Goal: Task Accomplishment & Management: Complete application form

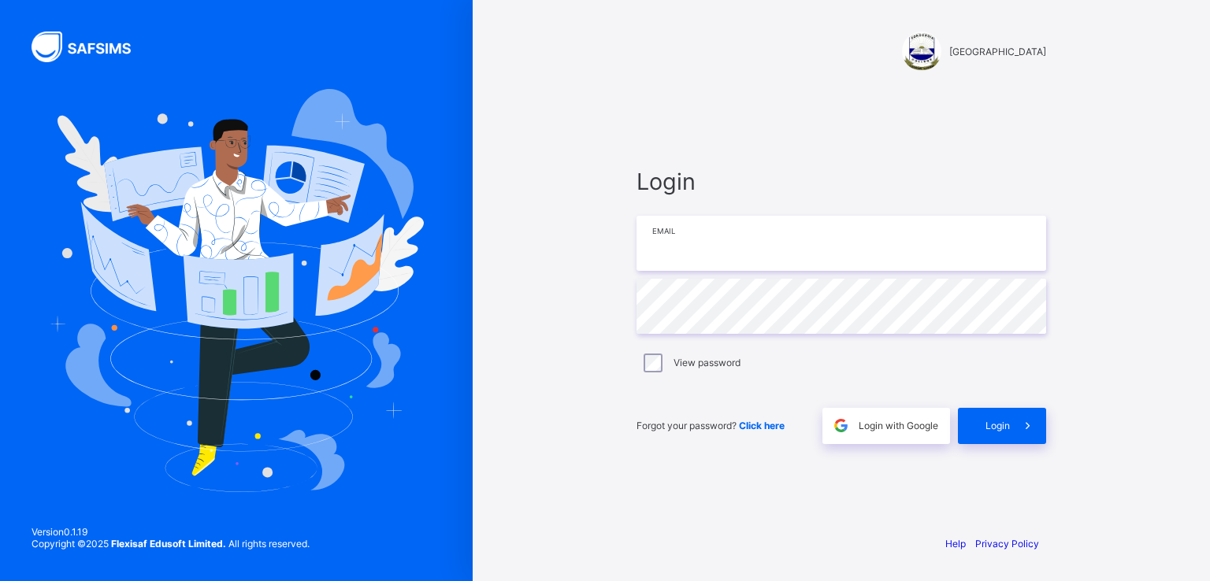
click at [689, 250] on input "email" at bounding box center [840, 243] width 409 height 55
click at [655, 243] on input "email" at bounding box center [840, 243] width 409 height 55
click at [753, 240] on input "**********" at bounding box center [840, 243] width 409 height 55
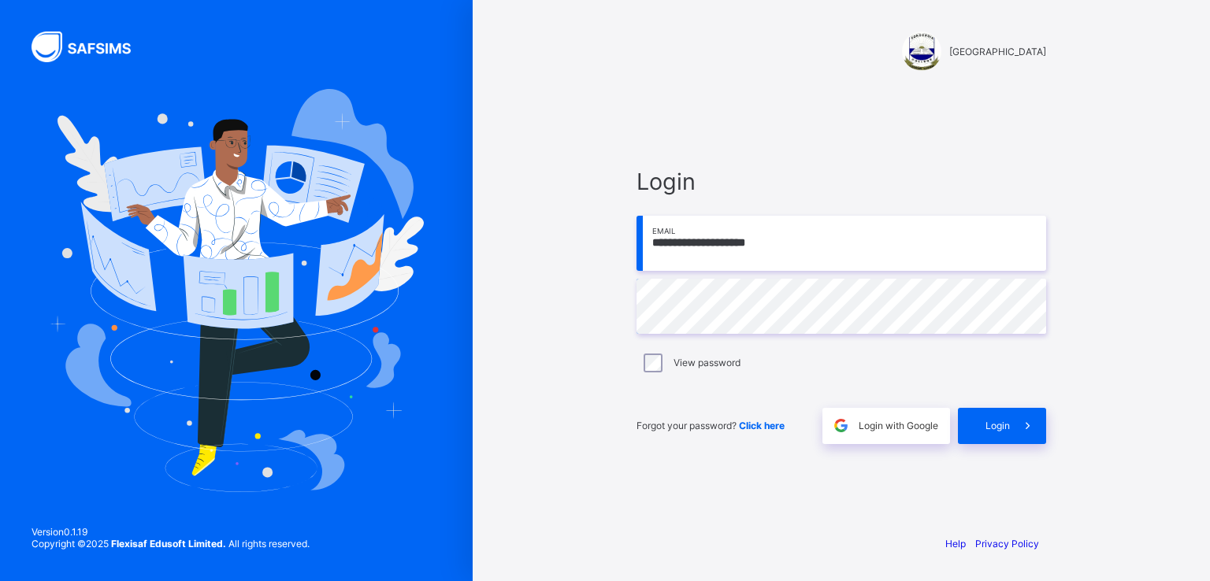
type input "**********"
click at [989, 432] on div "Login" at bounding box center [1002, 426] width 88 height 36
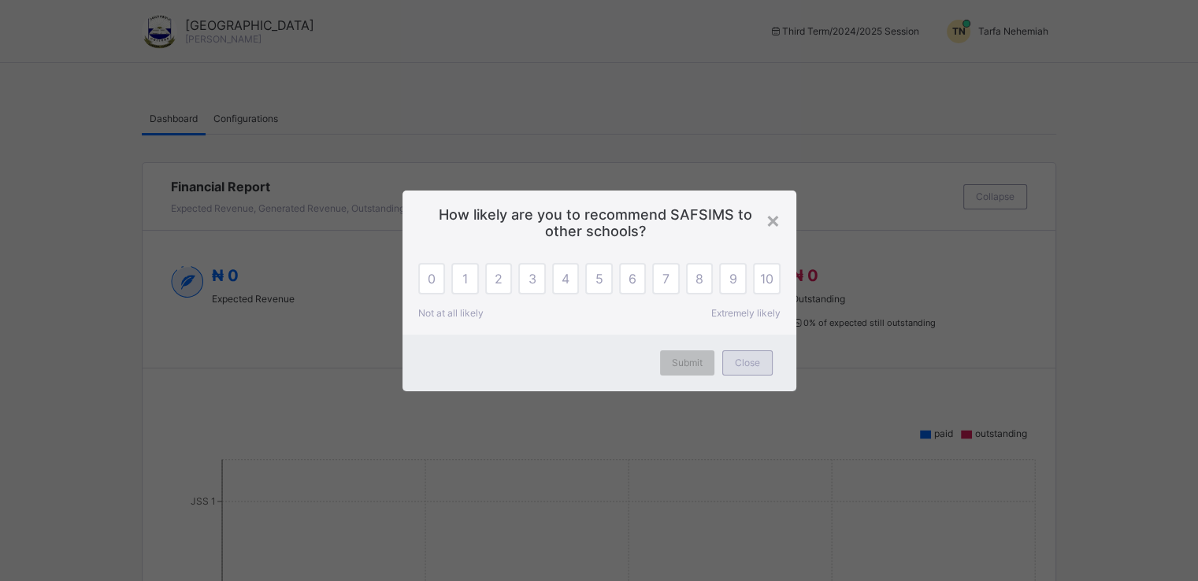
click at [753, 367] on span "Close" at bounding box center [747, 363] width 25 height 12
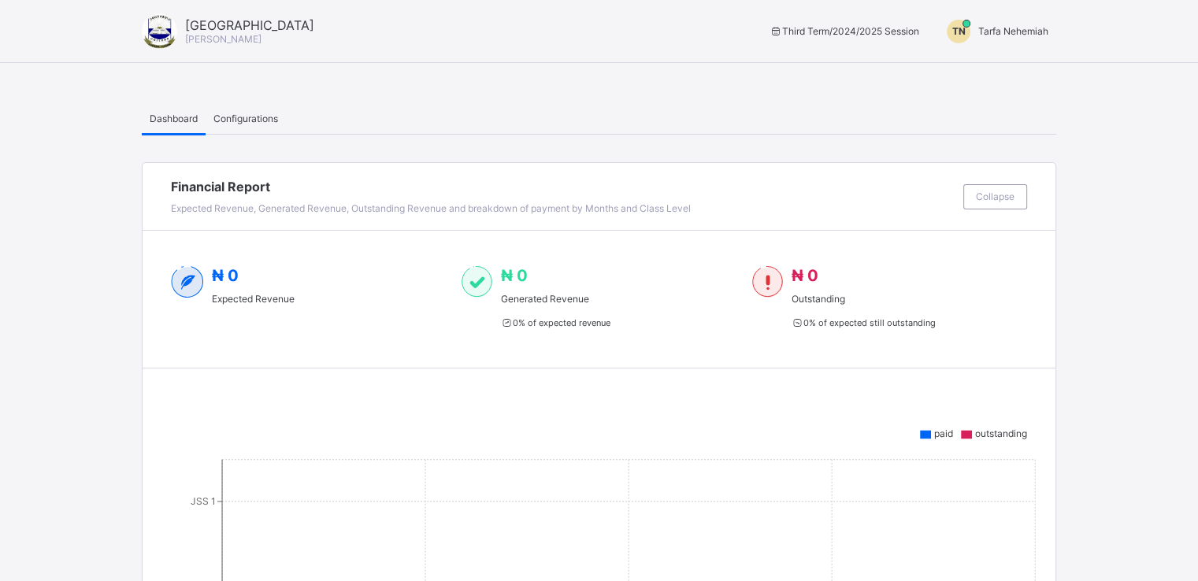
click at [1006, 28] on span "Tarfa Nehemiah" at bounding box center [1013, 31] width 70 height 12
click at [998, 71] on span "Switch to Admin View" at bounding box center [989, 67] width 120 height 18
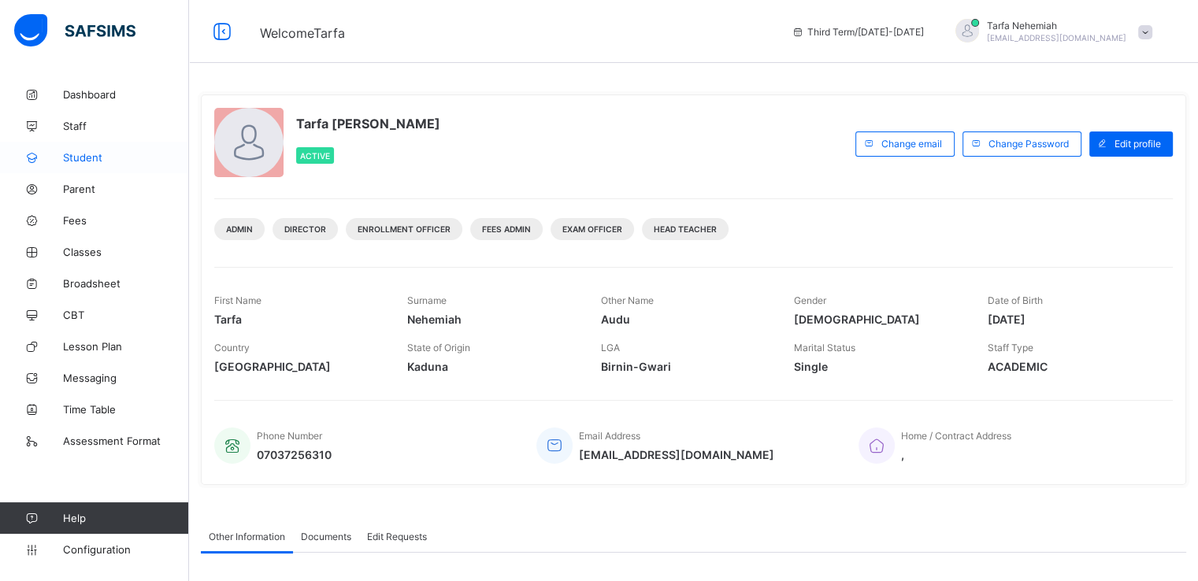
click at [76, 156] on span "Student" at bounding box center [126, 157] width 126 height 13
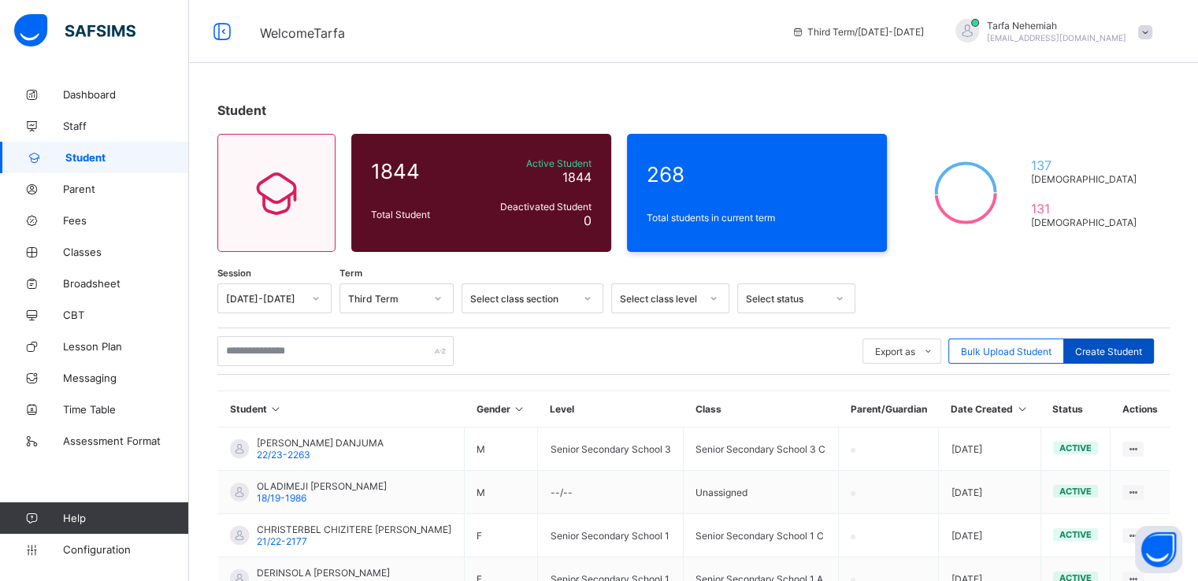
click at [1107, 347] on span "Create Student" at bounding box center [1108, 352] width 67 height 12
select select "**"
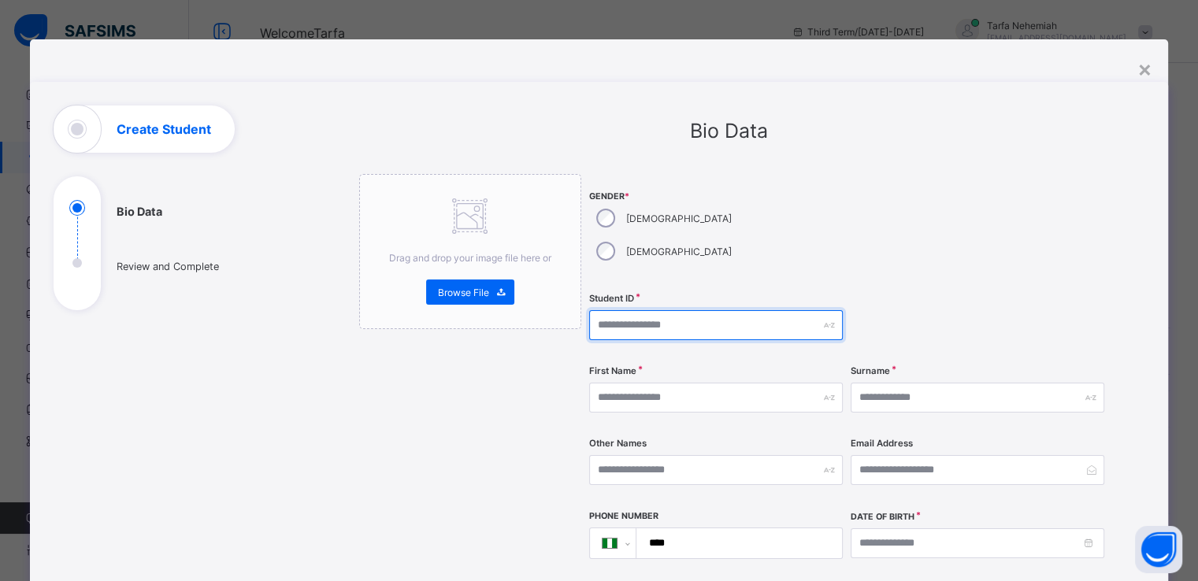
click at [736, 310] on input "text" at bounding box center [716, 325] width 254 height 30
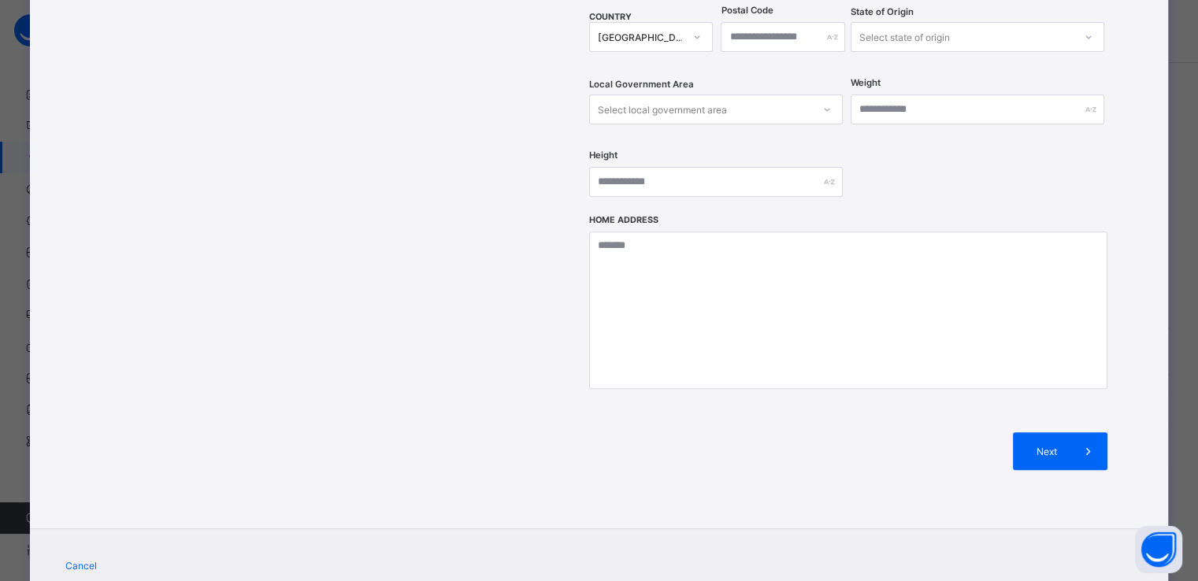
scroll to position [608, 0]
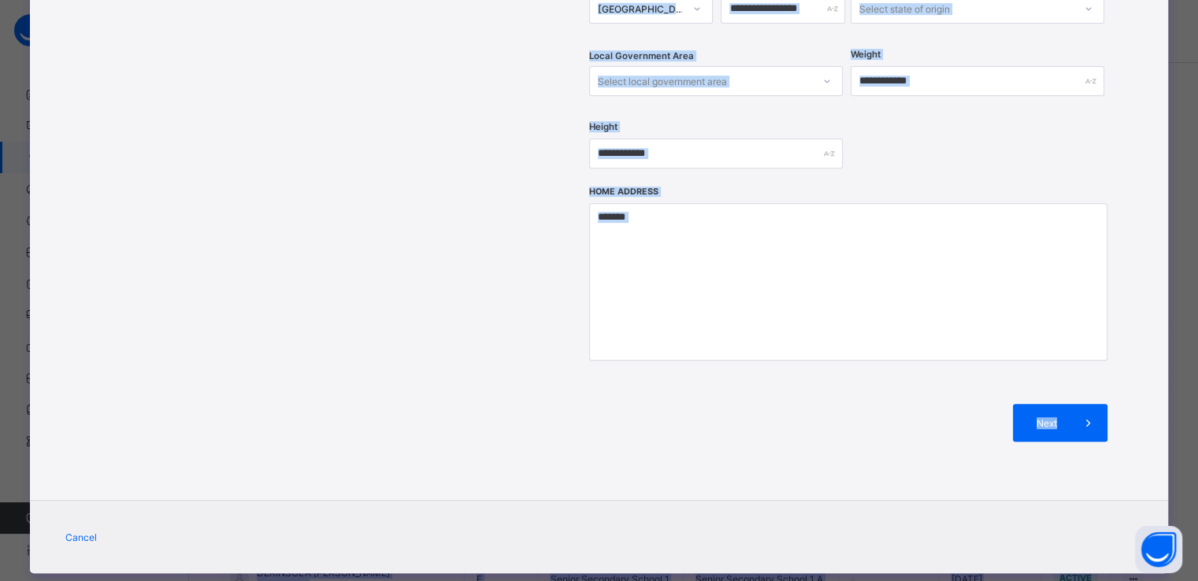
drag, startPoint x: 1196, startPoint y: 357, endPoint x: 1208, endPoint y: 238, distance: 119.5
click at [1198, 238] on html "Welcome Tarfa Third Term / 2024-2025 Tarfa Nehemiah naudutarfa@gmail.com Dashbo…" at bounding box center [599, 477] width 1198 height 955
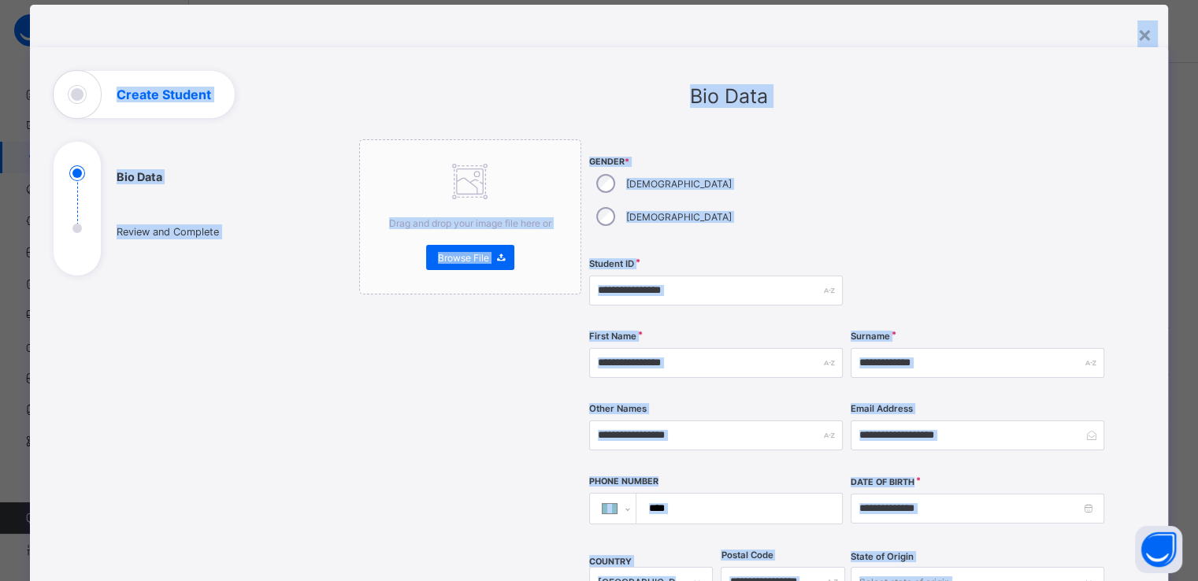
scroll to position [31, 0]
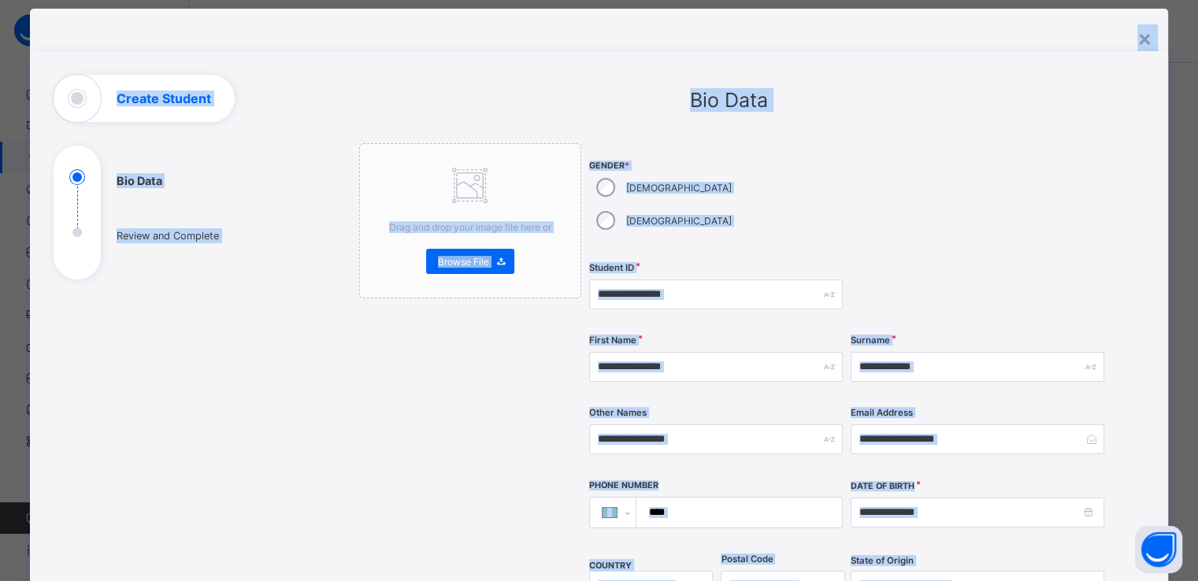
click at [858, 271] on div at bounding box center [977, 294] width 254 height 65
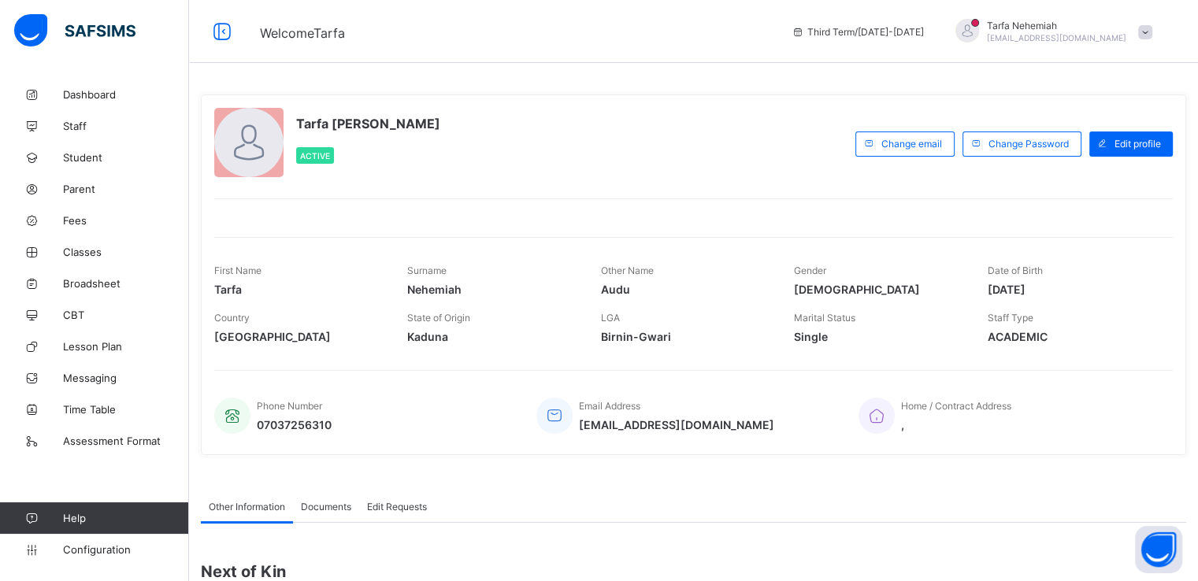
click at [1151, 24] on div "Tarfa Nehemiah naudutarfa@gmail.com" at bounding box center [1049, 32] width 220 height 26
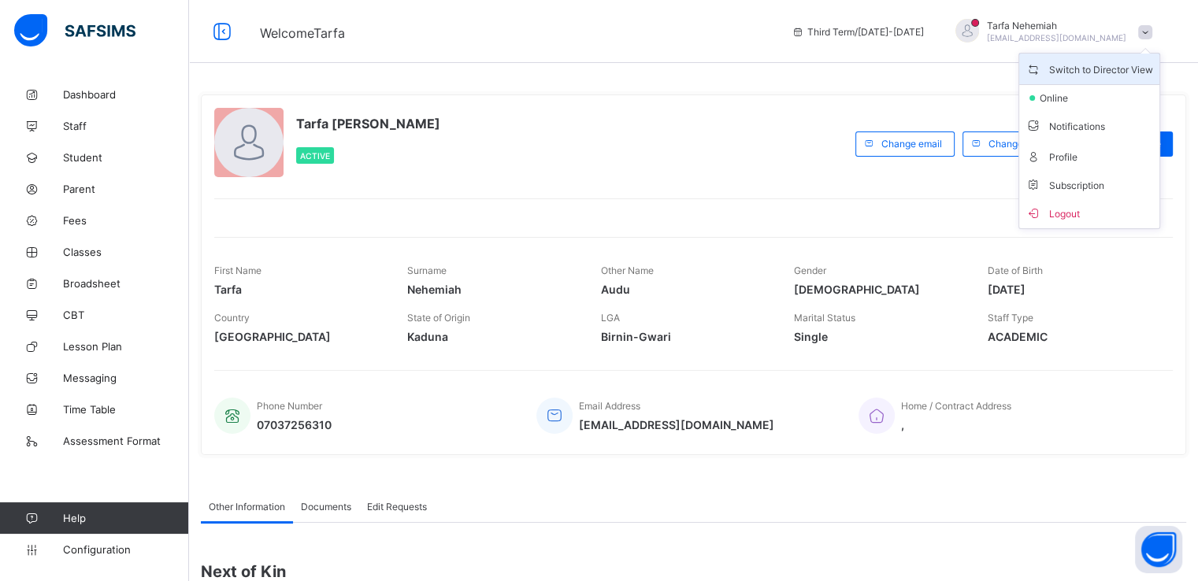
click at [1109, 68] on span "Switch to Director View" at bounding box center [1089, 69] width 128 height 18
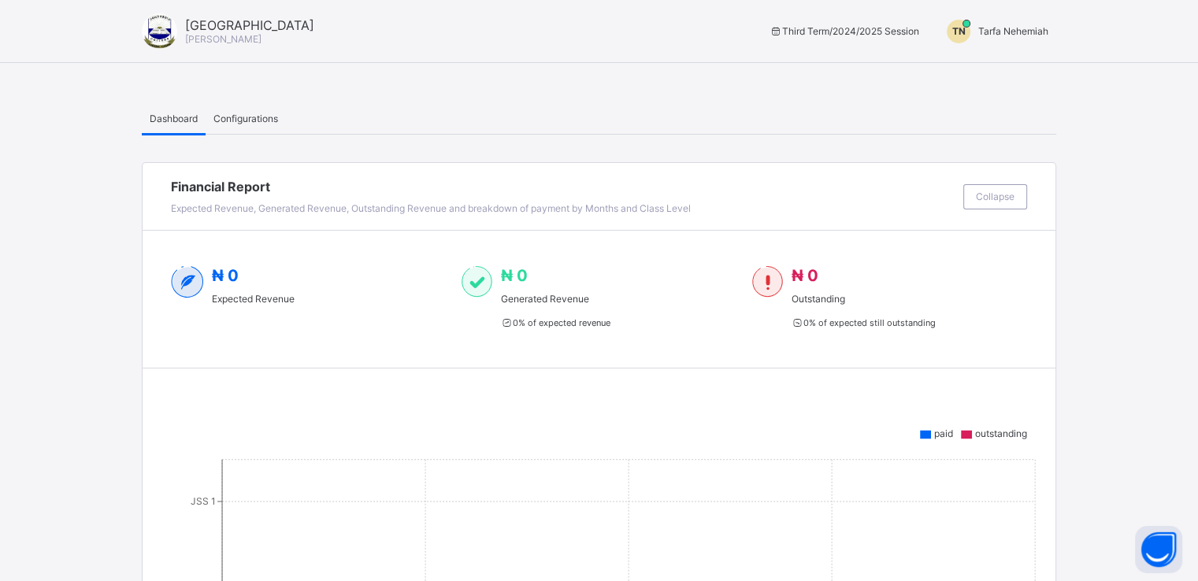
click at [978, 29] on div "TN" at bounding box center [958, 32] width 39 height 24
click at [984, 60] on span "Switch to Admin View" at bounding box center [989, 67] width 120 height 18
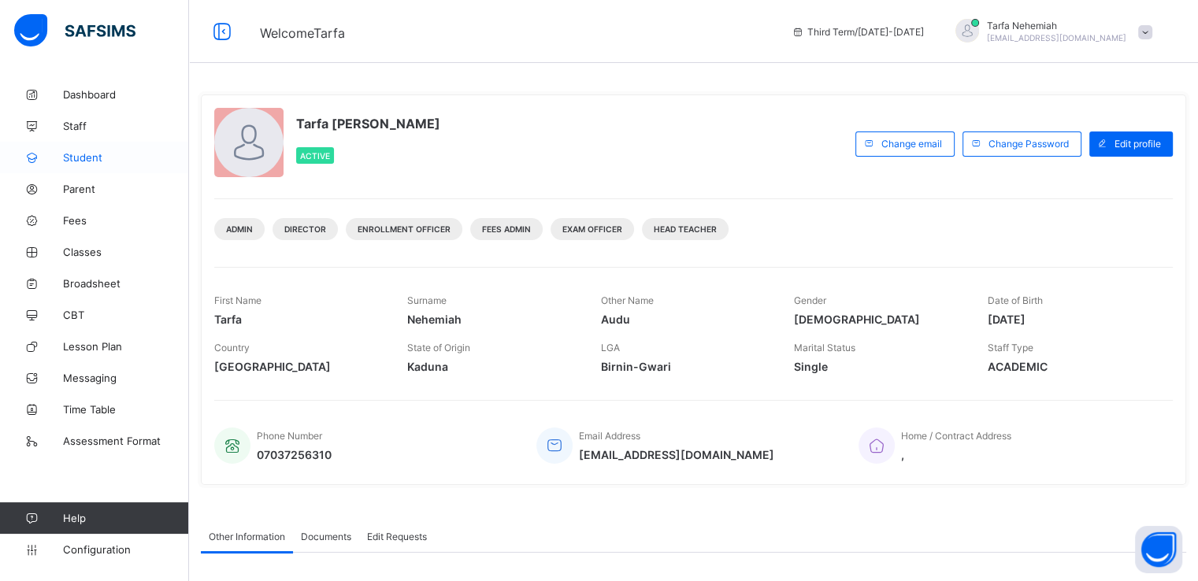
click at [83, 156] on span "Student" at bounding box center [126, 157] width 126 height 13
select select "**"
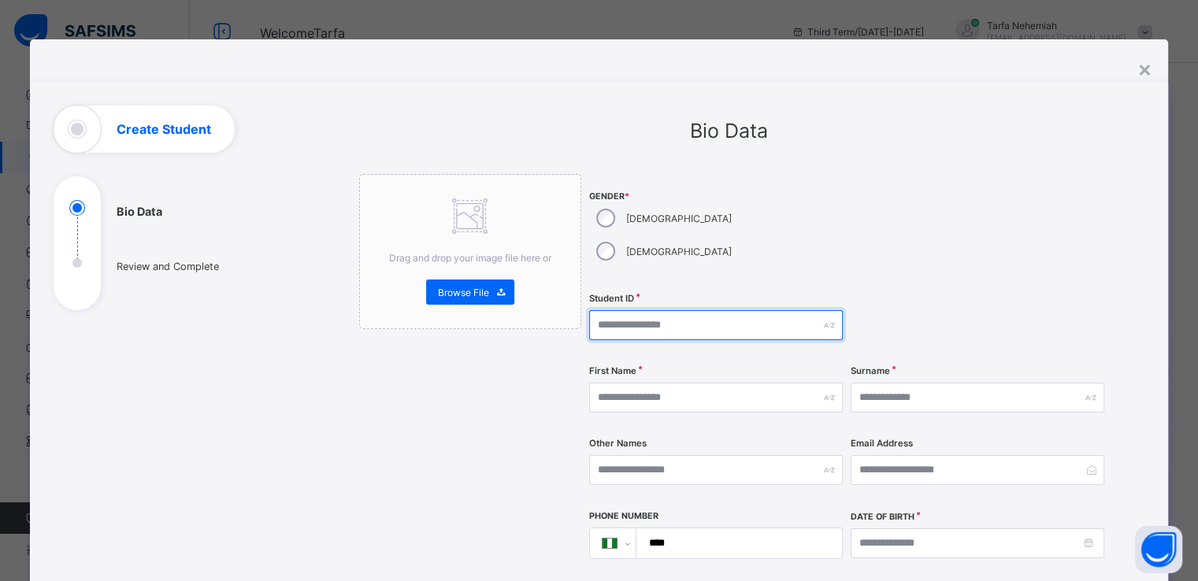
click at [617, 310] on input "text" at bounding box center [716, 325] width 254 height 30
type input "****"
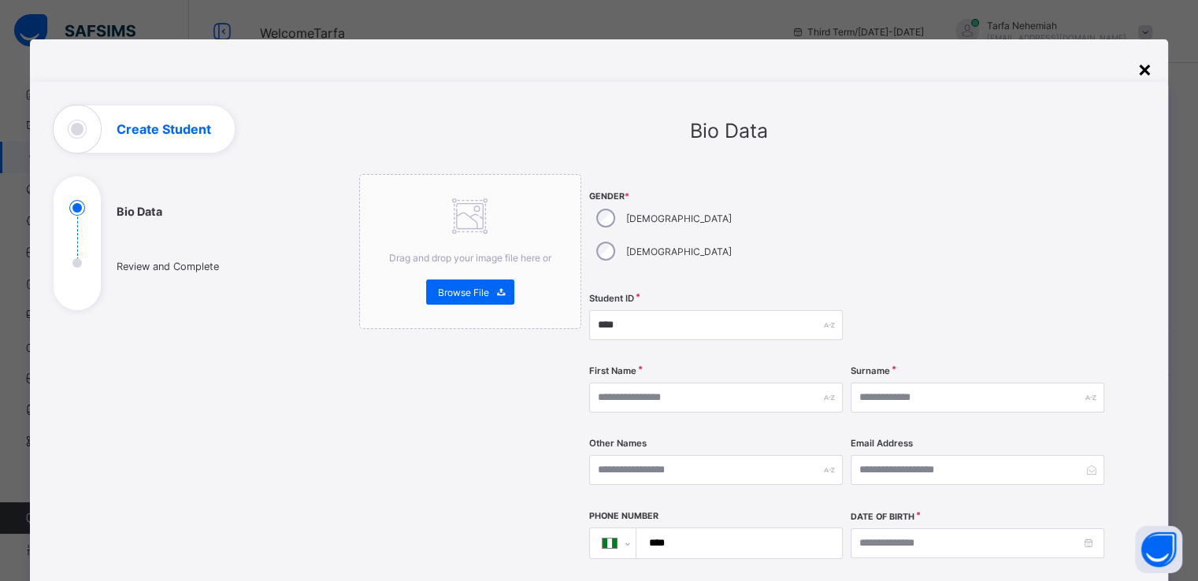
click at [1140, 69] on div "×" at bounding box center [1144, 68] width 15 height 27
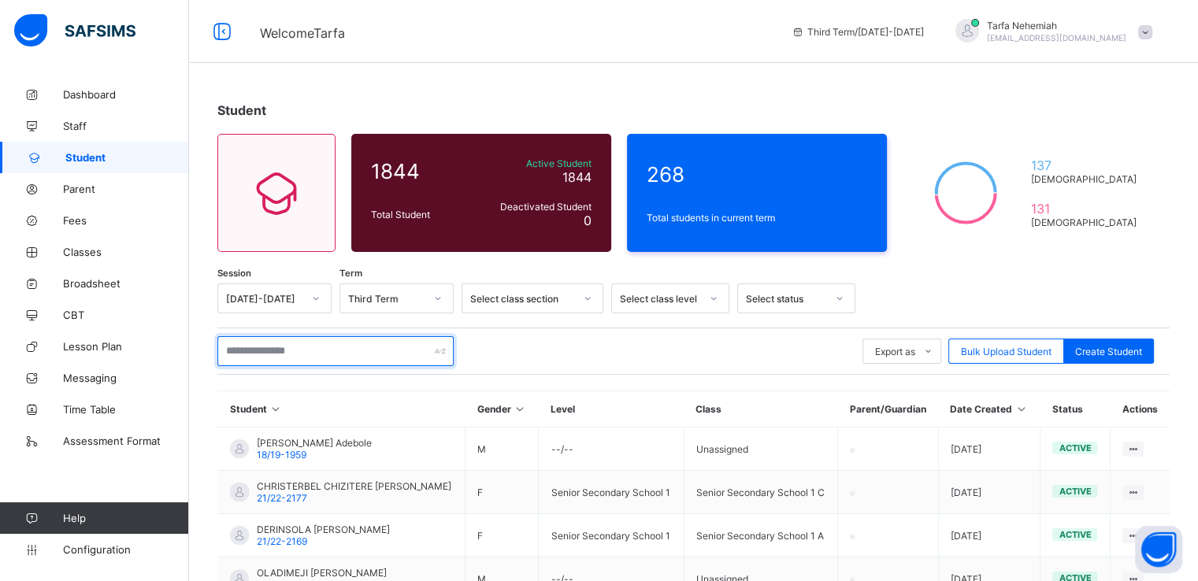
click at [259, 342] on input "text" at bounding box center [335, 351] width 236 height 30
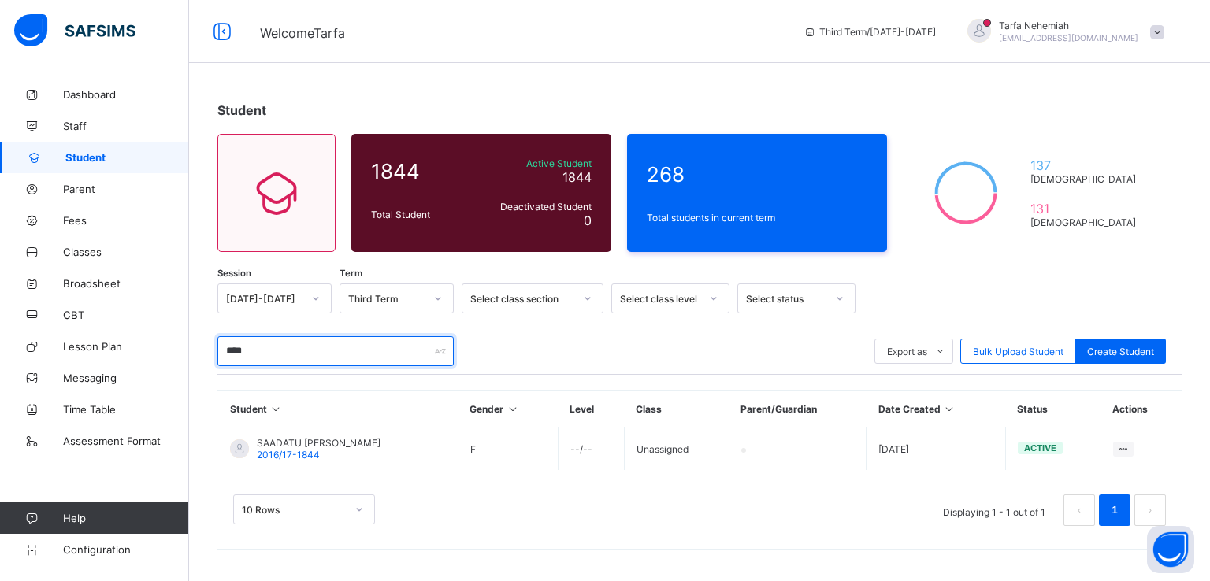
type input "****"
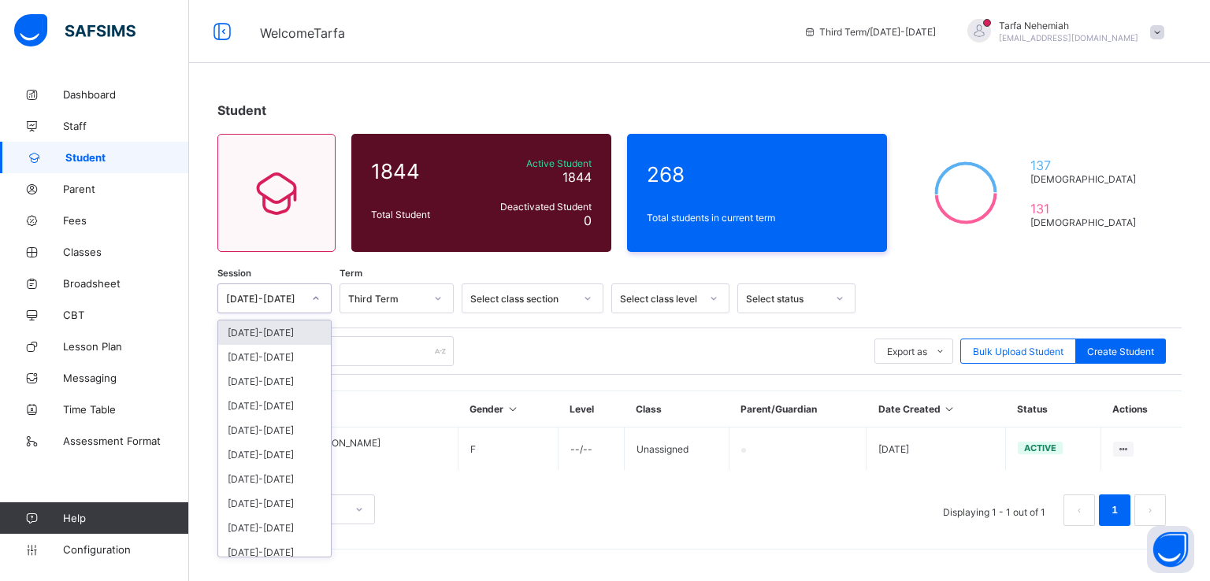
click at [310, 297] on div at bounding box center [315, 298] width 27 height 25
click at [266, 327] on div "[DATE]-[DATE]" at bounding box center [274, 332] width 113 height 24
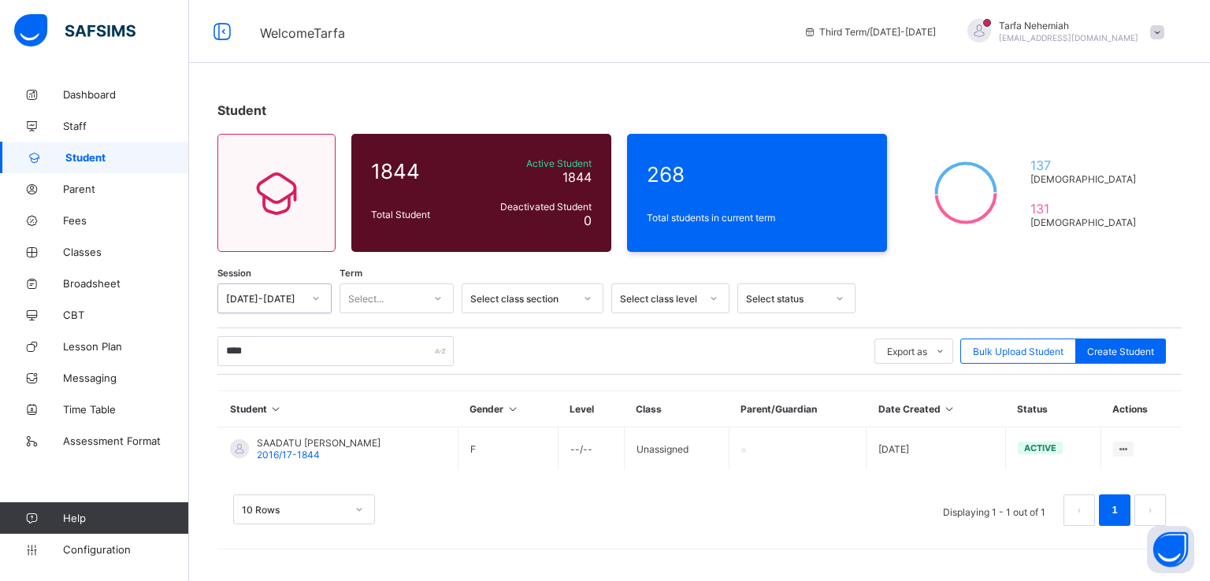
click at [432, 297] on div at bounding box center [437, 298] width 27 height 25
click at [381, 380] on div "Third Term" at bounding box center [396, 381] width 113 height 24
click at [583, 300] on icon at bounding box center [587, 299] width 9 height 16
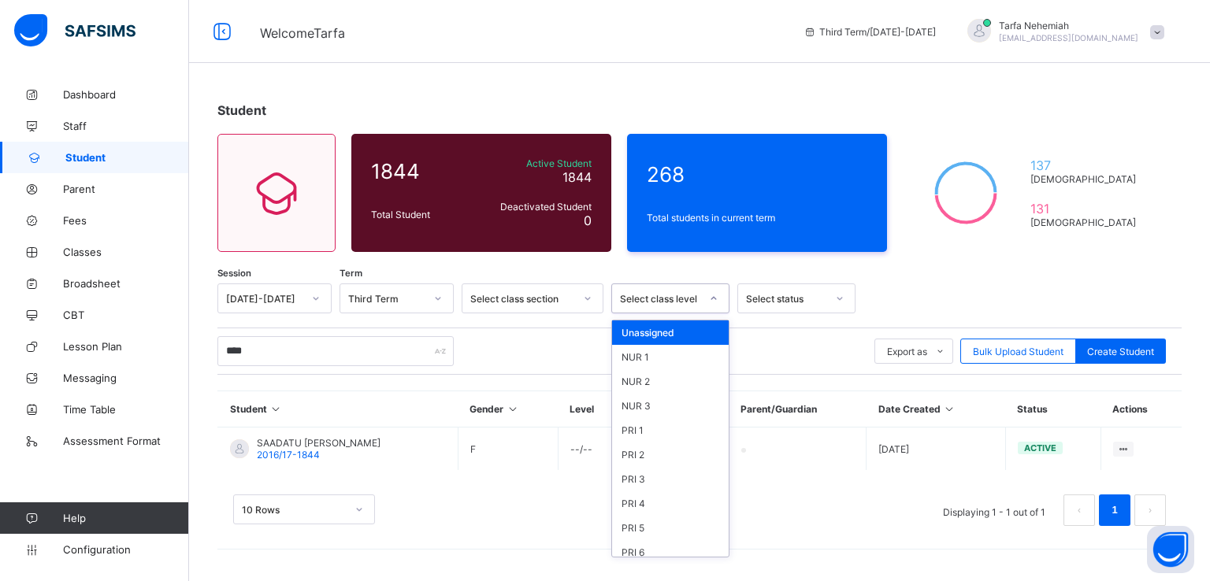
click at [715, 297] on icon at bounding box center [713, 299] width 9 height 16
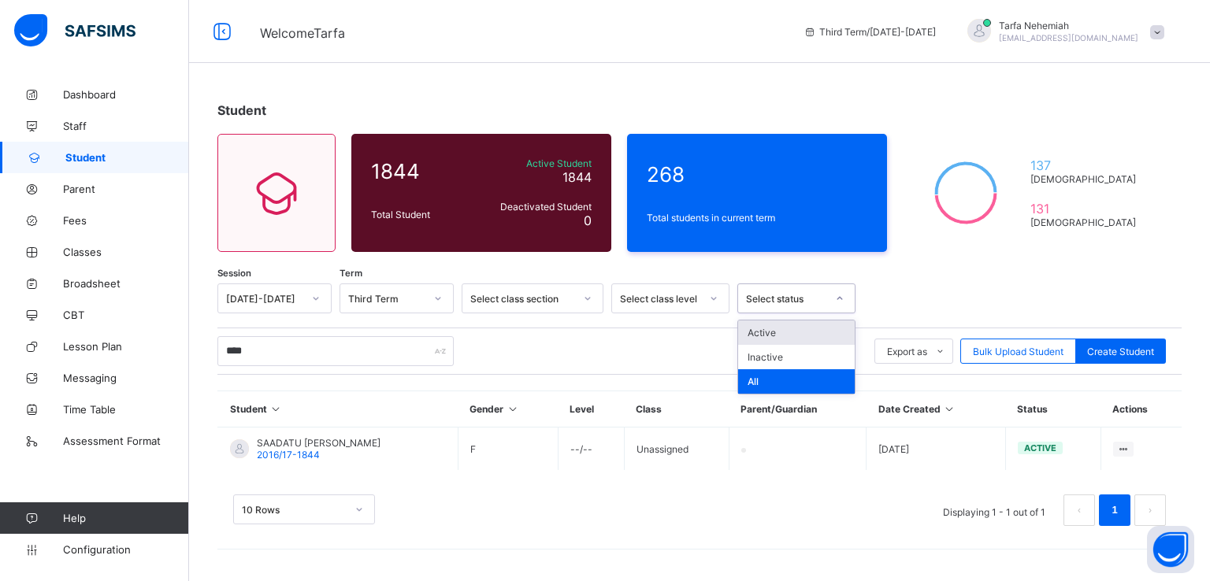
click at [800, 293] on div "Select status" at bounding box center [786, 299] width 80 height 12
click at [766, 332] on div "Active" at bounding box center [796, 332] width 117 height 24
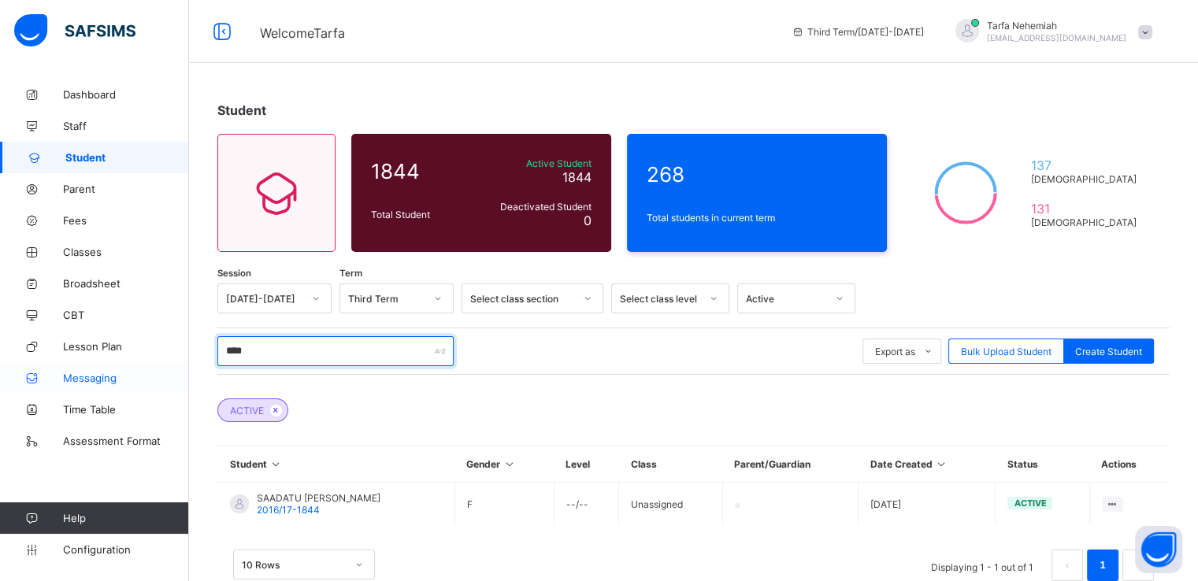
drag, startPoint x: 378, startPoint y: 350, endPoint x: 132, endPoint y: 367, distance: 246.2
click at [132, 367] on div "Welcome Tarfa Third Term / 2024-2025 Tarfa Nehemiah naudutarfa@gmail.com Dashbo…" at bounding box center [599, 310] width 1198 height 621
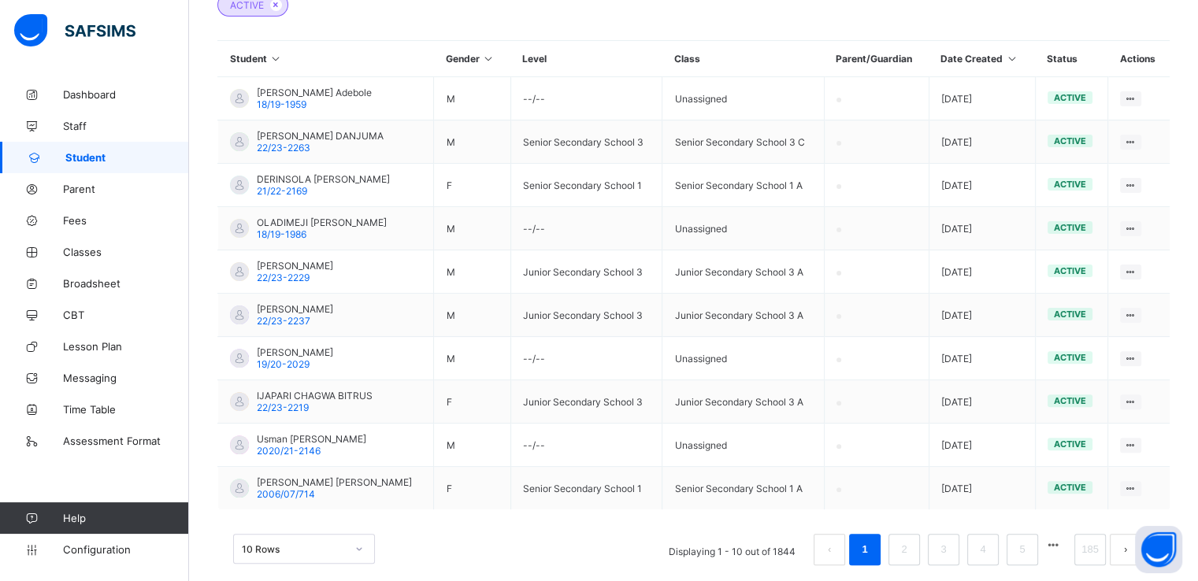
scroll to position [430, 0]
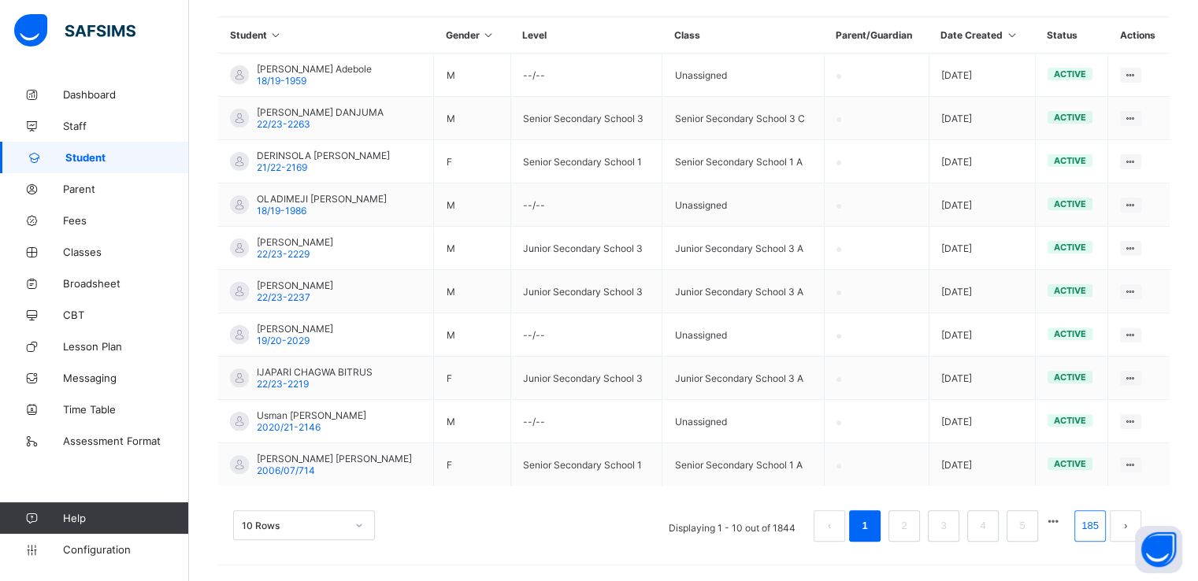
click at [1100, 528] on link "185" at bounding box center [1089, 526] width 27 height 20
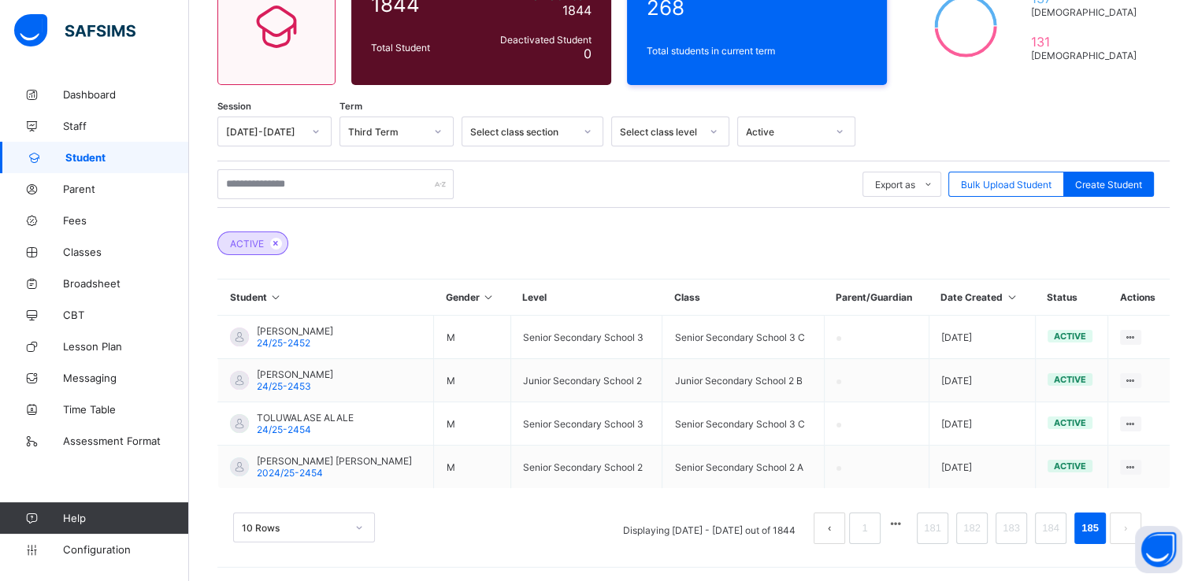
scroll to position [169, 0]
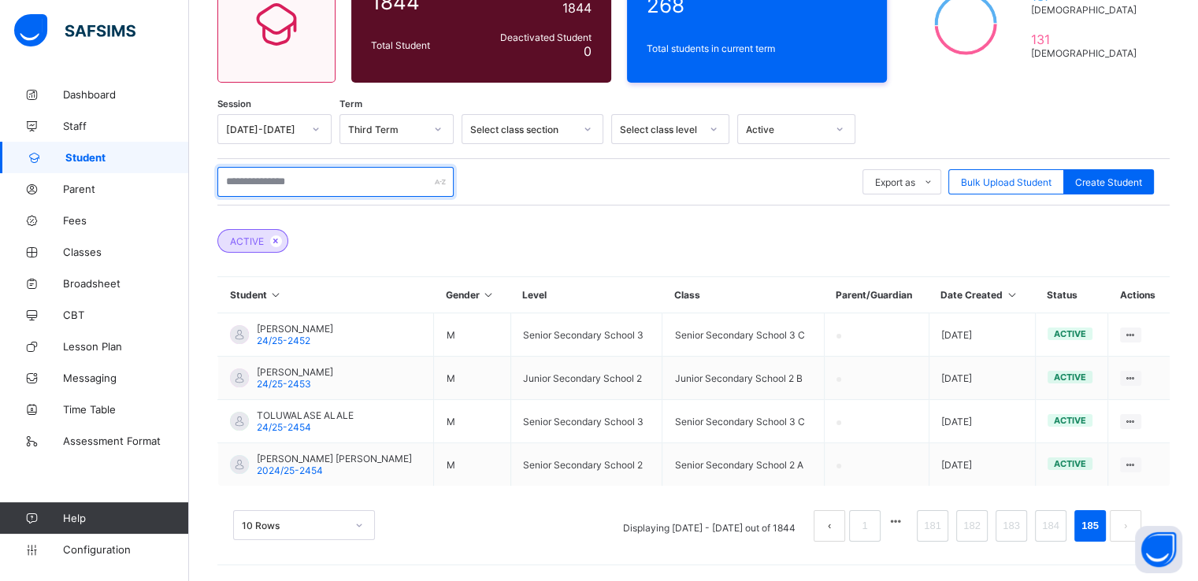
click at [261, 185] on input "text" at bounding box center [335, 182] width 236 height 30
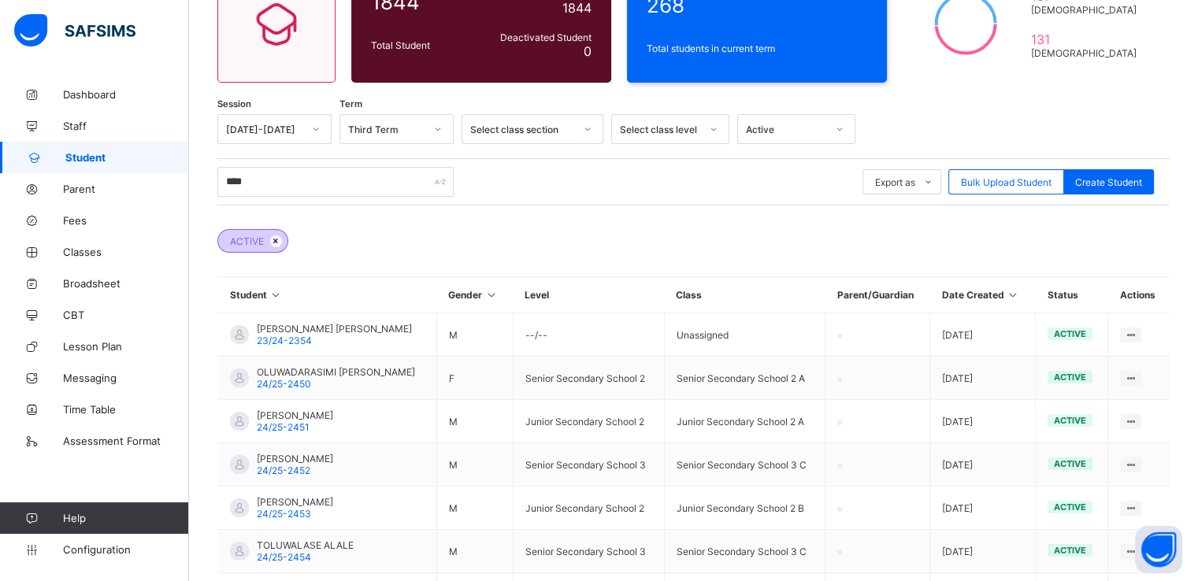
click at [276, 236] on icon at bounding box center [275, 240] width 13 height 9
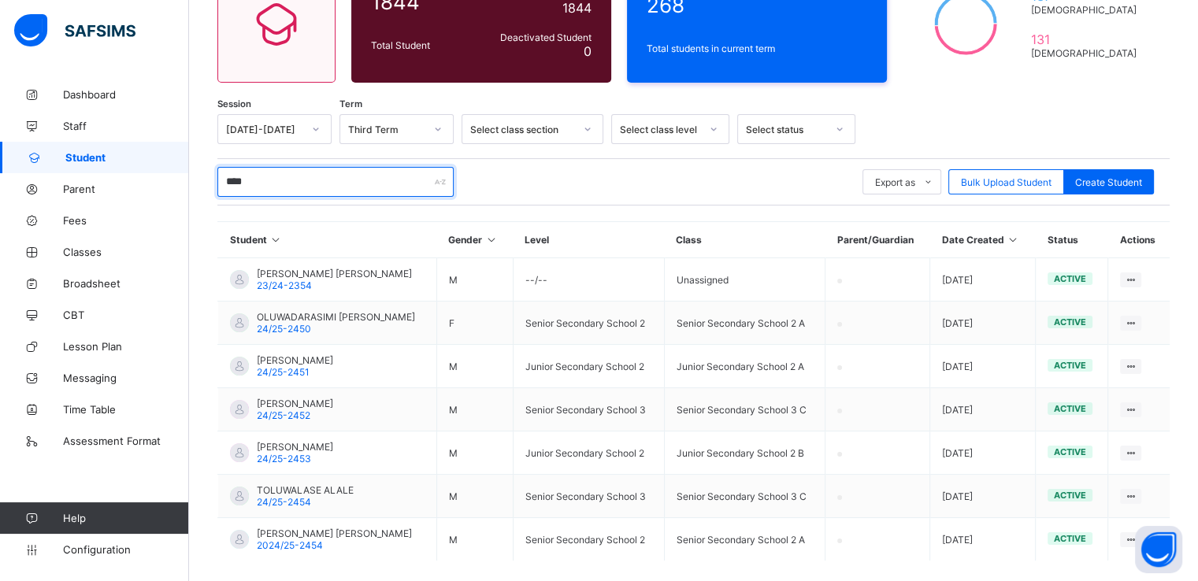
click at [268, 187] on input "****" at bounding box center [335, 182] width 236 height 30
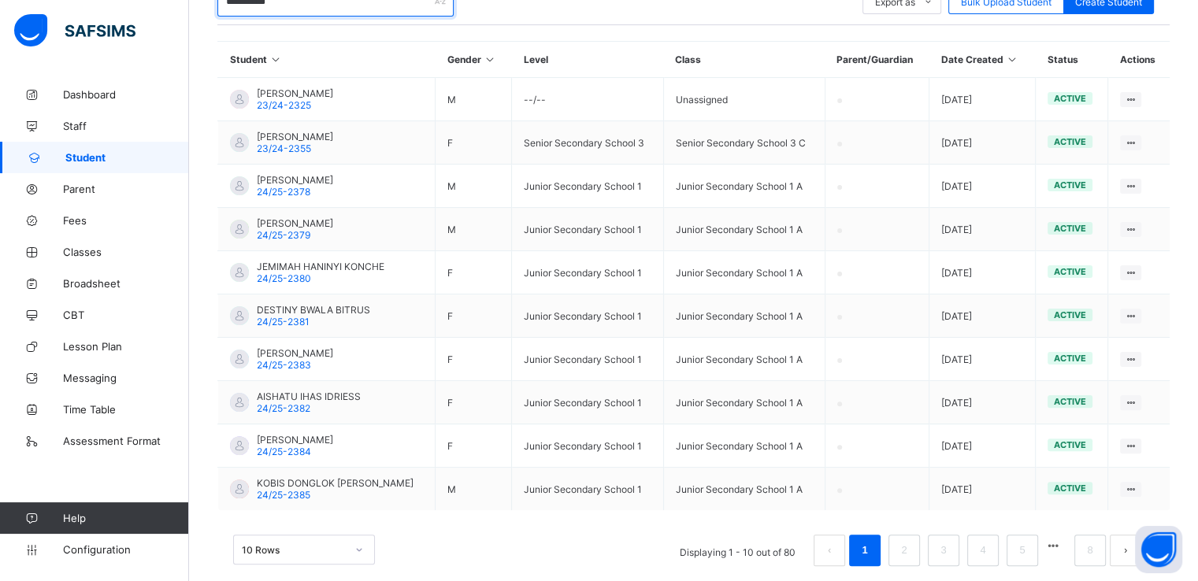
scroll to position [375, 0]
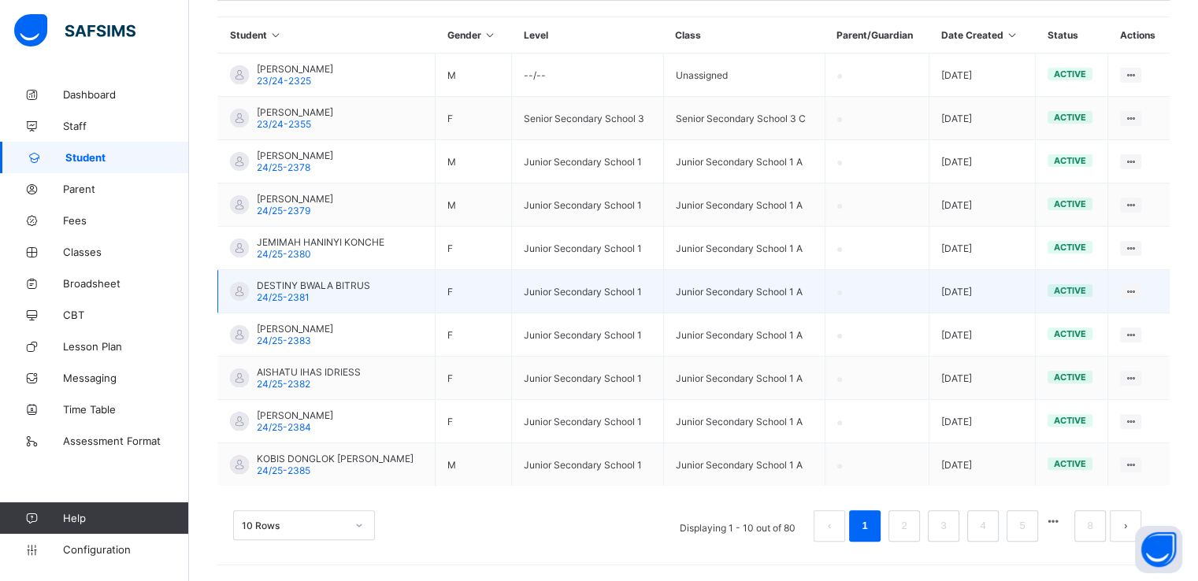
click at [687, 294] on td "Junior Secondary School 1 A" at bounding box center [743, 291] width 161 height 43
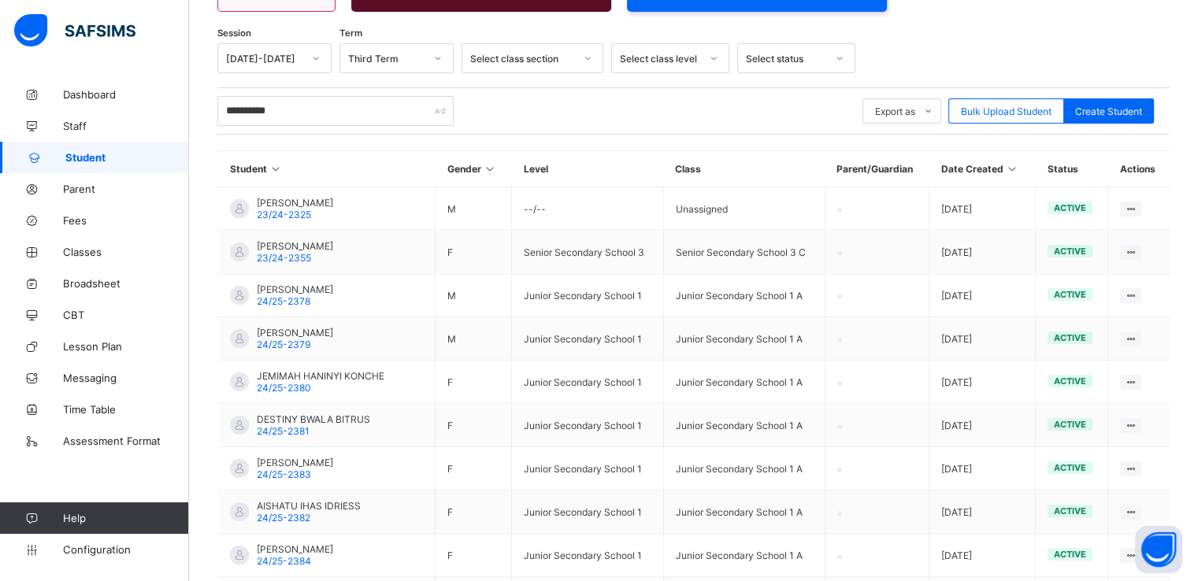
scroll to position [230, 0]
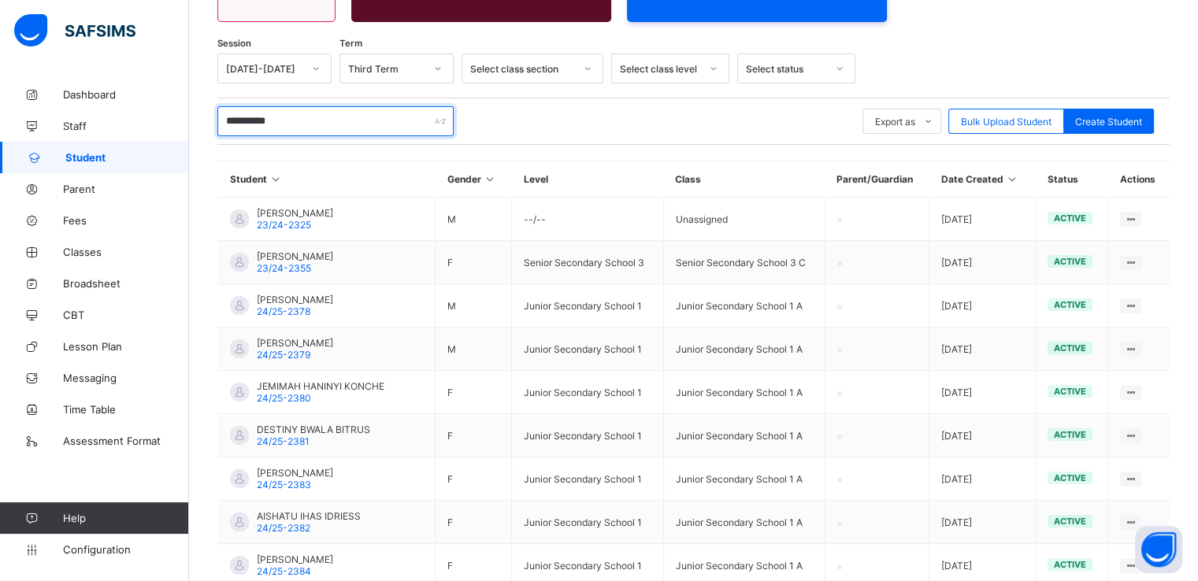
click at [278, 118] on input "**********" at bounding box center [335, 121] width 236 height 30
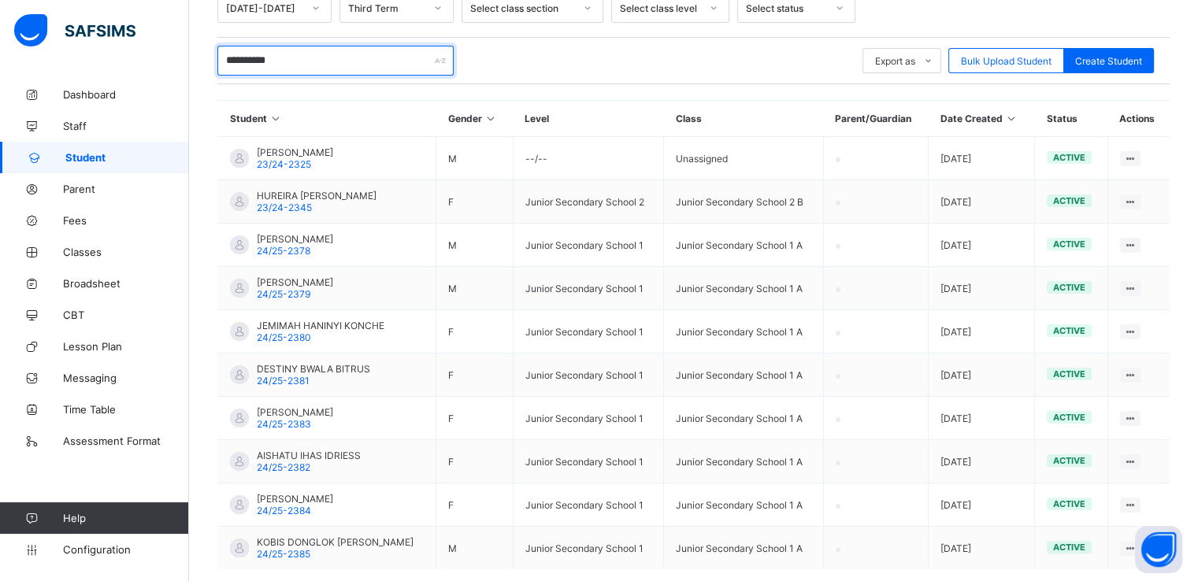
scroll to position [243, 0]
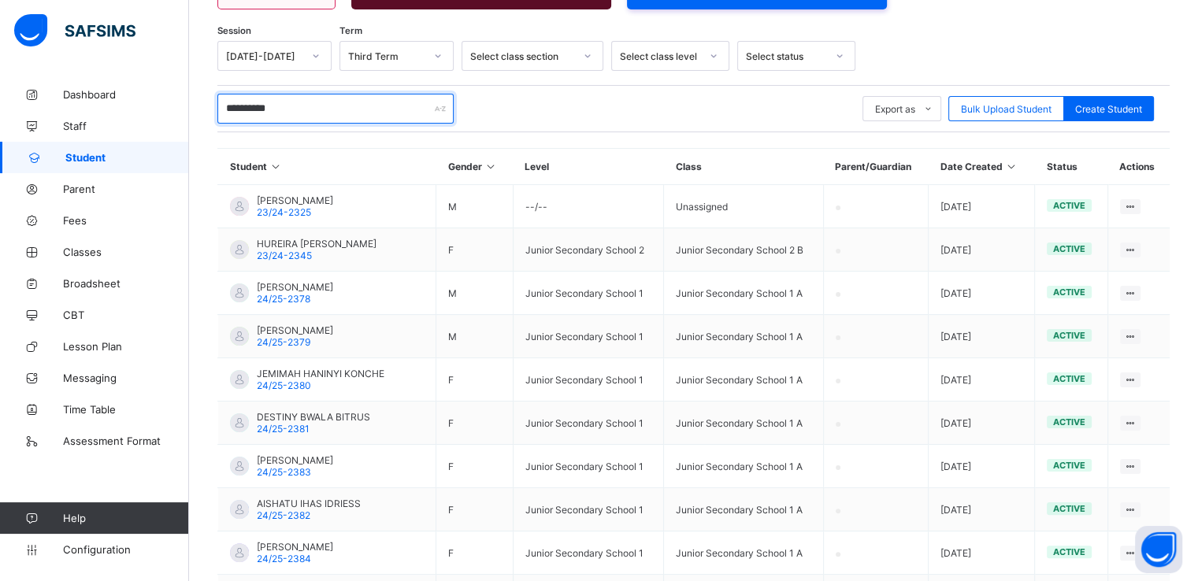
drag, startPoint x: 253, startPoint y: 105, endPoint x: 217, endPoint y: 117, distance: 38.4
click at [217, 117] on div "**********" at bounding box center [693, 274] width 1009 height 876
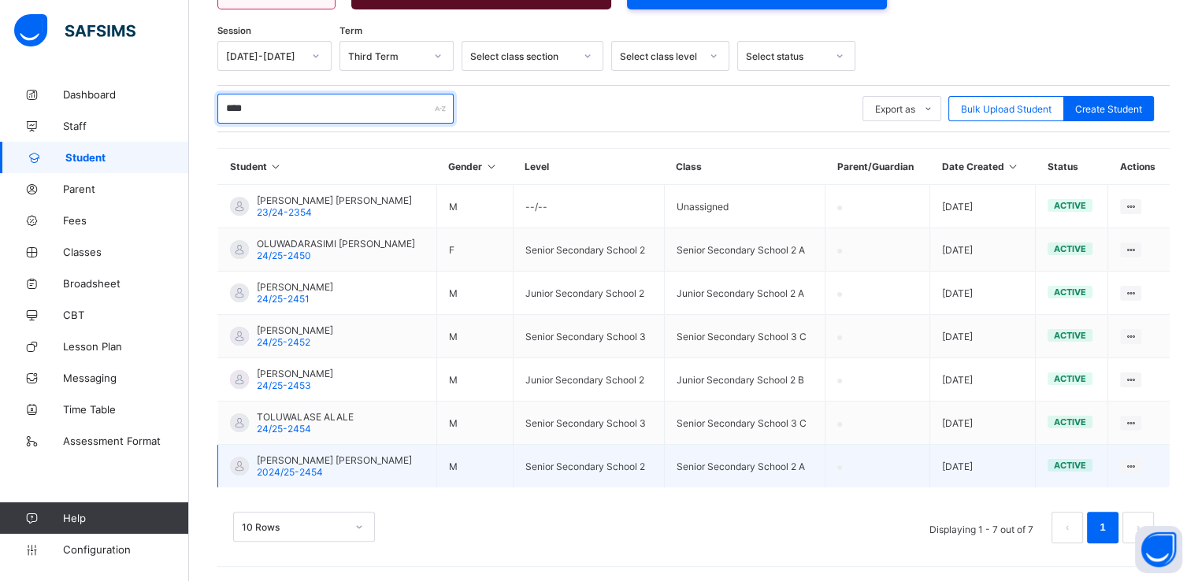
type input "****"
click at [311, 471] on span "2024/25-2454" at bounding box center [290, 472] width 66 height 12
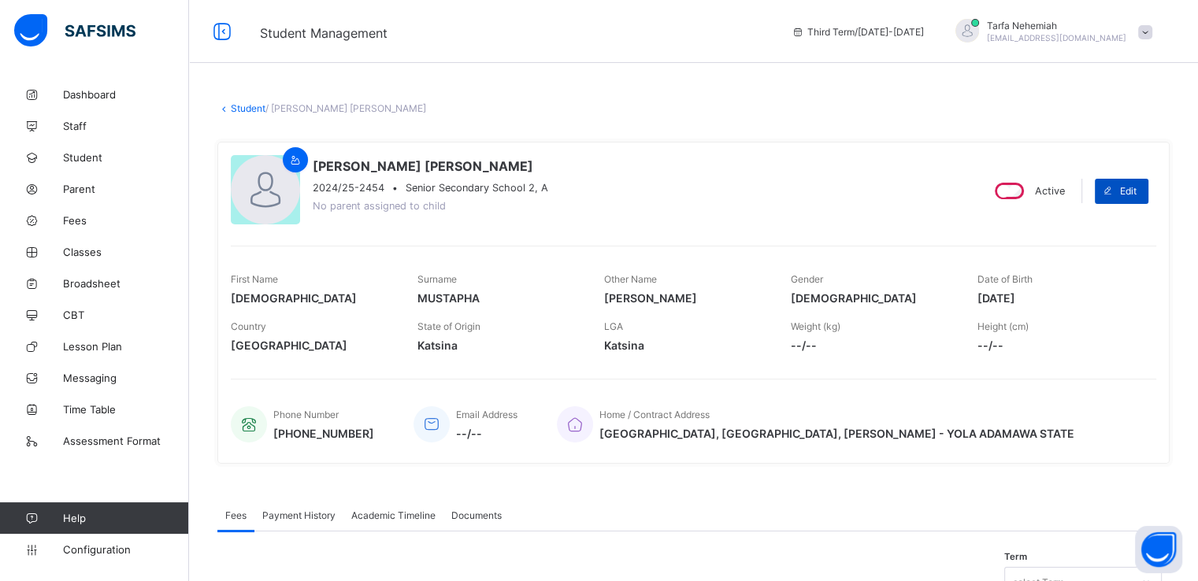
click at [1134, 190] on span "Edit" at bounding box center [1128, 191] width 17 height 12
select select "**"
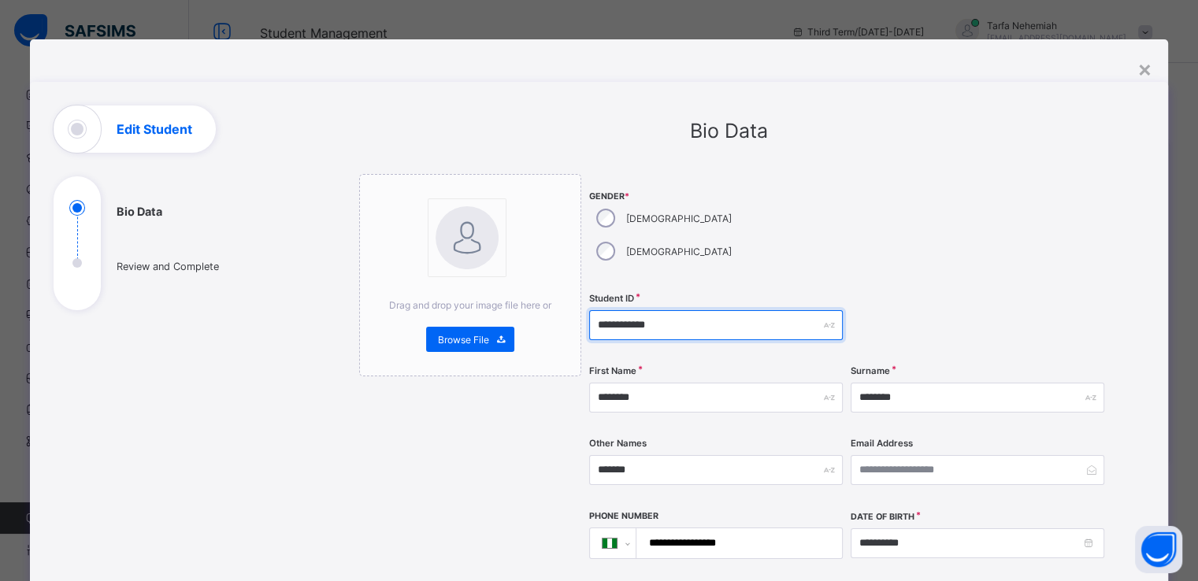
click at [696, 310] on input "**********" at bounding box center [716, 325] width 254 height 30
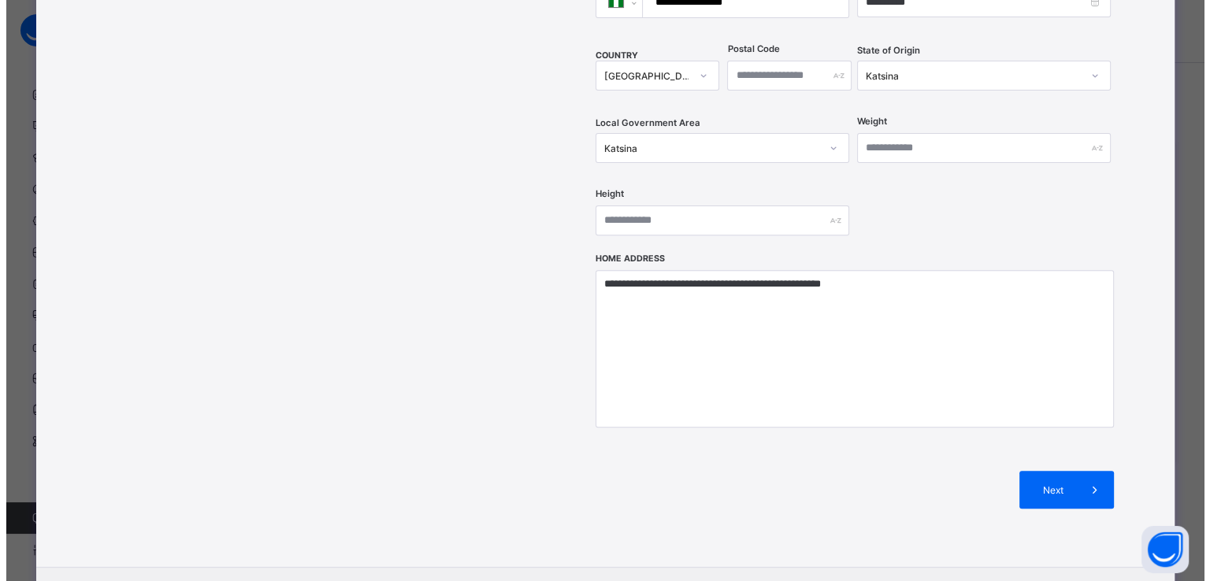
scroll to position [542, 0]
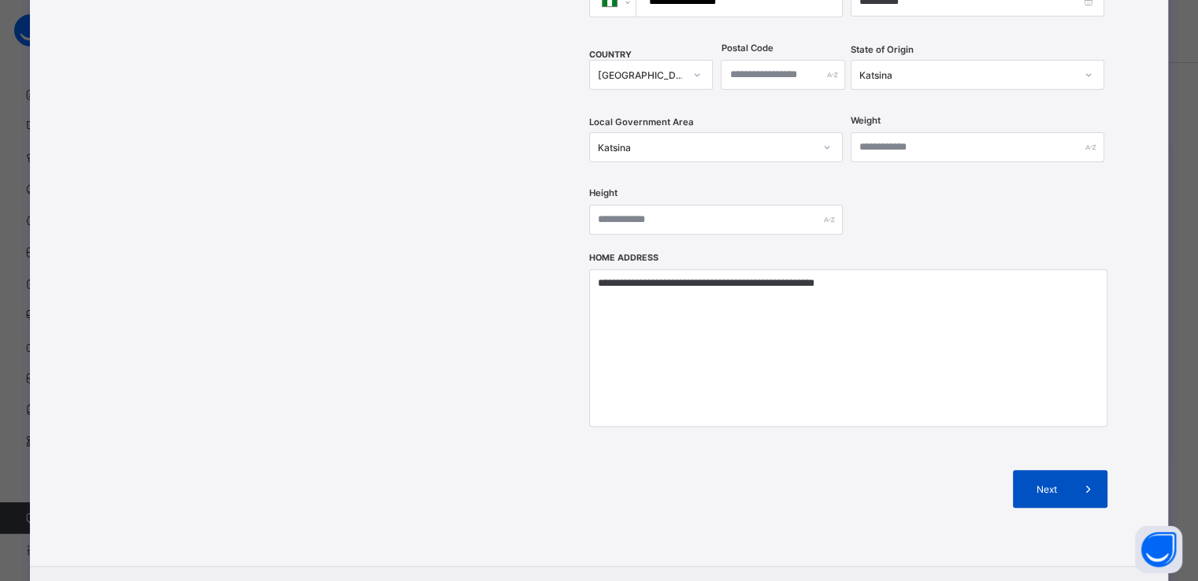
type input "**********"
click at [1039, 484] on span "Next" at bounding box center [1046, 490] width 45 height 12
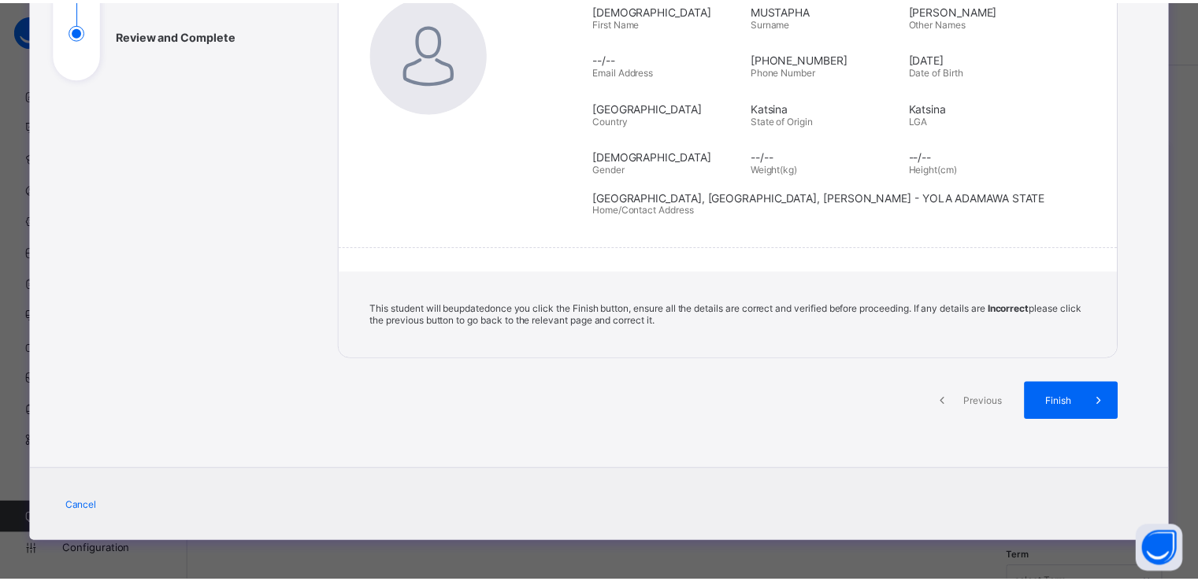
scroll to position [233, 0]
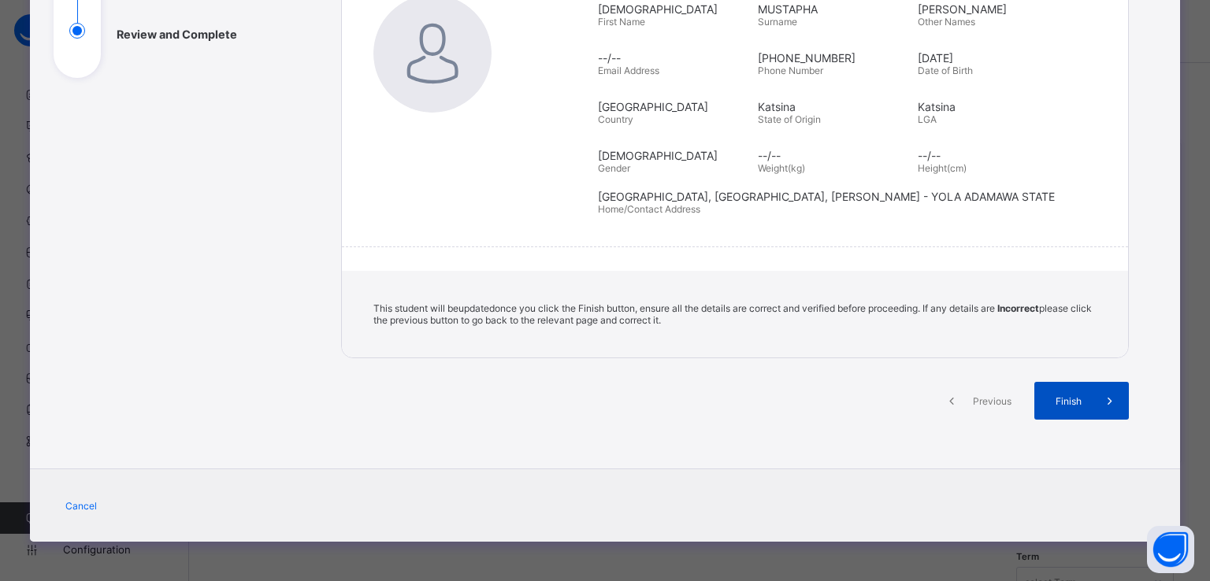
click at [1056, 406] on div "Finish" at bounding box center [1081, 401] width 94 height 38
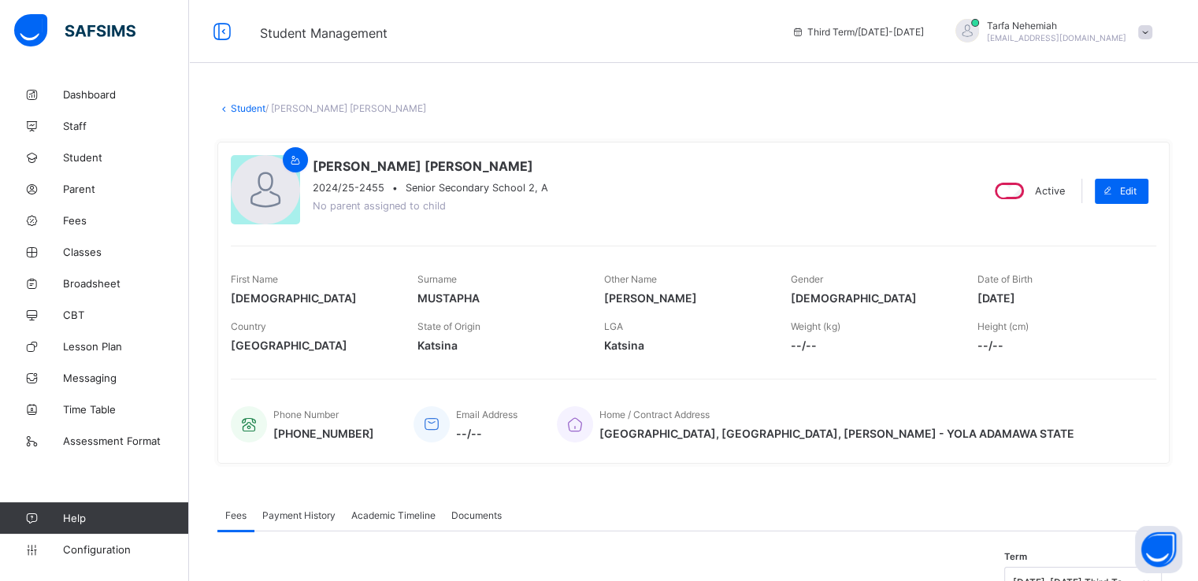
click at [242, 106] on link "Student" at bounding box center [248, 108] width 35 height 12
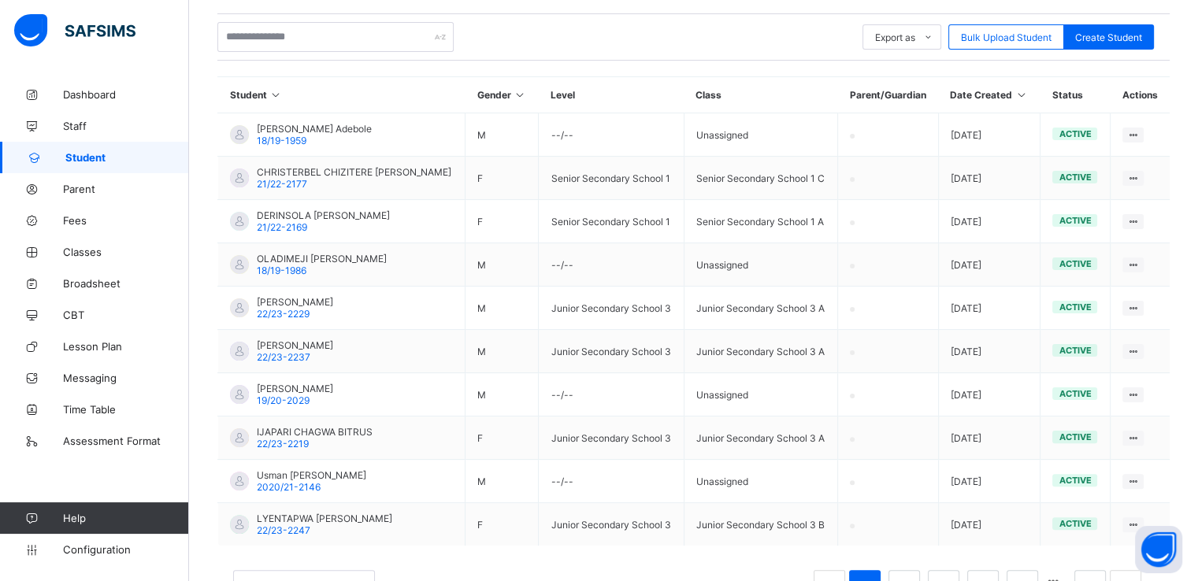
scroll to position [312, 0]
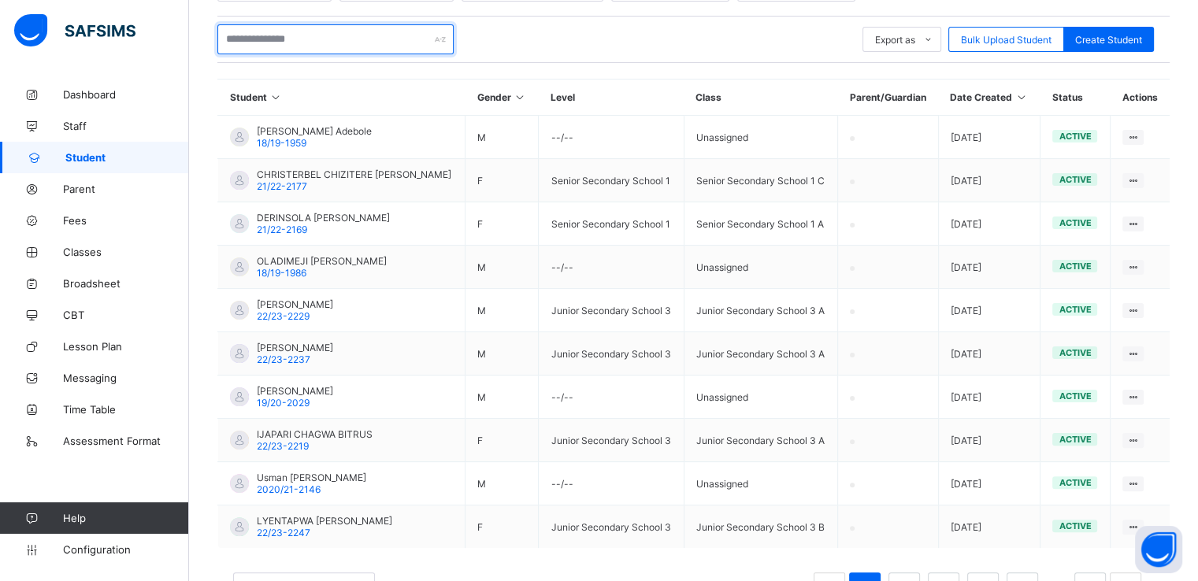
click at [260, 43] on input "text" at bounding box center [335, 39] width 236 height 30
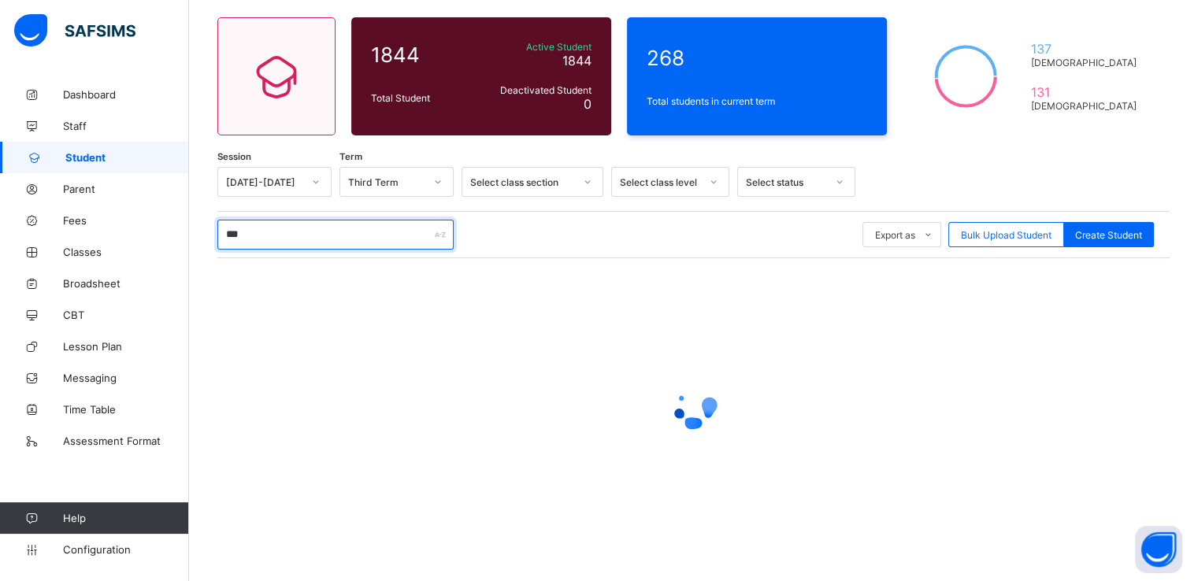
scroll to position [116, 0]
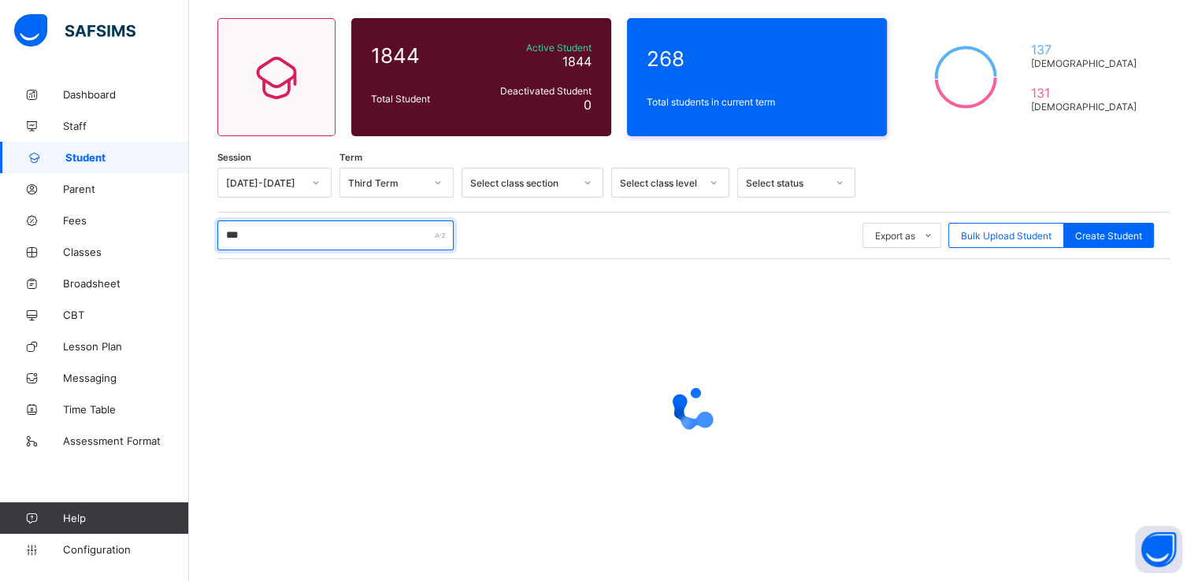
type input "****"
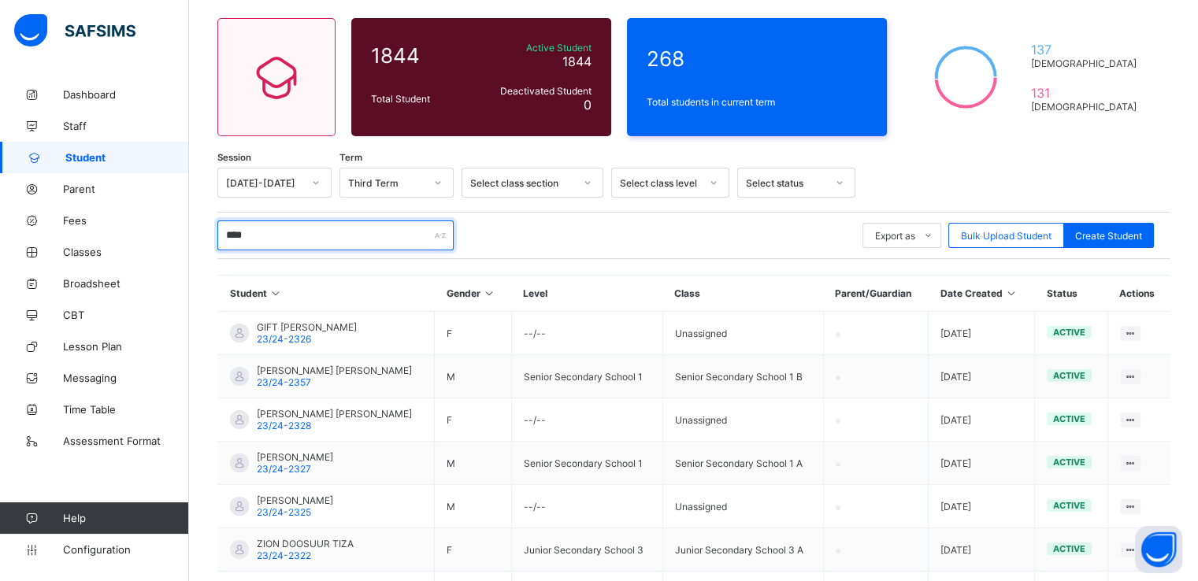
scroll to position [312, 0]
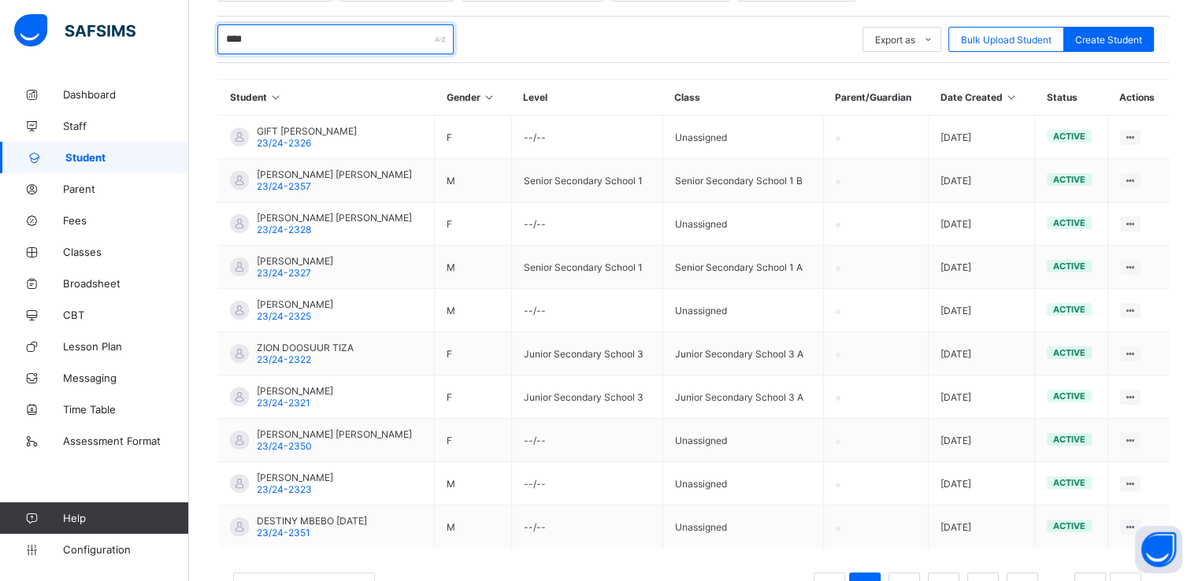
click at [291, 38] on input "****" at bounding box center [335, 39] width 236 height 30
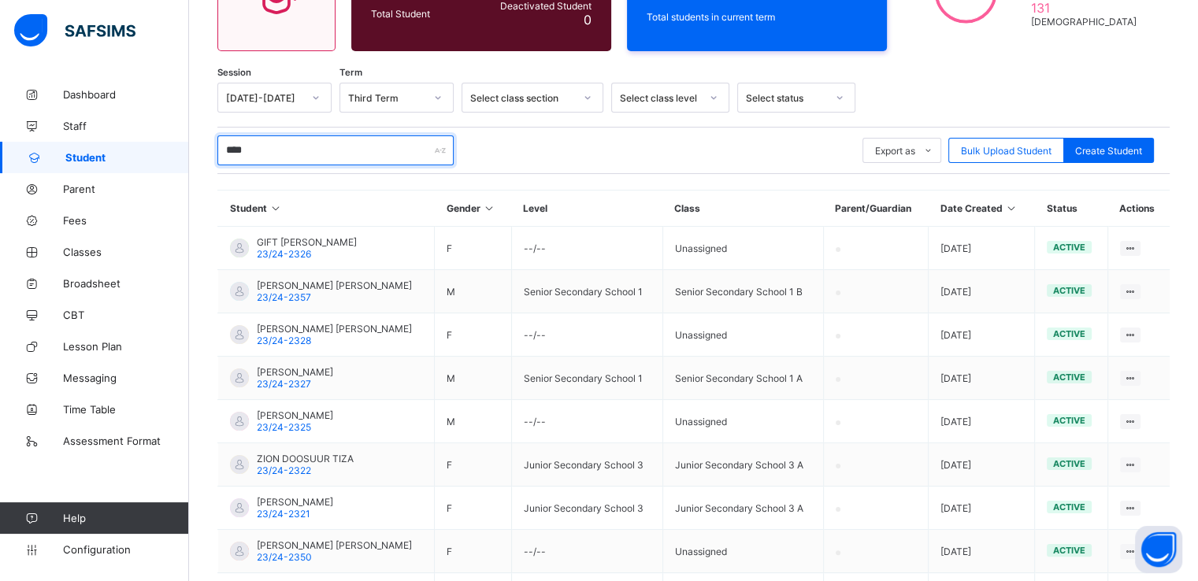
scroll to position [198, 0]
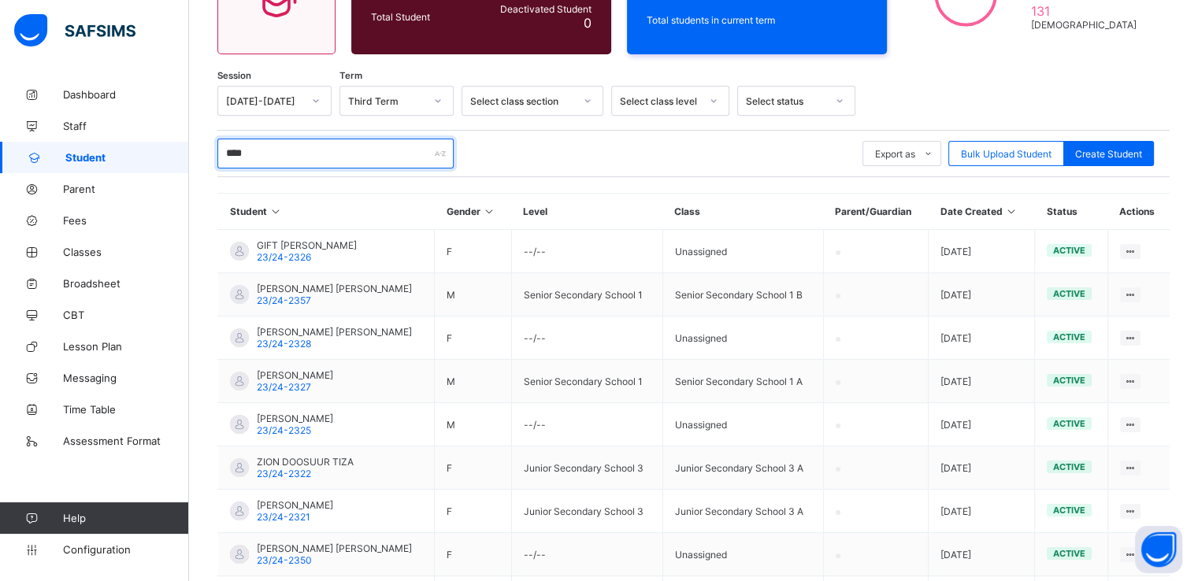
drag, startPoint x: 350, startPoint y: 143, endPoint x: 202, endPoint y: 157, distance: 148.8
click at [202, 157] on div "Student 1844 Total Student Active Student 1844 Deactivated Student 0 268 Total …" at bounding box center [693, 319] width 1009 height 876
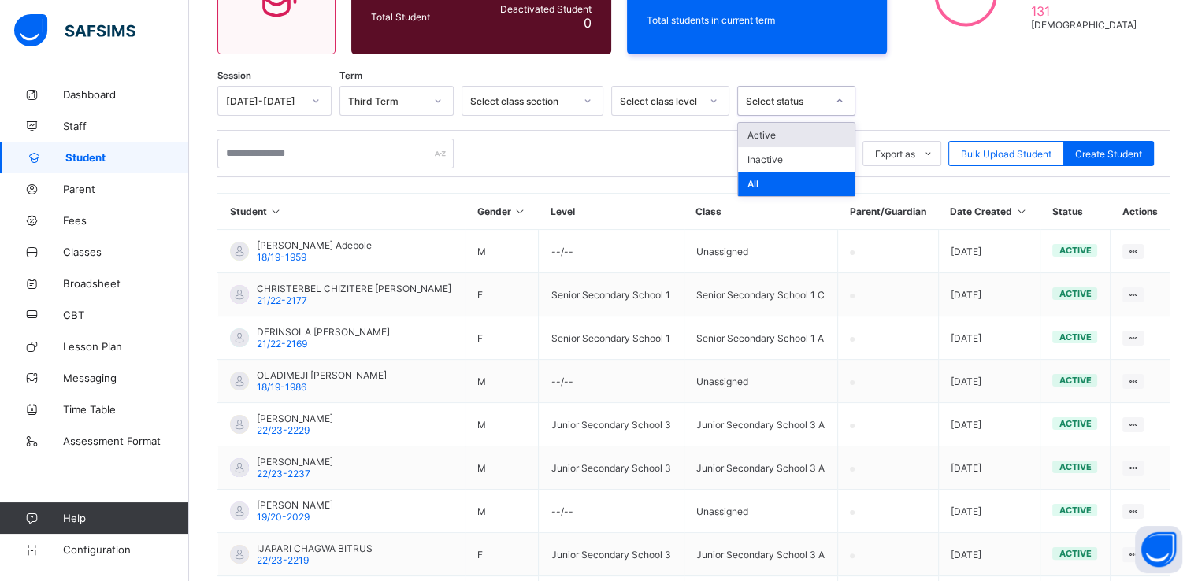
click at [772, 101] on div "Select status" at bounding box center [786, 101] width 80 height 12
click at [761, 135] on div "Active" at bounding box center [796, 135] width 117 height 24
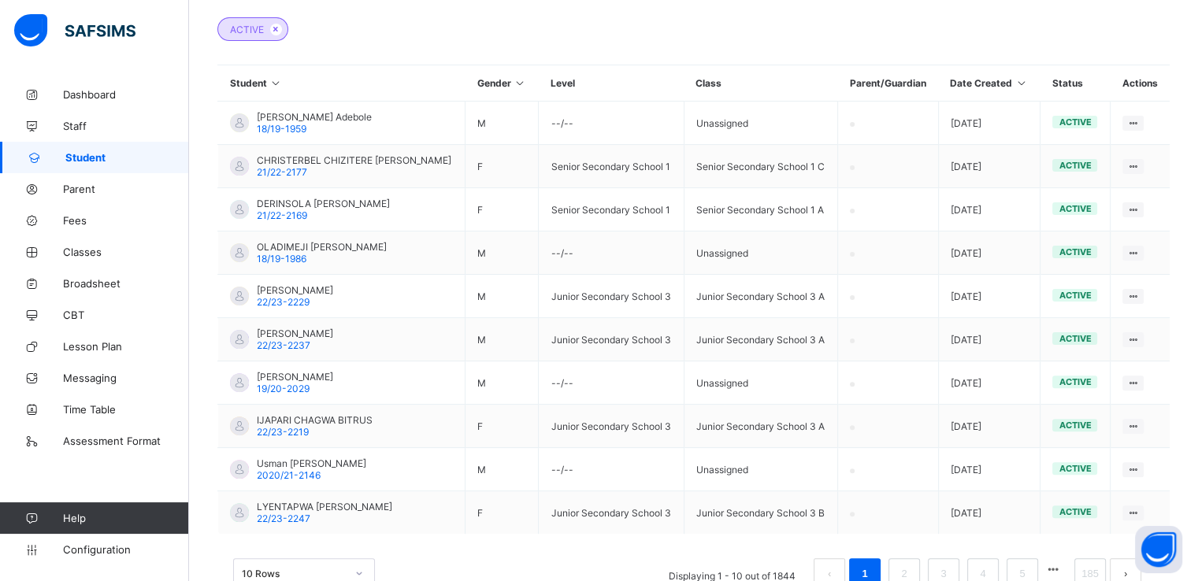
scroll to position [430, 0]
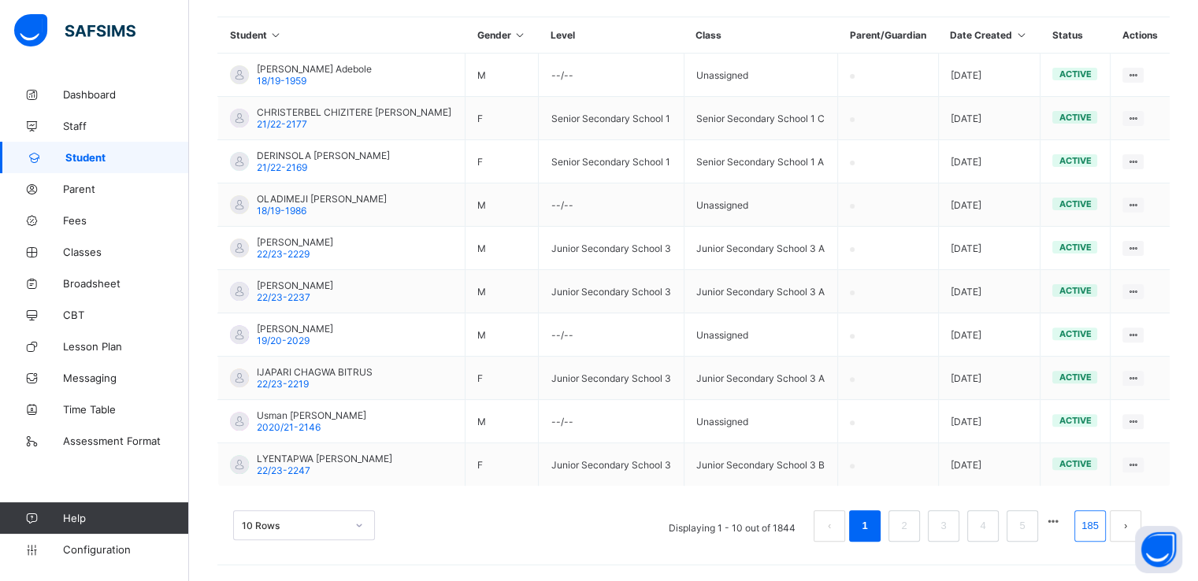
click at [1099, 529] on link "185" at bounding box center [1089, 526] width 27 height 20
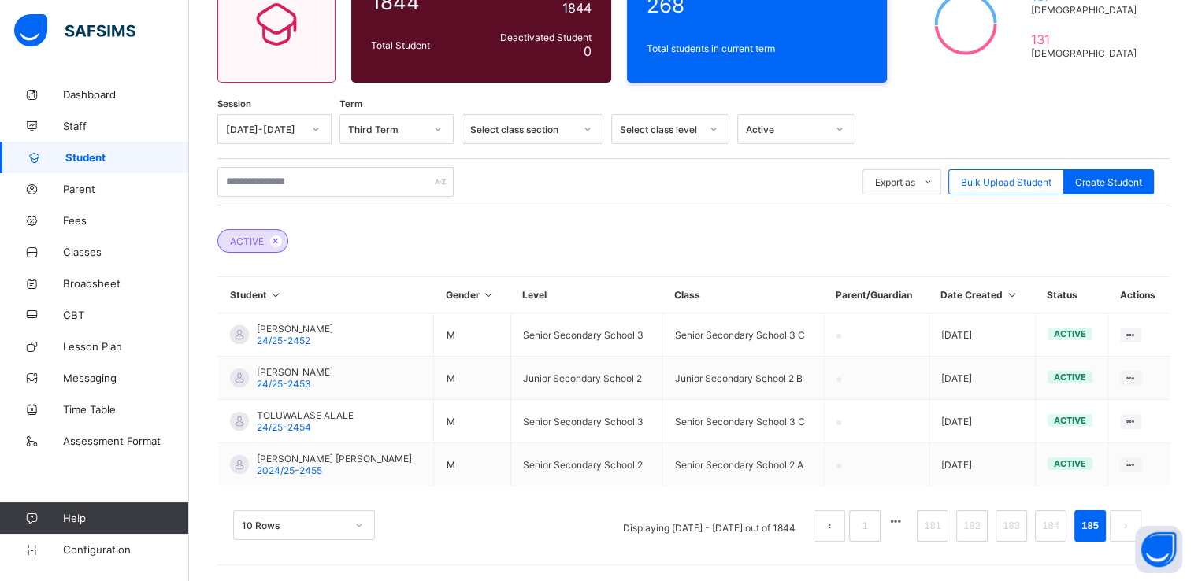
scroll to position [169, 0]
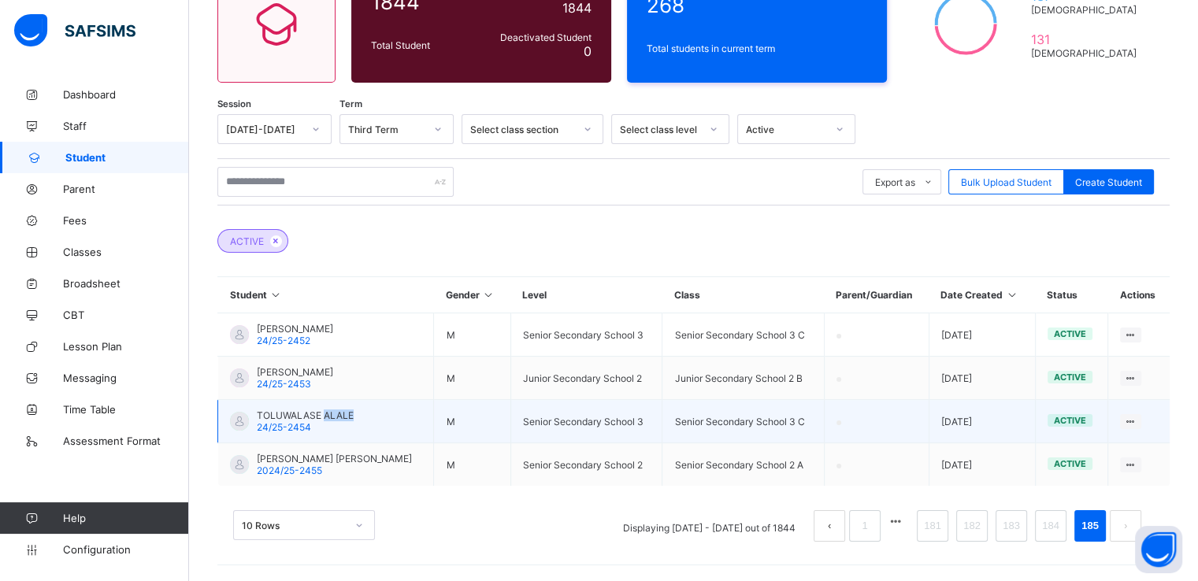
drag, startPoint x: 352, startPoint y: 419, endPoint x: 326, endPoint y: 417, distance: 26.1
click at [326, 417] on span "TOLUWALASE ALALE" at bounding box center [305, 415] width 97 height 12
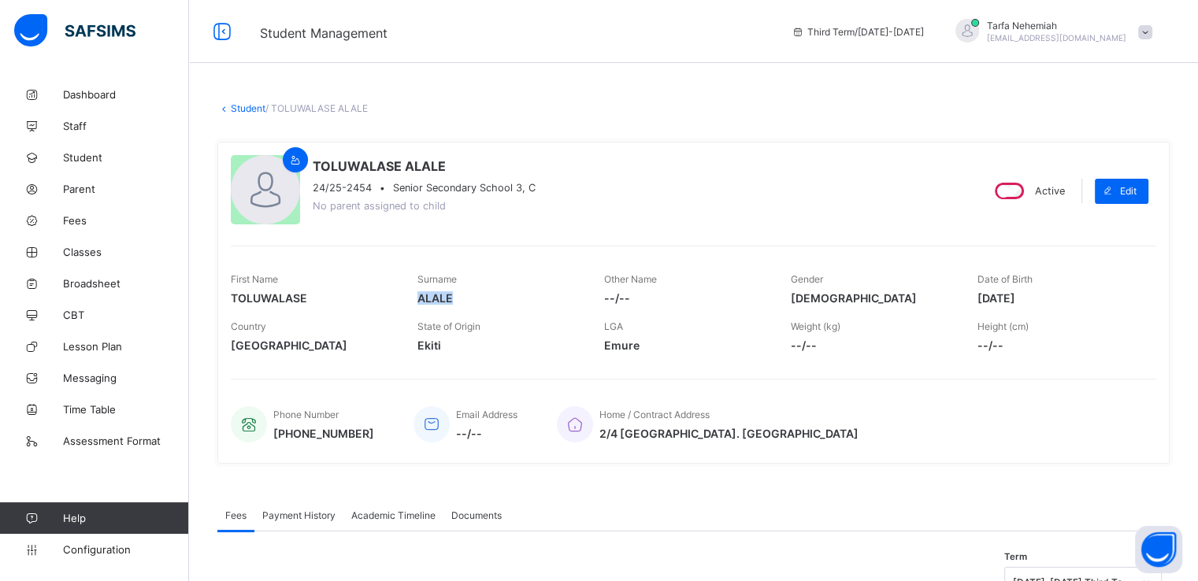
drag, startPoint x: 466, startPoint y: 300, endPoint x: 422, endPoint y: 300, distance: 44.1
click at [422, 300] on span "ALALE" at bounding box center [498, 297] width 163 height 13
copy span "ALALE"
click at [239, 113] on link "Student" at bounding box center [248, 108] width 35 height 12
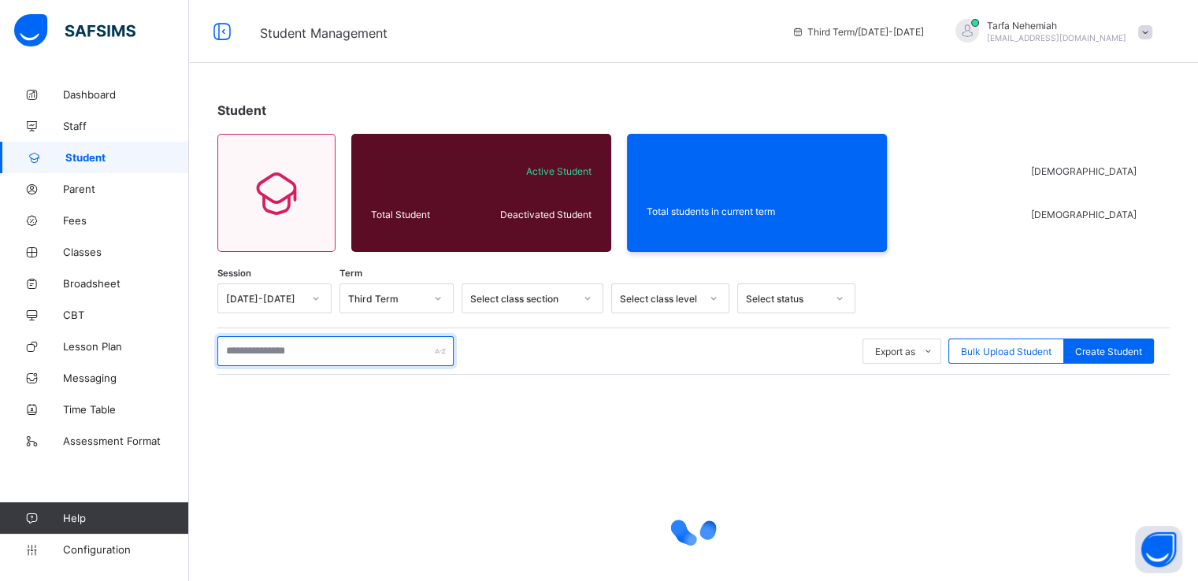
click at [249, 350] on input "text" at bounding box center [335, 351] width 236 height 30
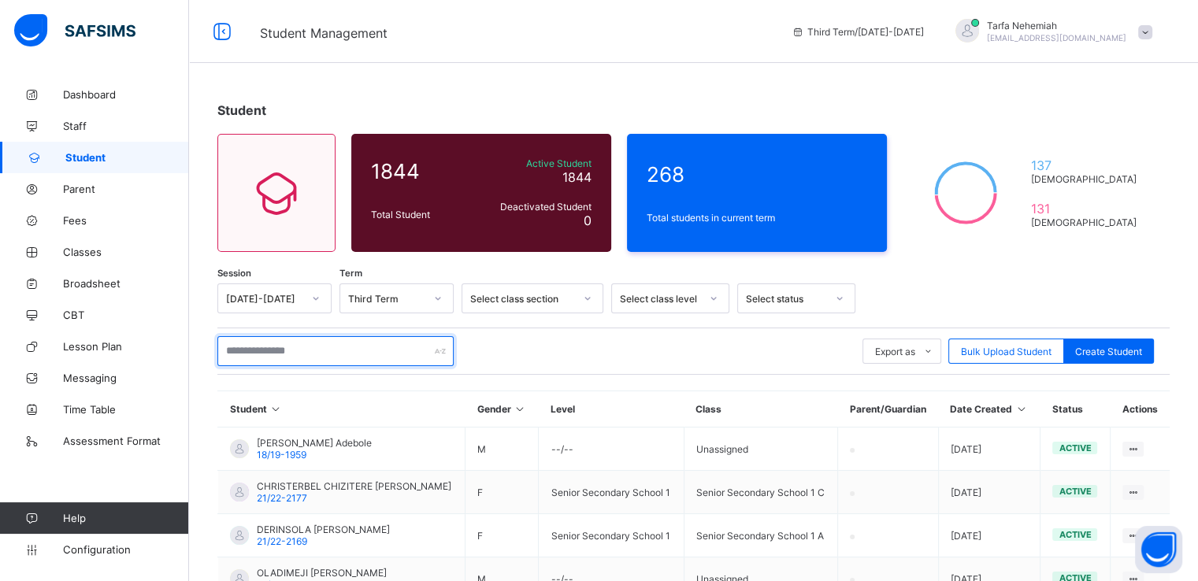
paste input "*****"
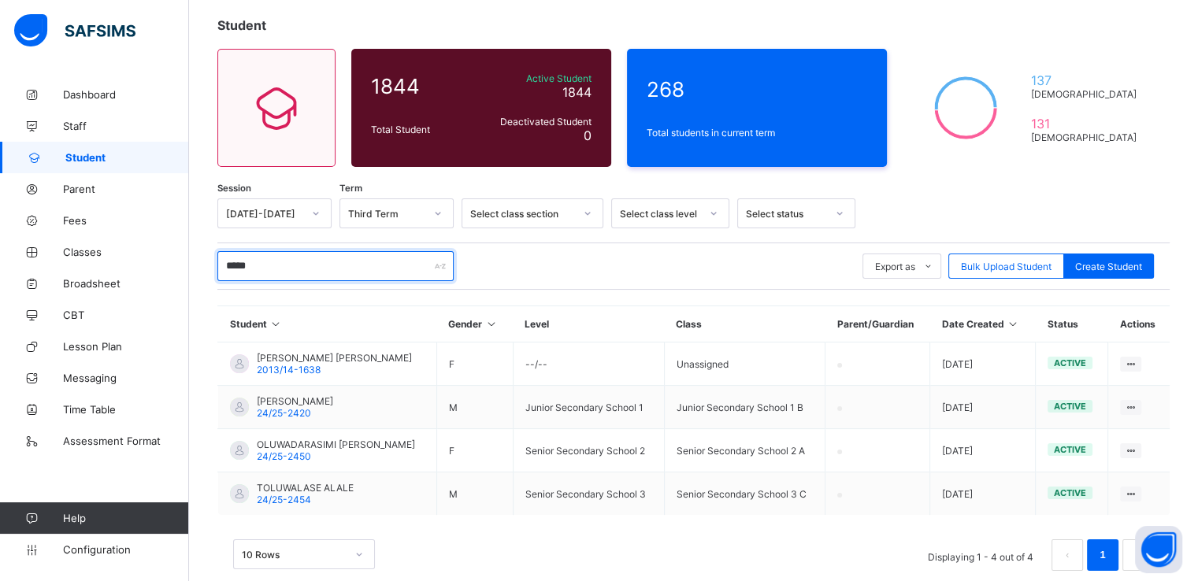
scroll to position [84, 0]
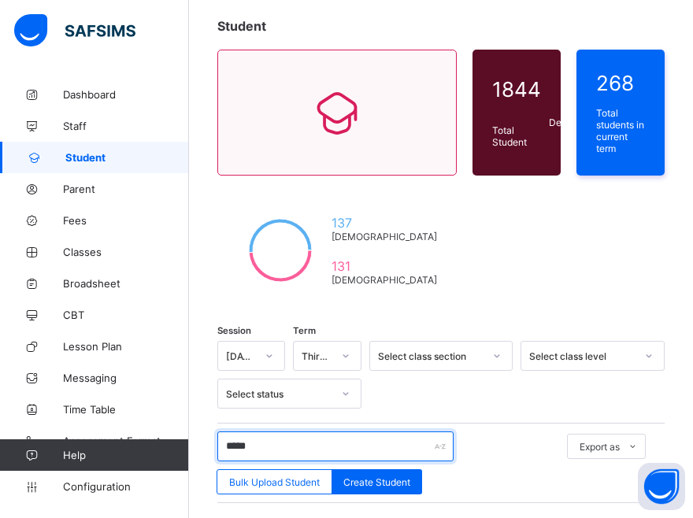
type input "*****"
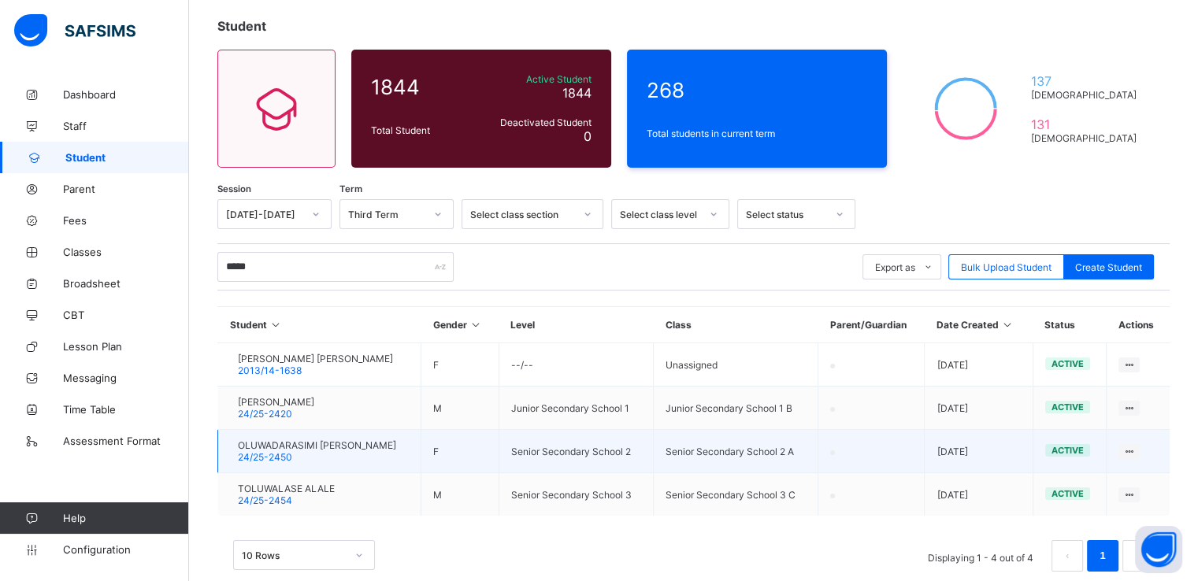
click at [292, 451] on span "24/25-2450" at bounding box center [265, 457] width 54 height 12
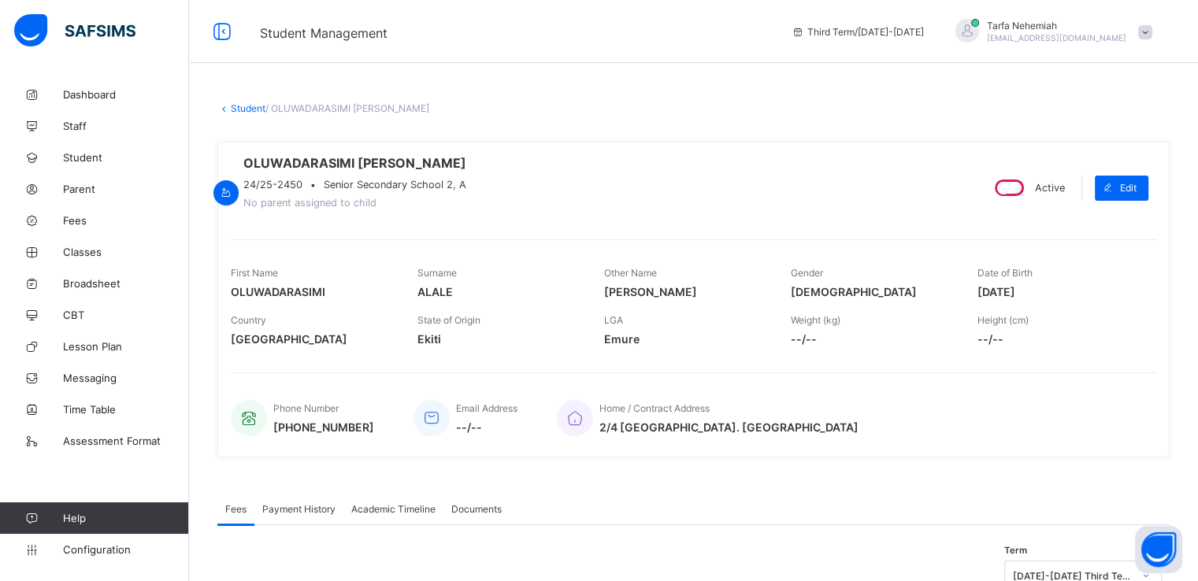
click at [239, 111] on link "Student" at bounding box center [248, 108] width 35 height 12
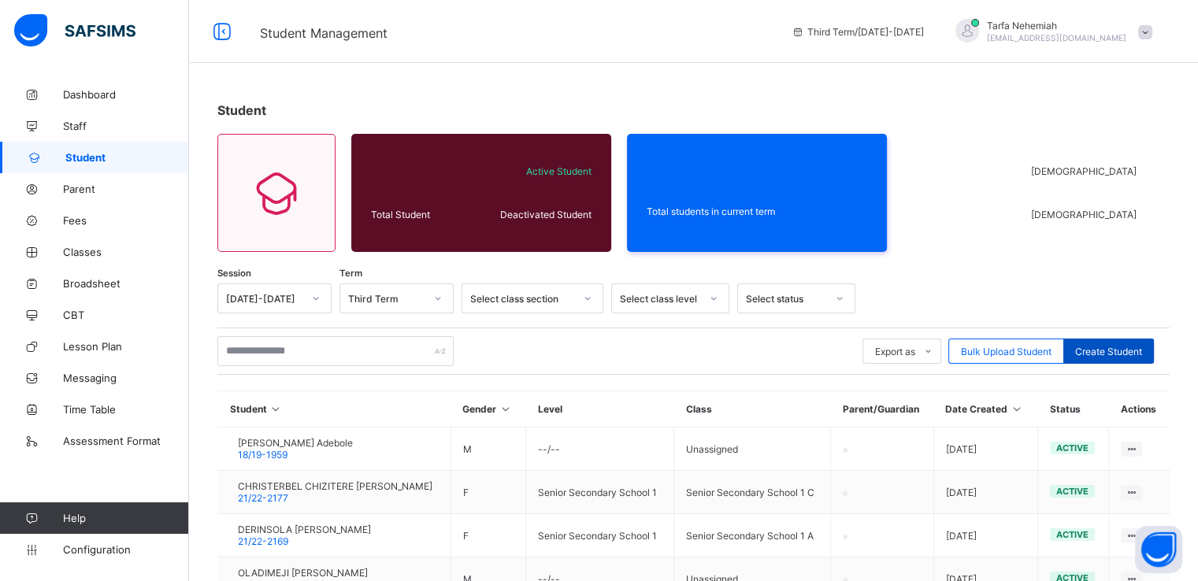
click at [1115, 343] on div "Create Student" at bounding box center [1108, 351] width 91 height 25
select select "**"
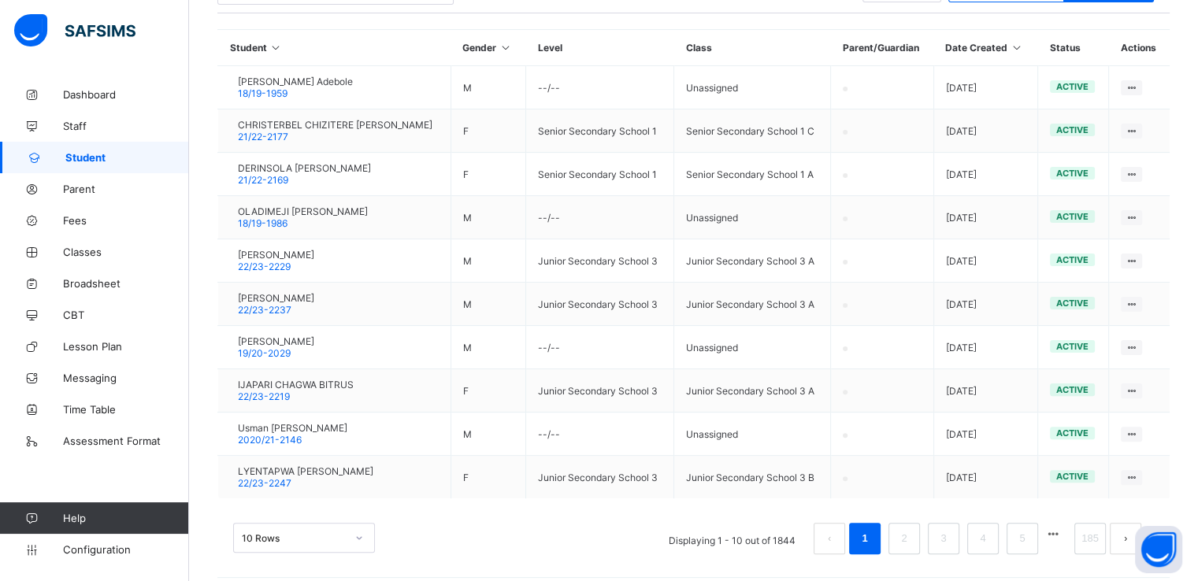
scroll to position [375, 0]
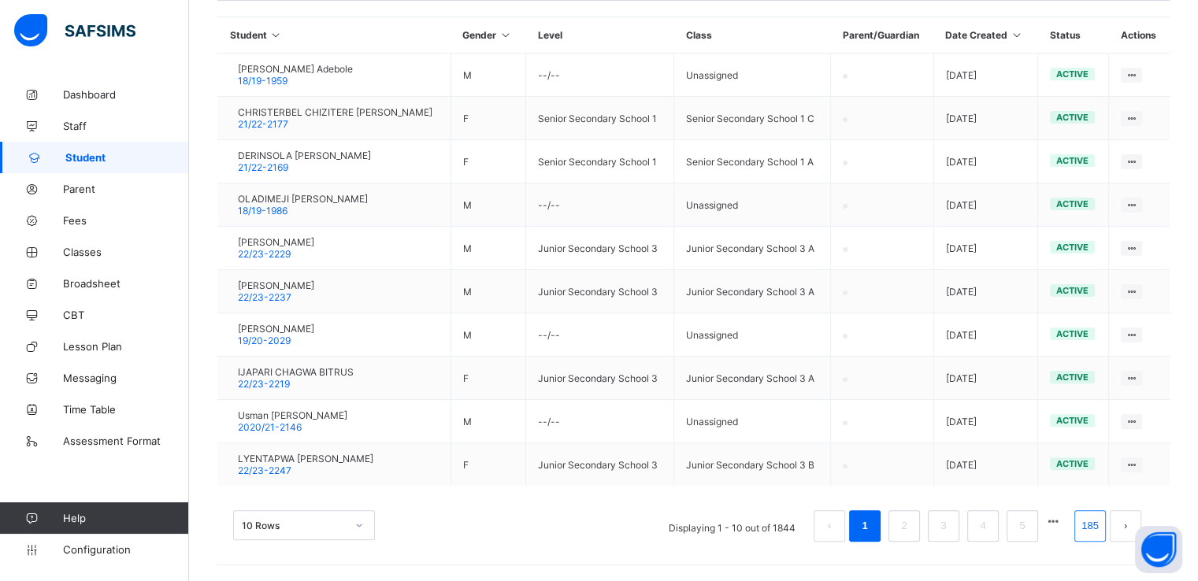
click at [1103, 530] on link "185" at bounding box center [1089, 526] width 27 height 20
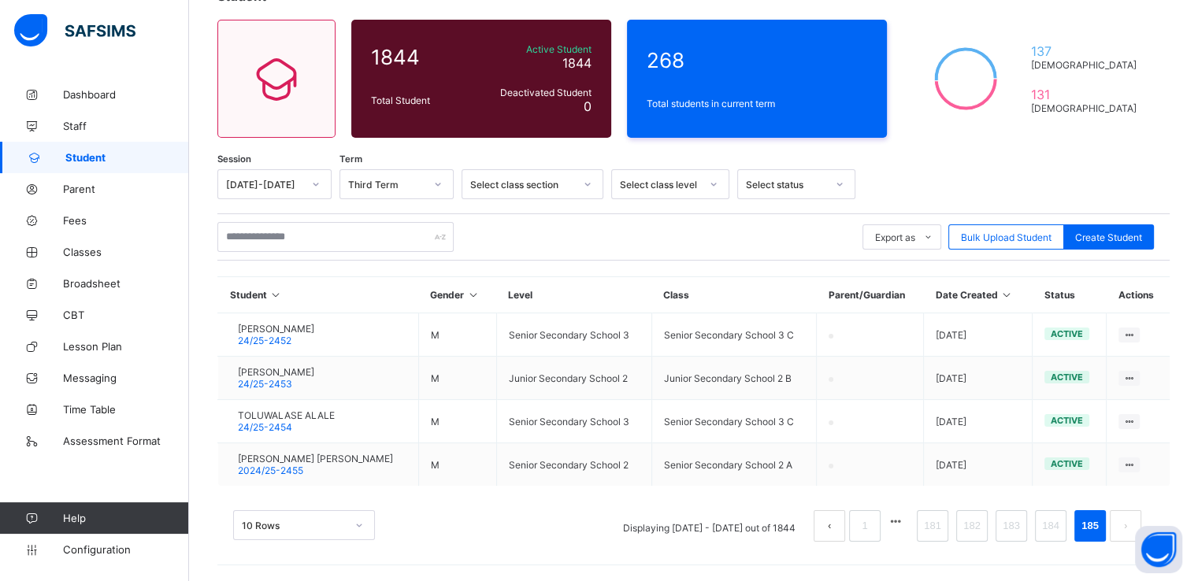
scroll to position [113, 0]
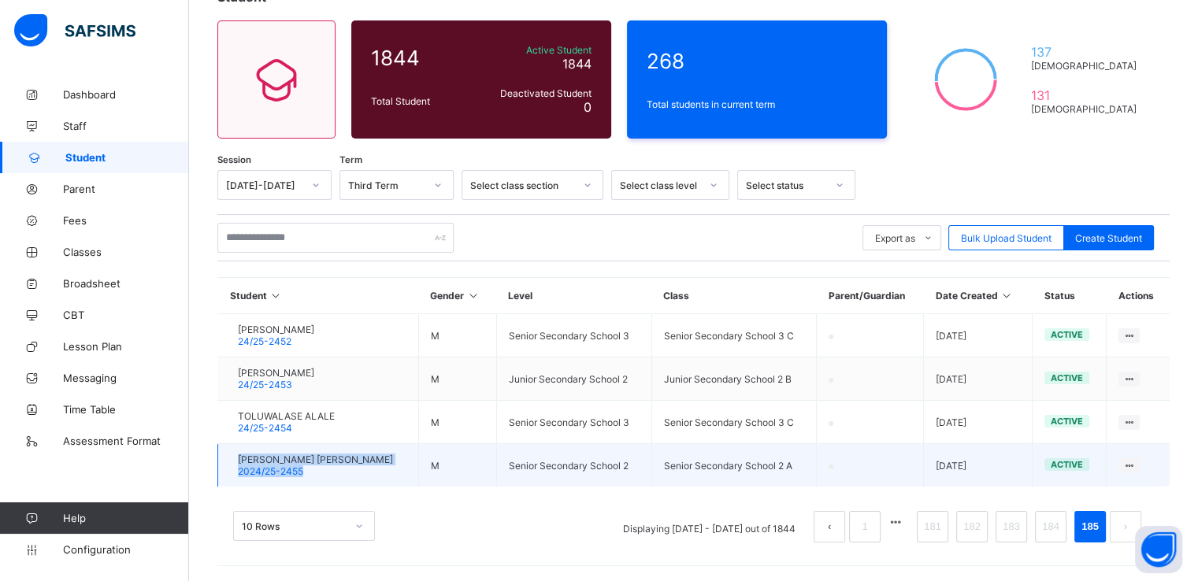
drag, startPoint x: 324, startPoint y: 475, endPoint x: 252, endPoint y: 467, distance: 72.9
click at [252, 467] on div "[PERSON_NAME] [PERSON_NAME] 2024/25-2455" at bounding box center [311, 466] width 163 height 24
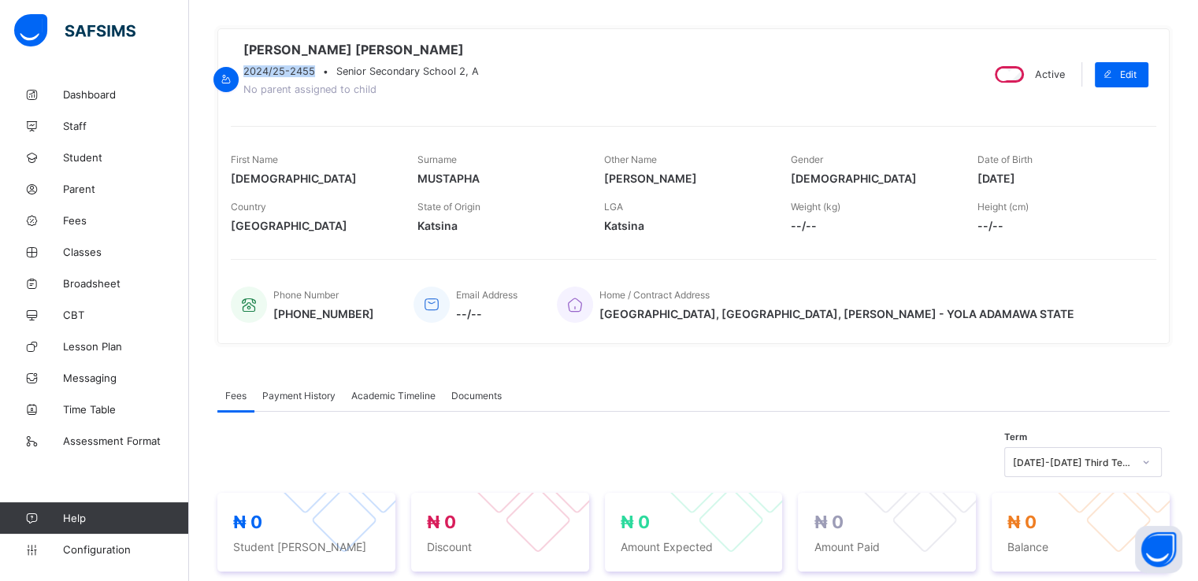
drag, startPoint x: 381, startPoint y: 73, endPoint x: 309, endPoint y: 75, distance: 72.5
click at [309, 75] on div "[PERSON_NAME] [PERSON_NAME] 2024/25-2455 • Senior Secondary School 2, A No pare…" at bounding box center [599, 74] width 736 height 65
copy span "2024/25-2455"
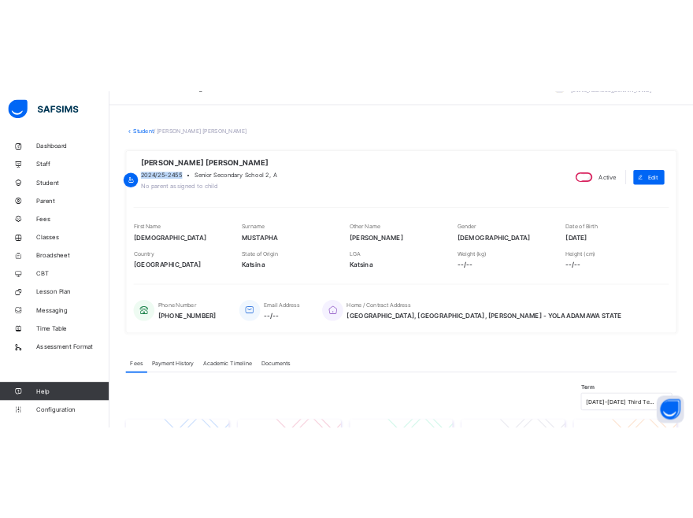
scroll to position [36, 0]
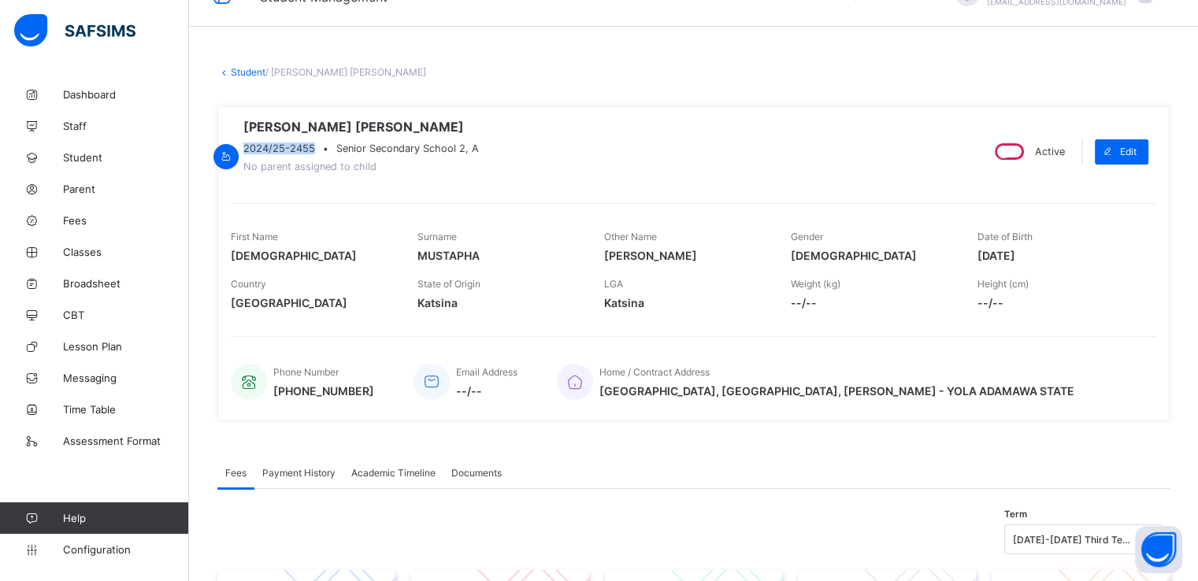
click at [239, 72] on link "Student" at bounding box center [248, 72] width 35 height 12
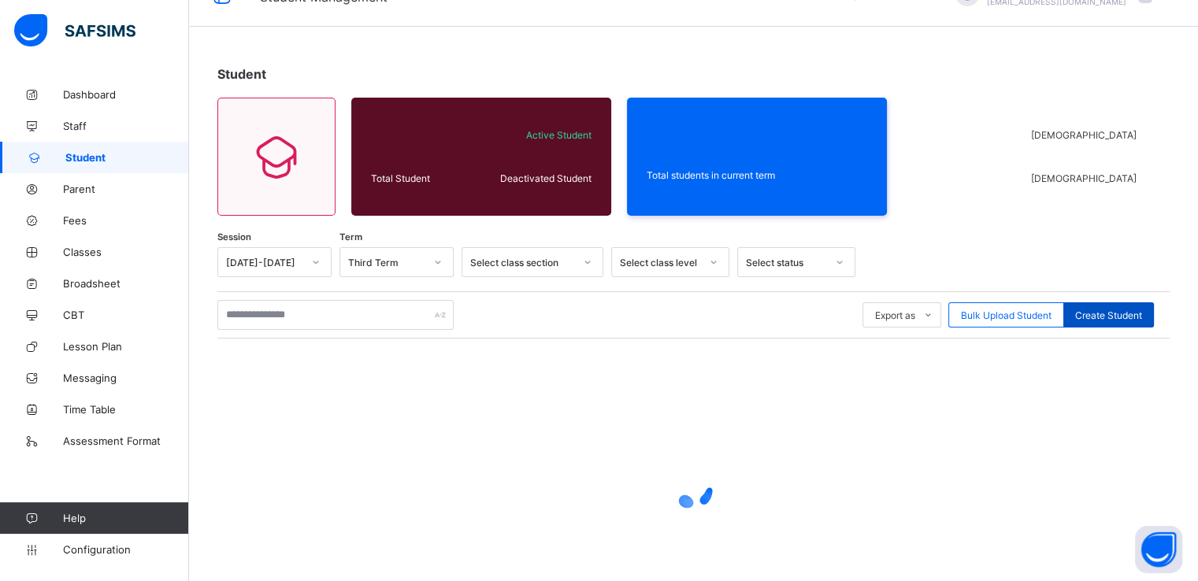
click at [1122, 317] on span "Create Student" at bounding box center [1108, 315] width 67 height 12
select select "**"
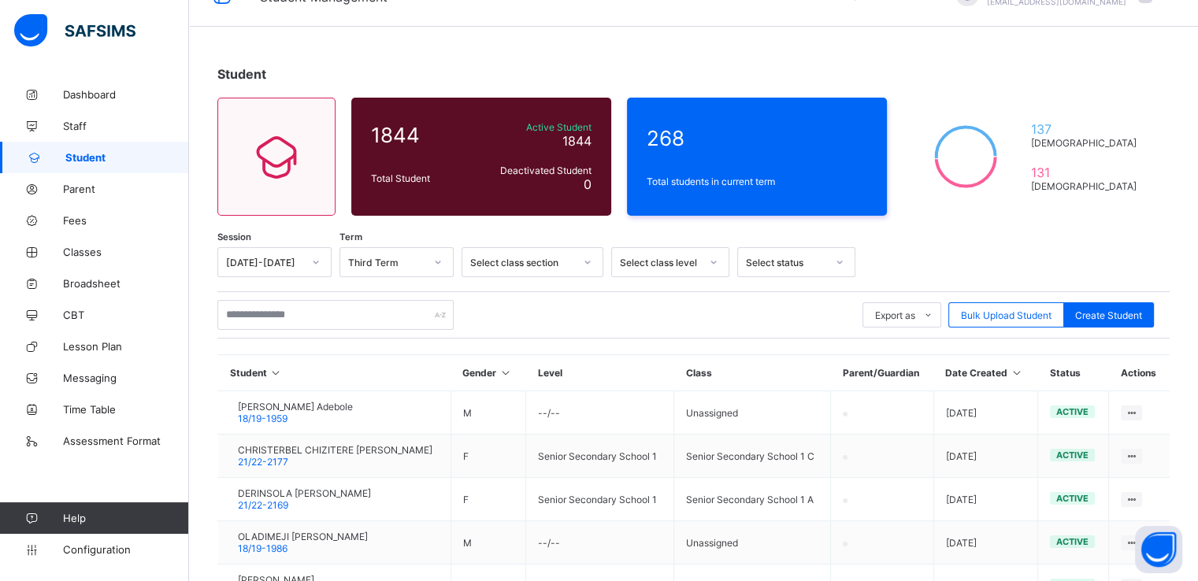
paste input "**********"
type input "**********"
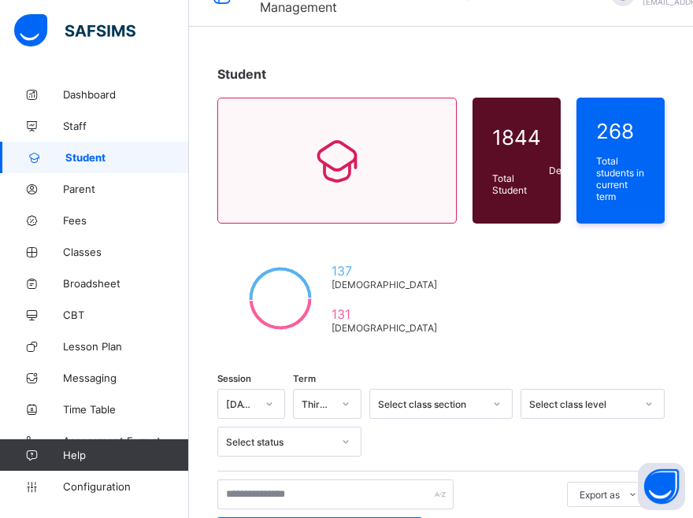
type input "*****"
paste input "**********"
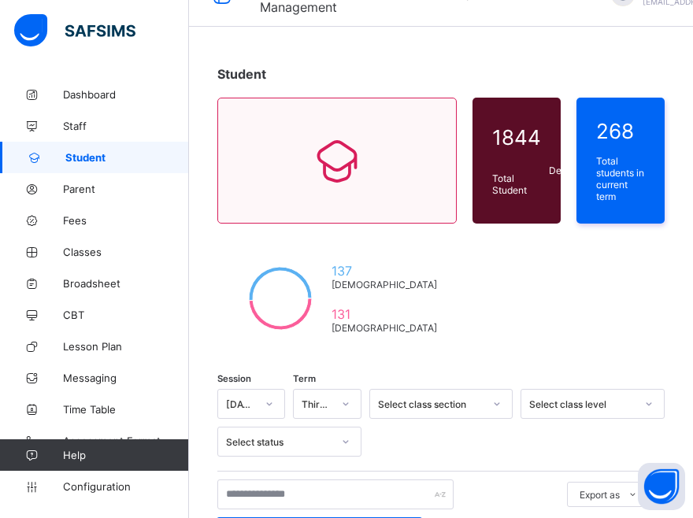
type input "**********"
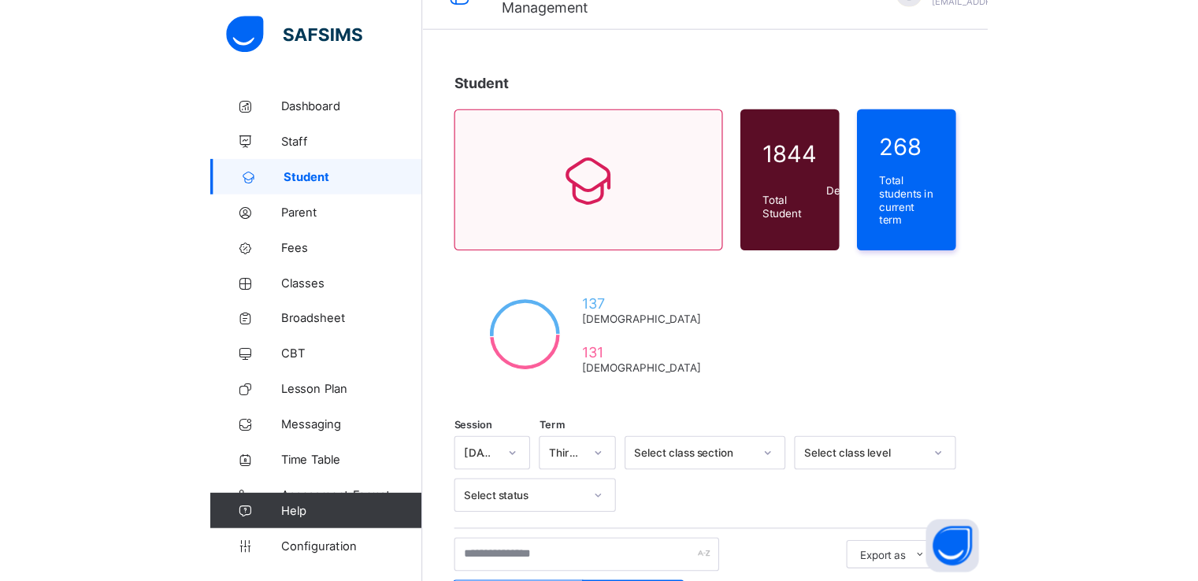
scroll to position [0, 0]
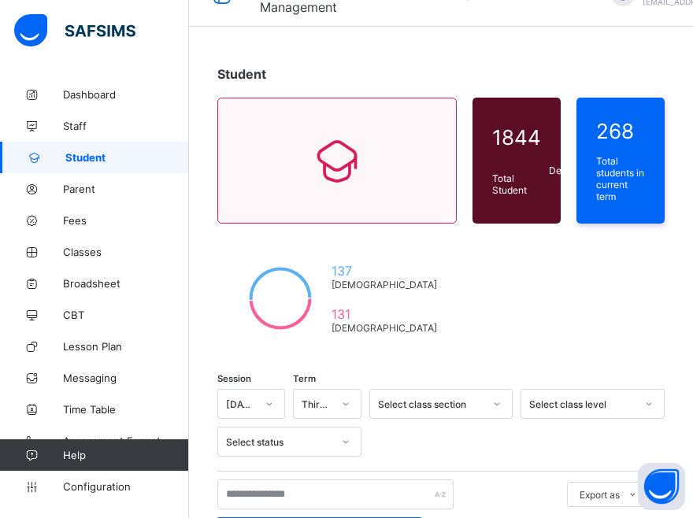
paste input "********"
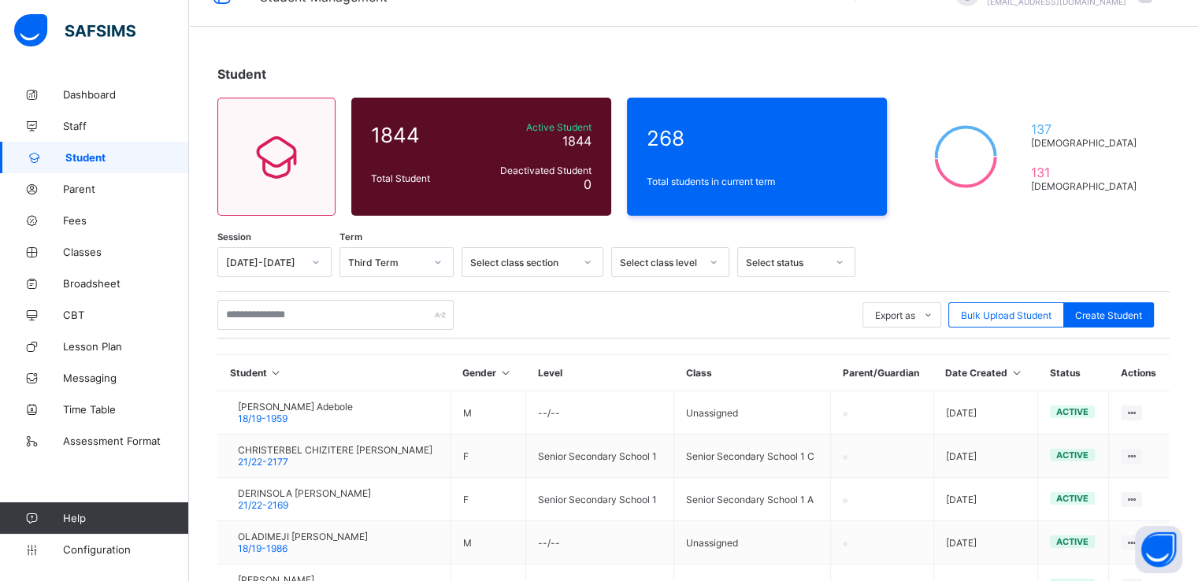
type input "********"
click at [974, 547] on link "2025" at bounding box center [975, 544] width 34 height 27
click at [923, 519] on input at bounding box center [959, 516] width 214 height 17
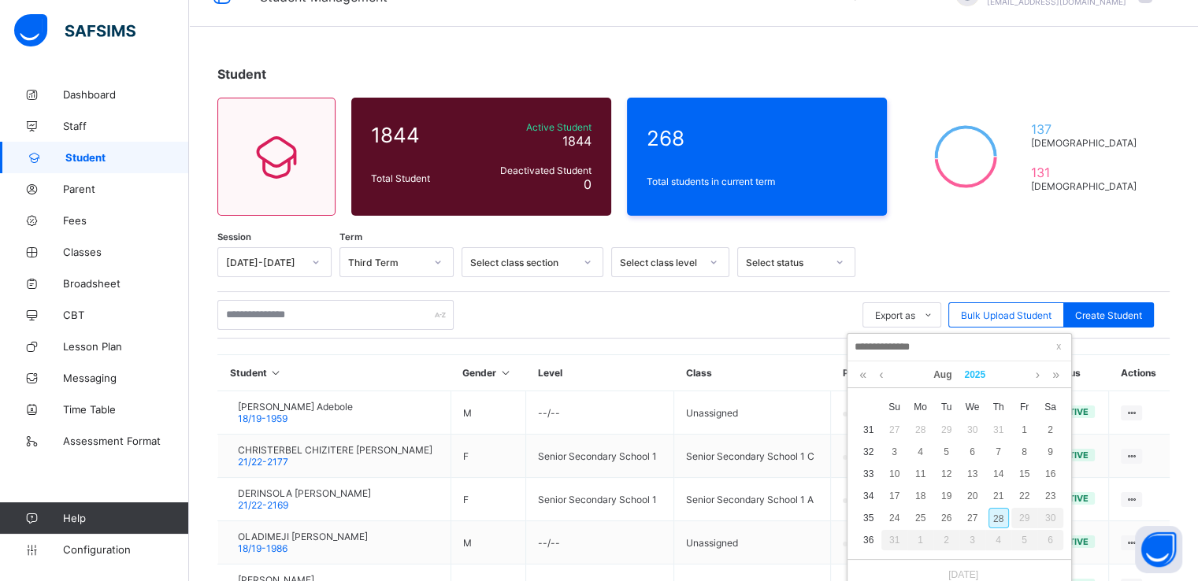
click at [976, 373] on link "2025" at bounding box center [975, 374] width 34 height 27
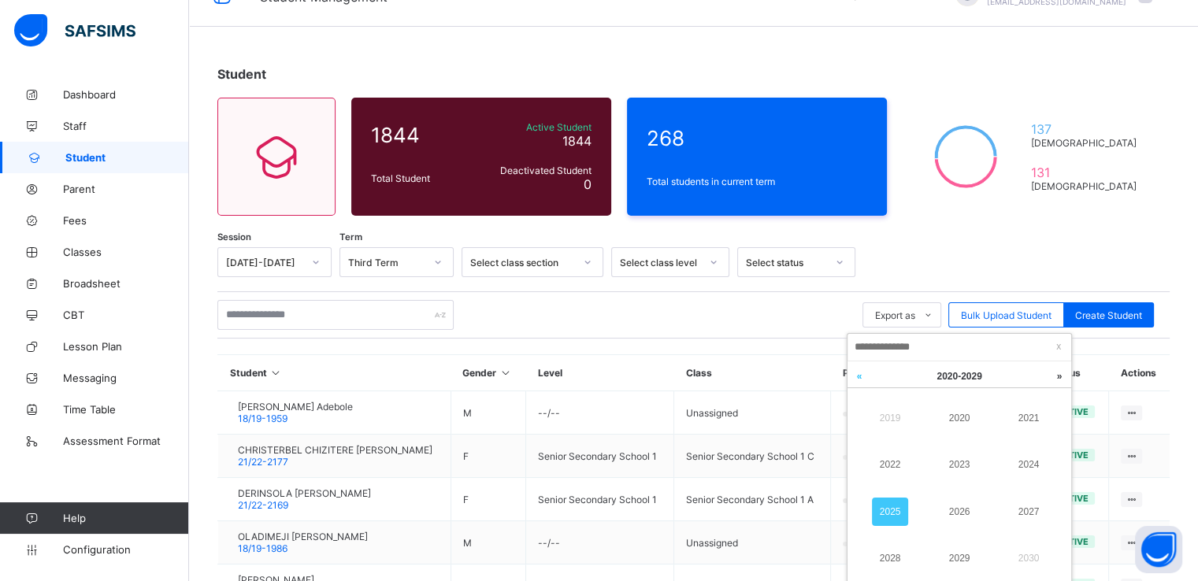
click at [852, 374] on link at bounding box center [859, 376] width 24 height 30
click at [898, 413] on link "2009" at bounding box center [890, 418] width 36 height 28
click at [898, 413] on link "1999" at bounding box center [890, 418] width 36 height 28
click at [1058, 374] on link at bounding box center [1059, 376] width 24 height 30
click at [976, 373] on span "[DATE] - [DATE]" at bounding box center [958, 376] width 45 height 11
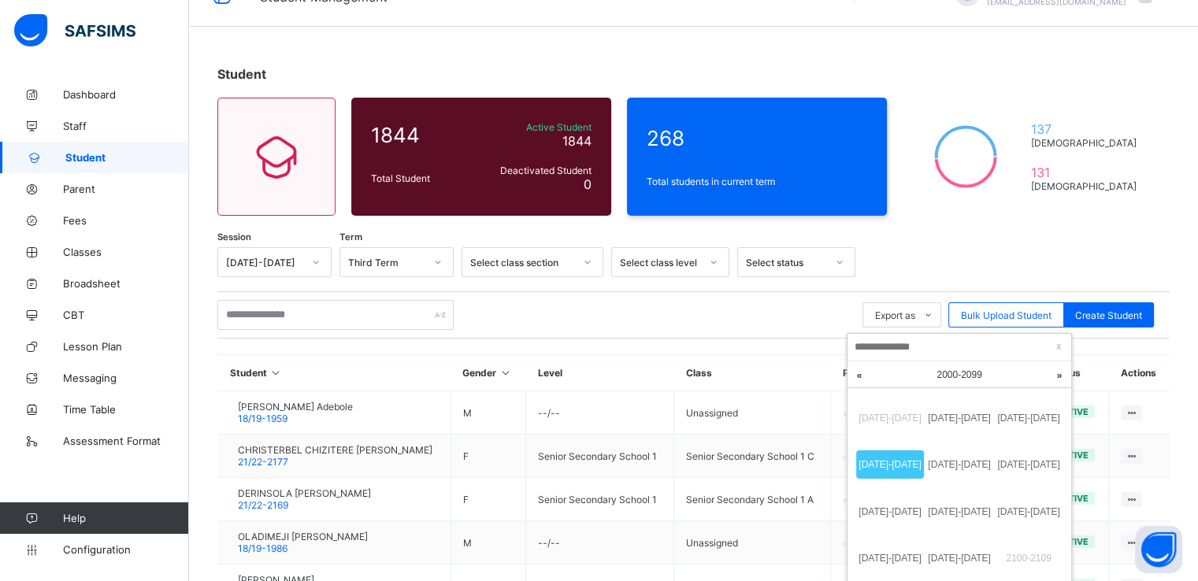
click at [899, 461] on link "[DATE]-[DATE]" at bounding box center [890, 464] width 68 height 28
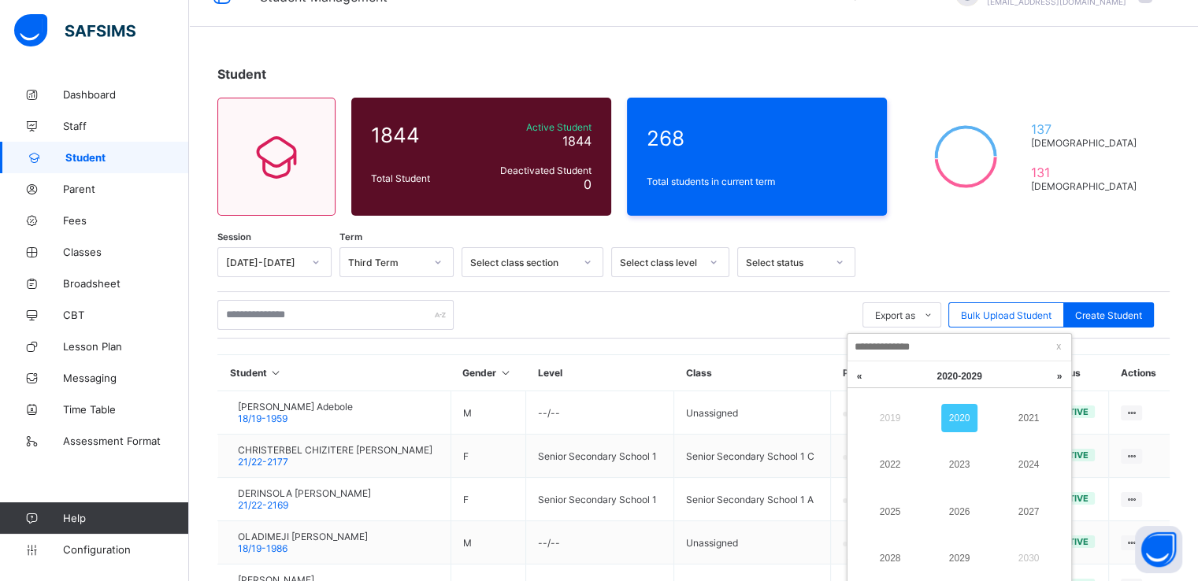
click at [967, 413] on link "2020" at bounding box center [959, 418] width 36 height 28
click at [967, 413] on span "We" at bounding box center [972, 407] width 26 height 14
click at [996, 476] on div "13" at bounding box center [998, 474] width 20 height 20
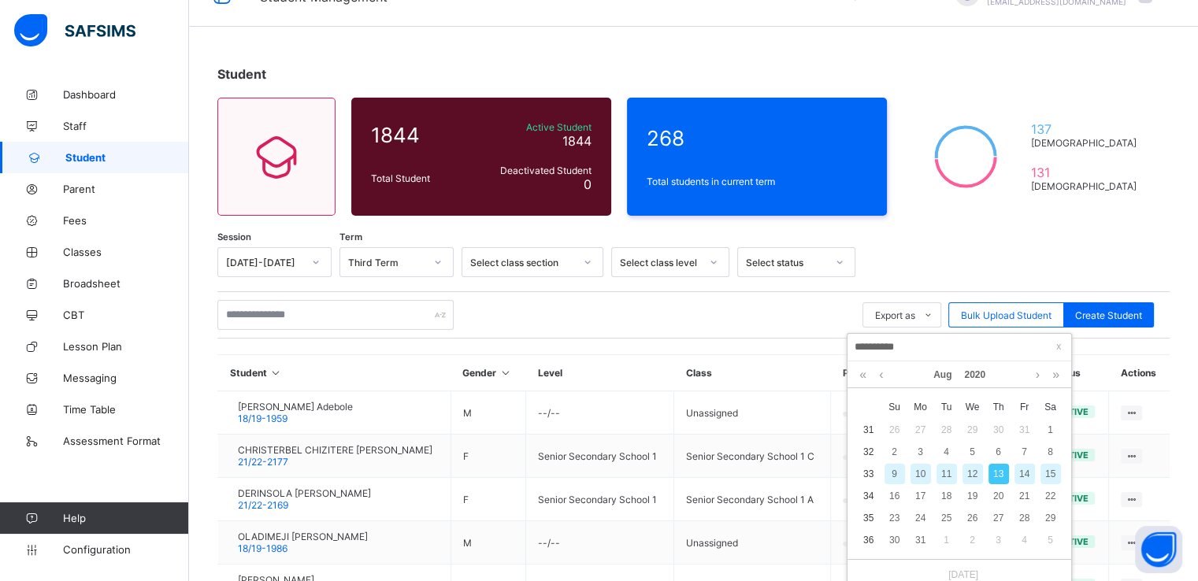
type input "**********"
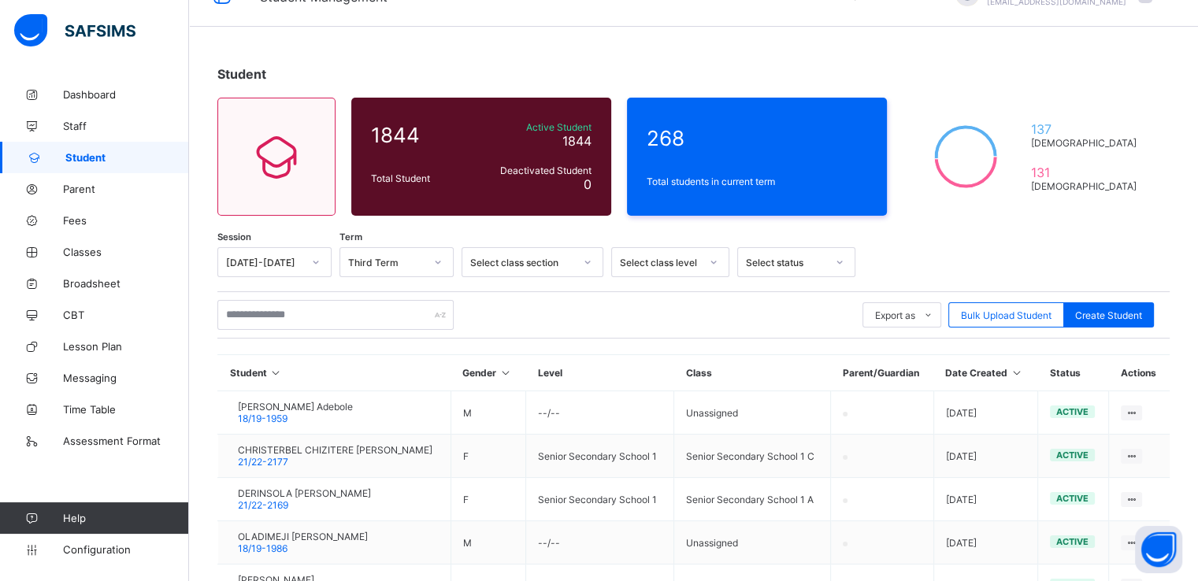
scroll to position [294, 0]
type input "**"
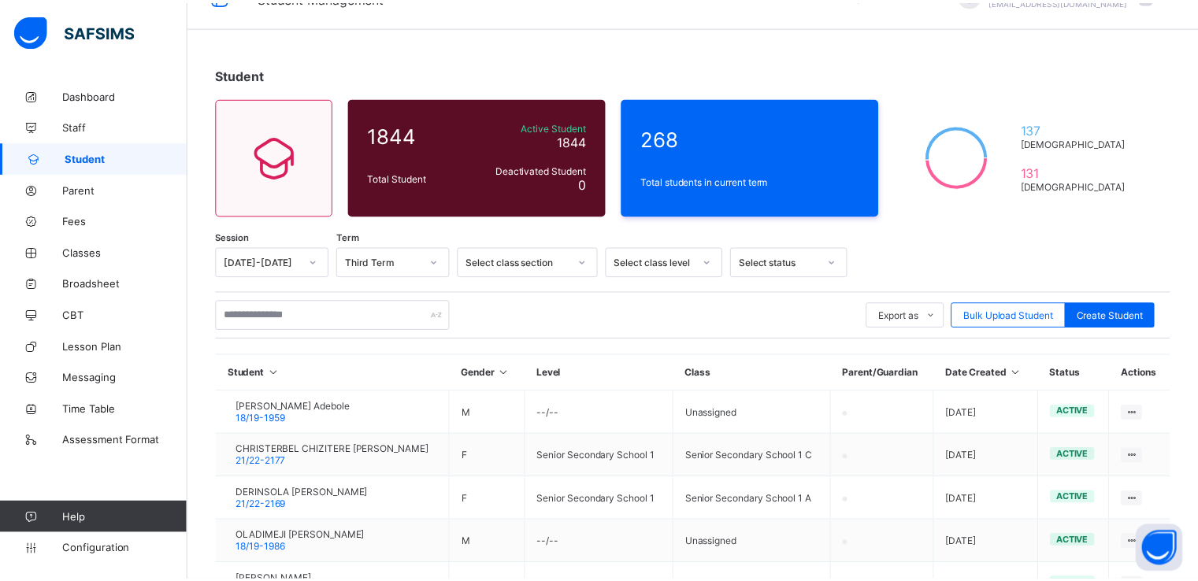
scroll to position [170, 0]
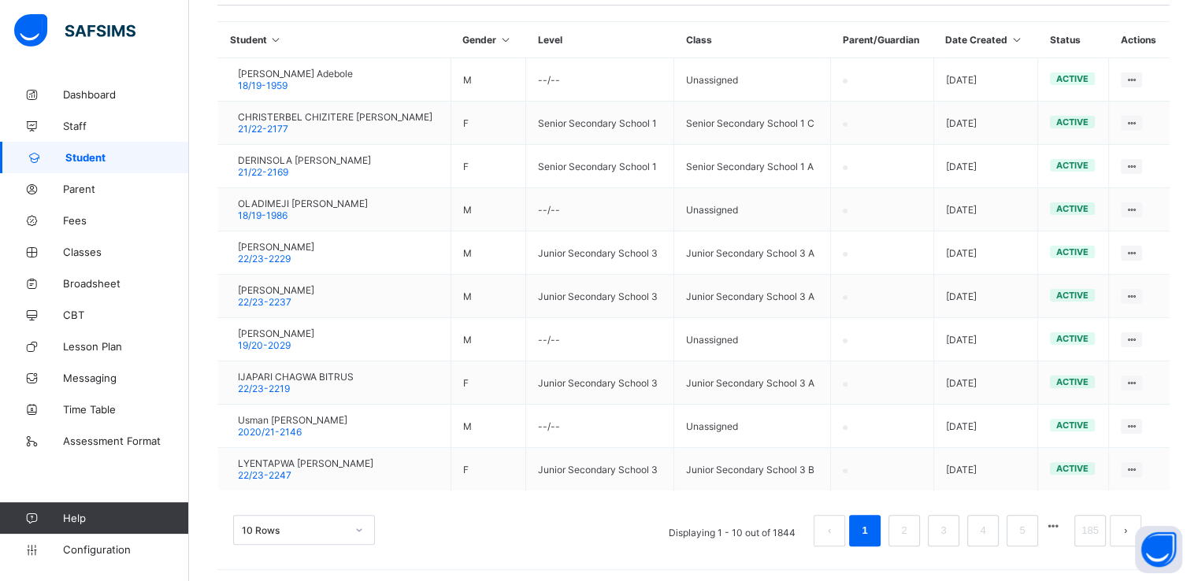
scroll to position [375, 0]
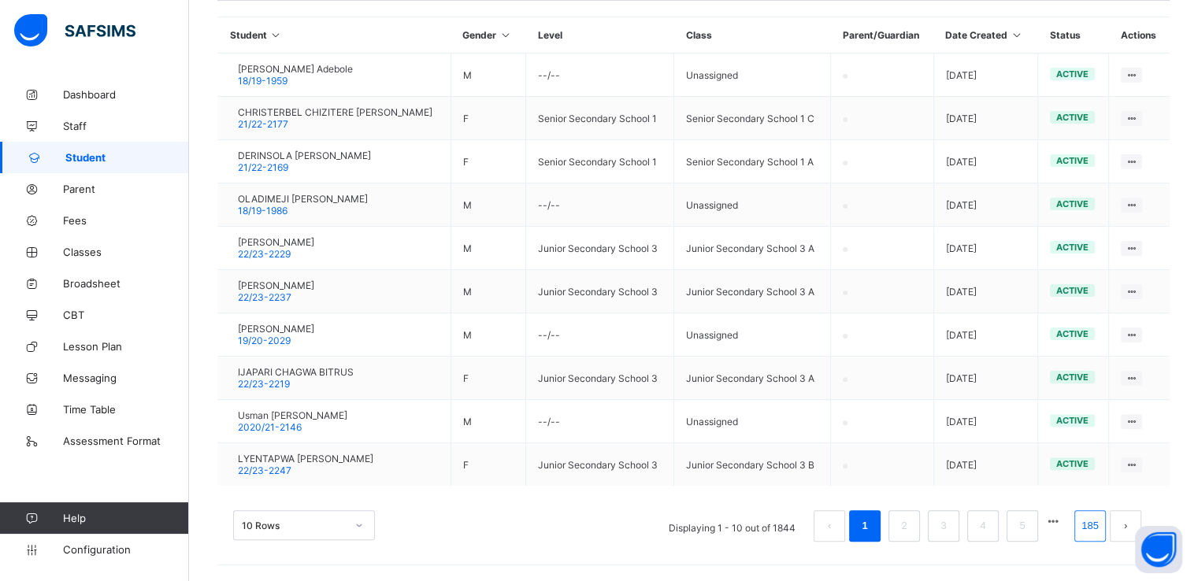
click at [1100, 524] on link "185" at bounding box center [1089, 526] width 27 height 20
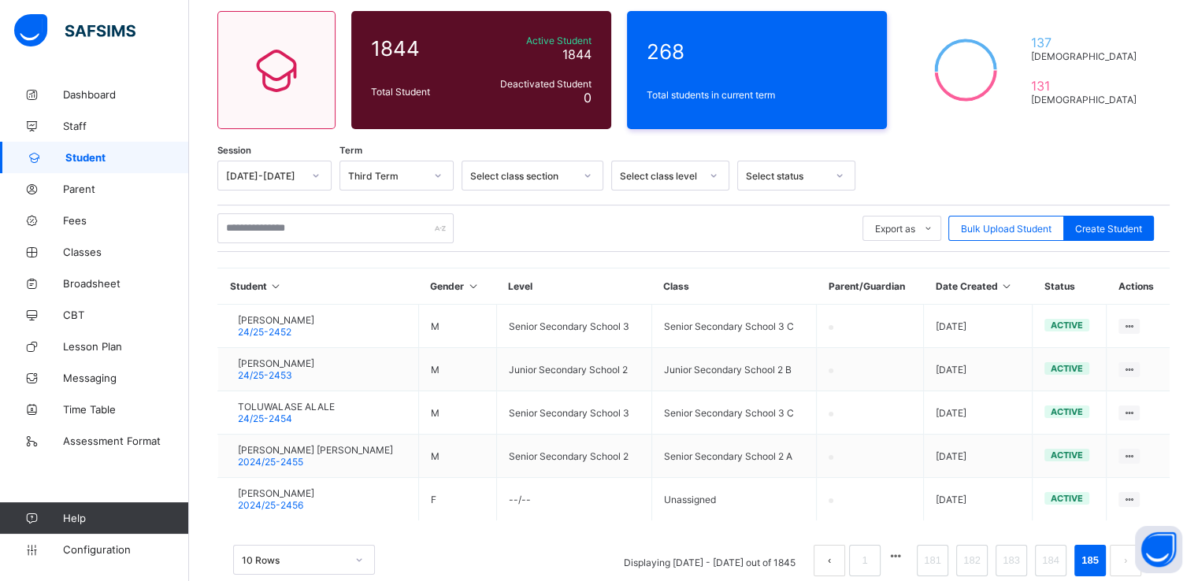
scroll to position [157, 0]
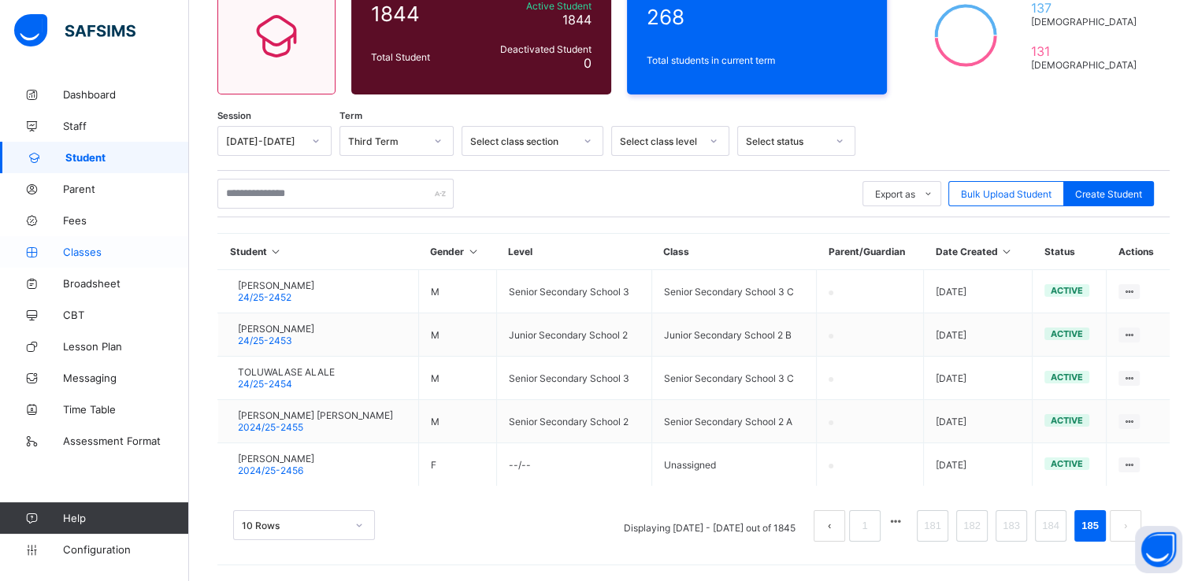
click at [83, 256] on span "Classes" at bounding box center [126, 252] width 126 height 13
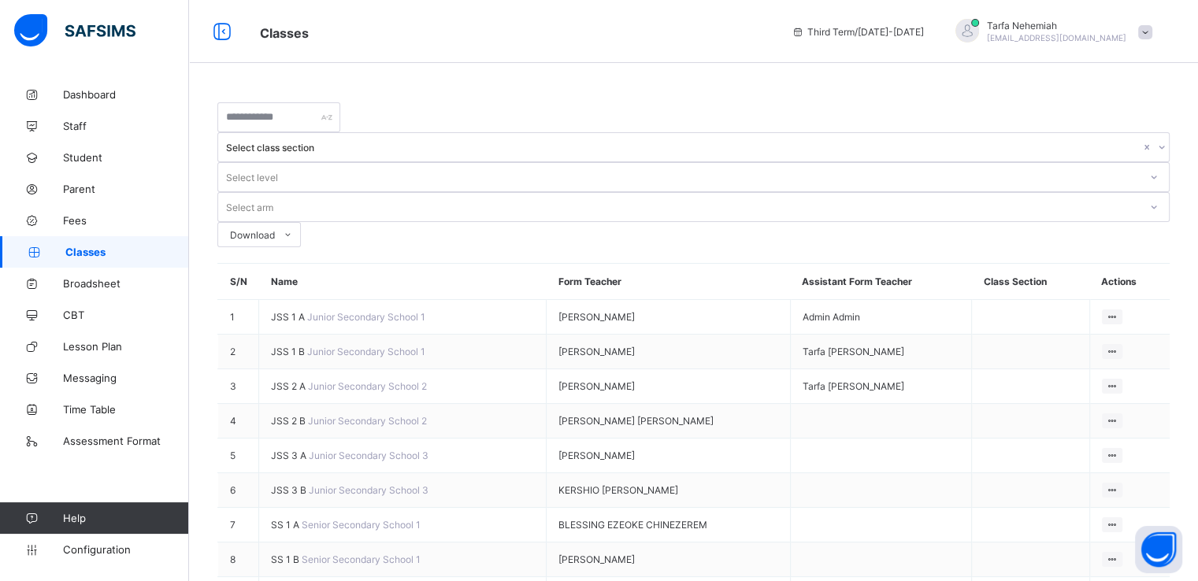
click at [1157, 139] on icon at bounding box center [1161, 147] width 9 height 16
click at [1154, 135] on div at bounding box center [1161, 147] width 15 height 25
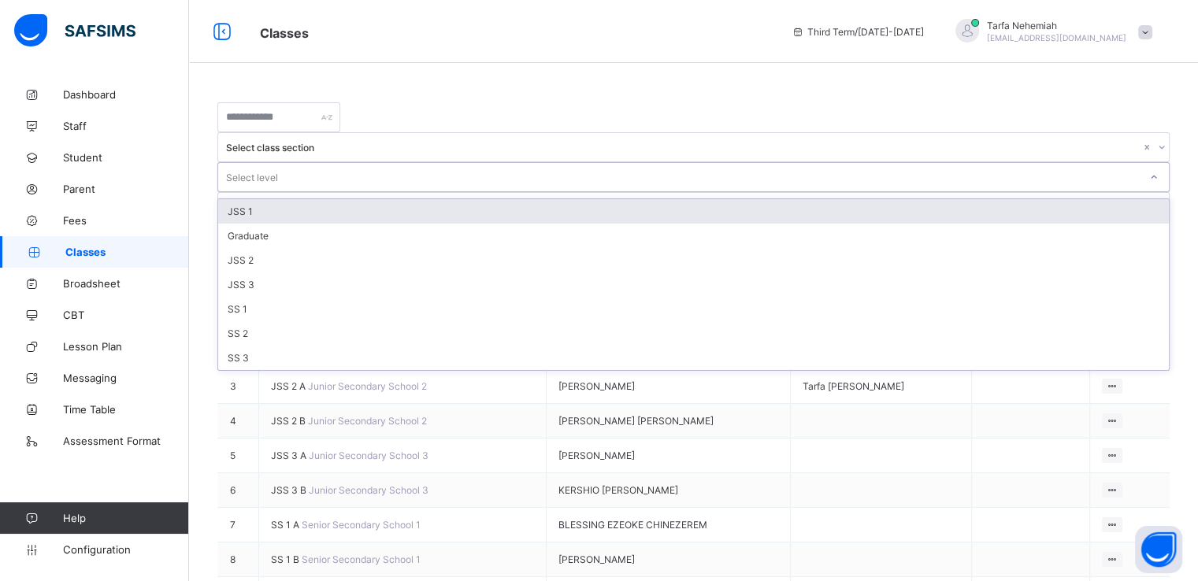
click at [1140, 165] on div at bounding box center [1153, 177] width 27 height 25
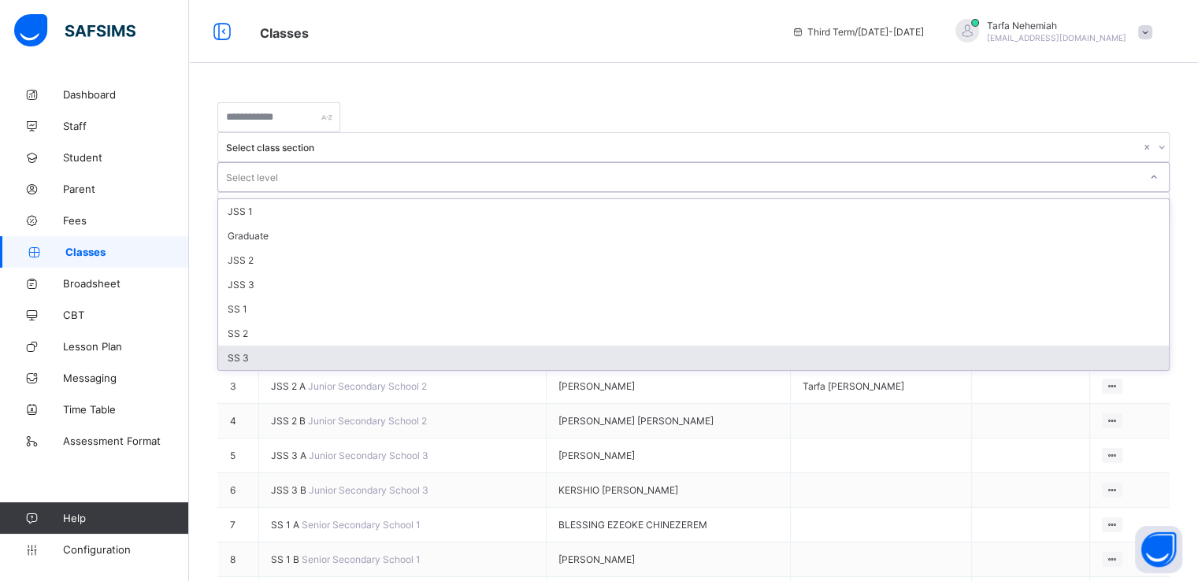
click at [625, 346] on div "SS 3" at bounding box center [693, 358] width 950 height 24
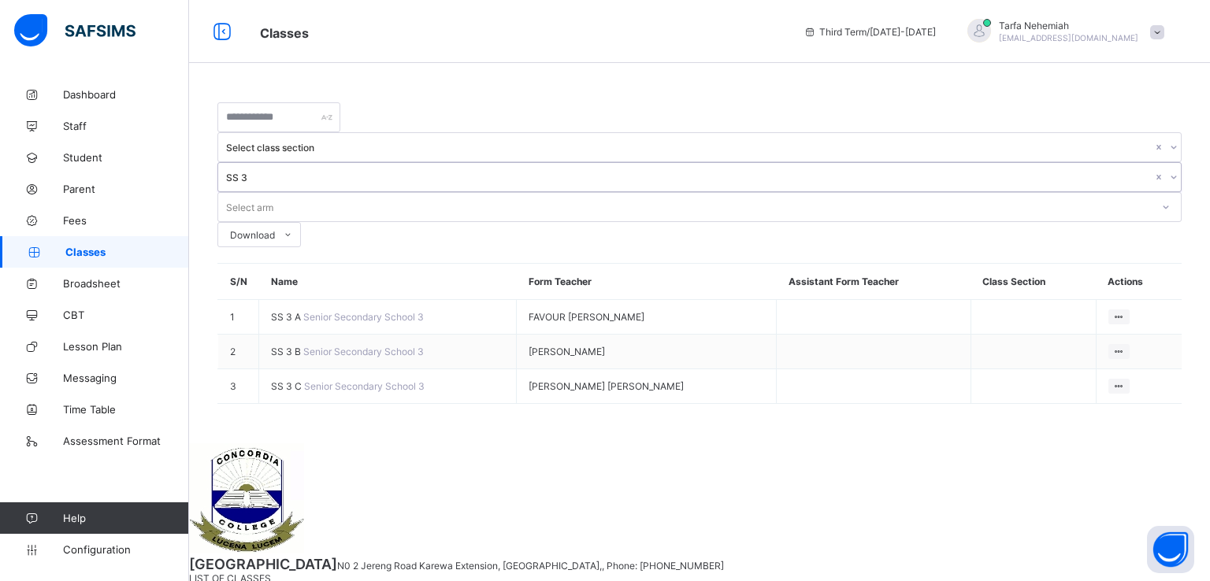
click at [1152, 195] on div at bounding box center [1165, 207] width 27 height 25
click at [891, 101] on div "Select class section SS 3 Select arm Download Pdf Report Excel Report S/N Name …" at bounding box center [699, 261] width 1021 height 365
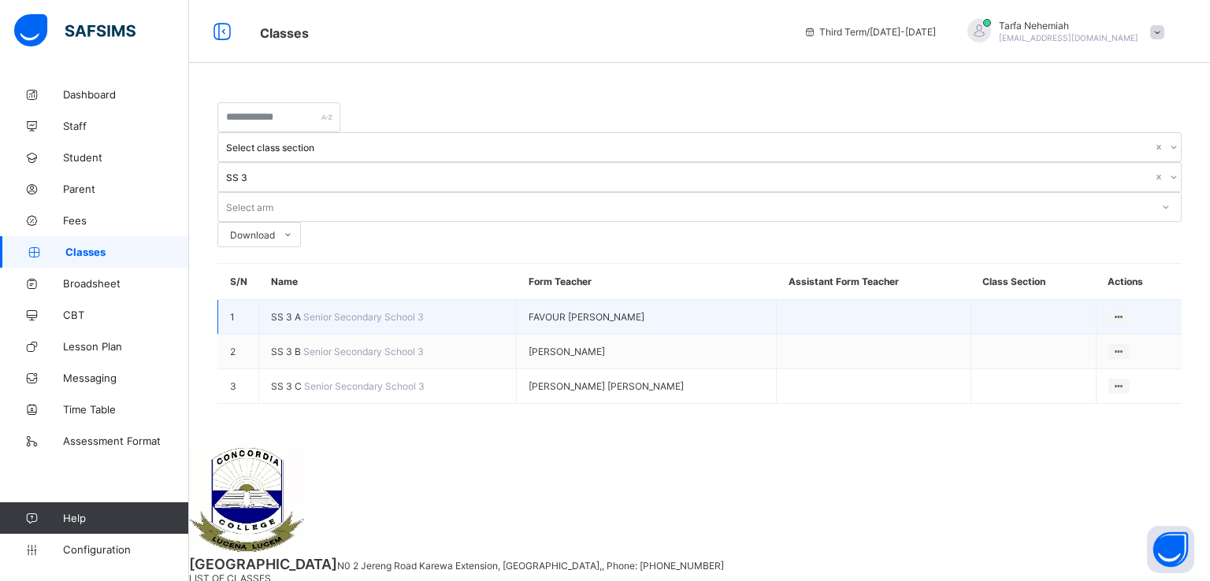
click at [287, 311] on span "SS 3 A" at bounding box center [287, 317] width 32 height 12
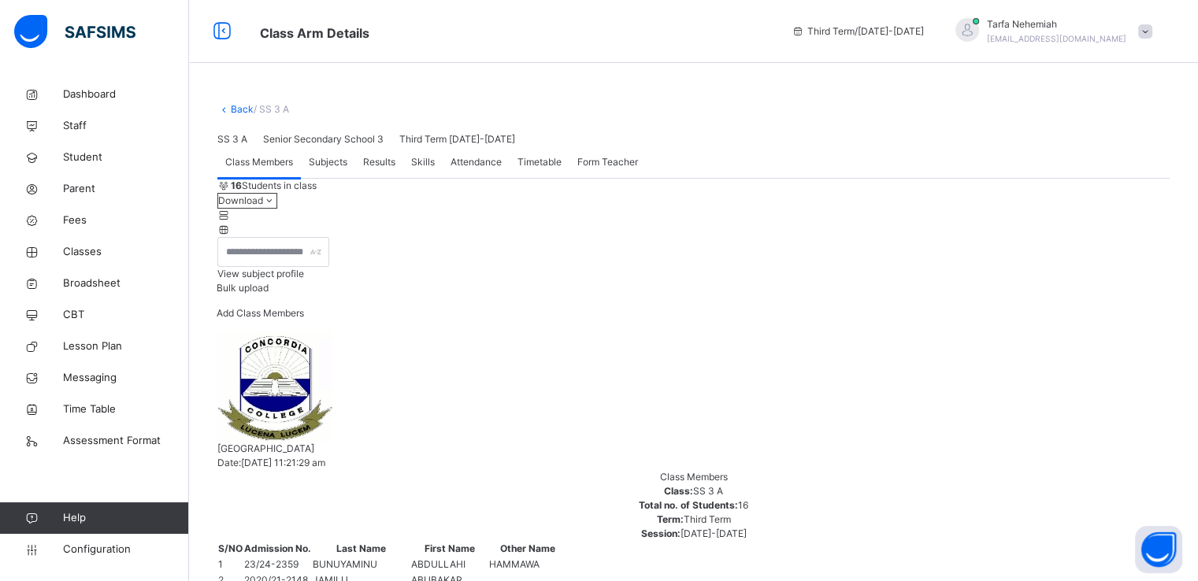
click at [304, 319] on span "Add Class Members" at bounding box center [260, 313] width 87 height 12
type input "****"
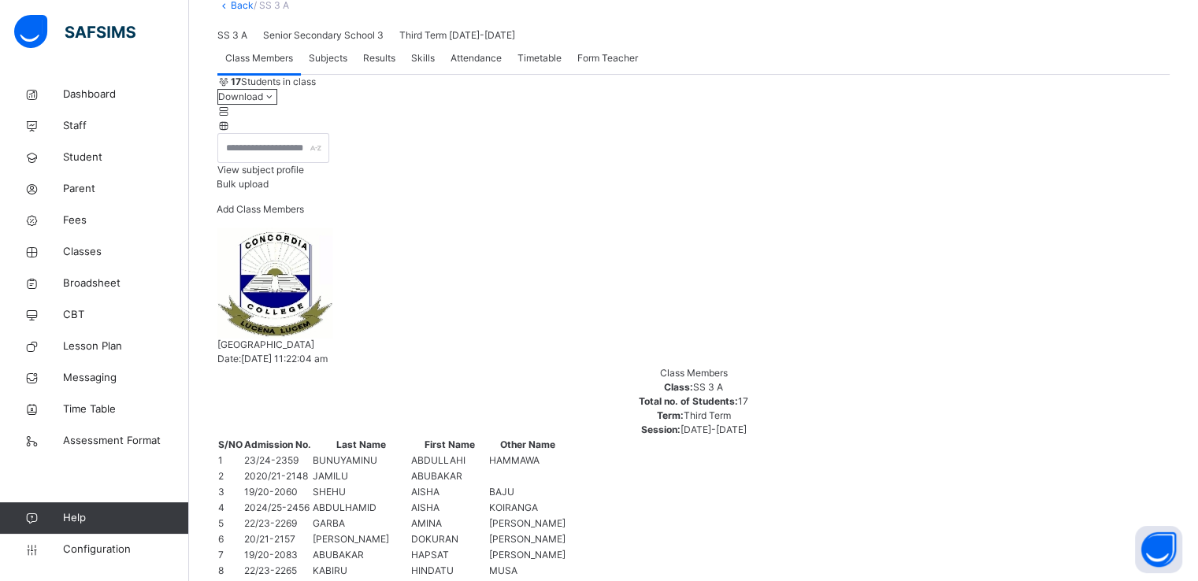
scroll to position [91, 0]
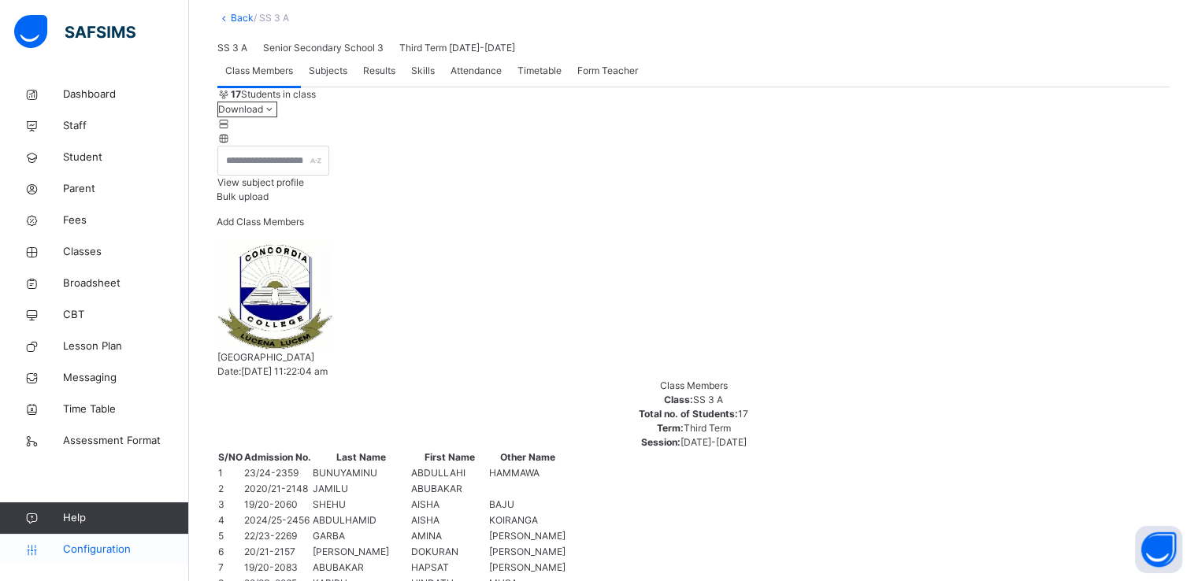
click at [96, 551] on span "Configuration" at bounding box center [125, 550] width 125 height 16
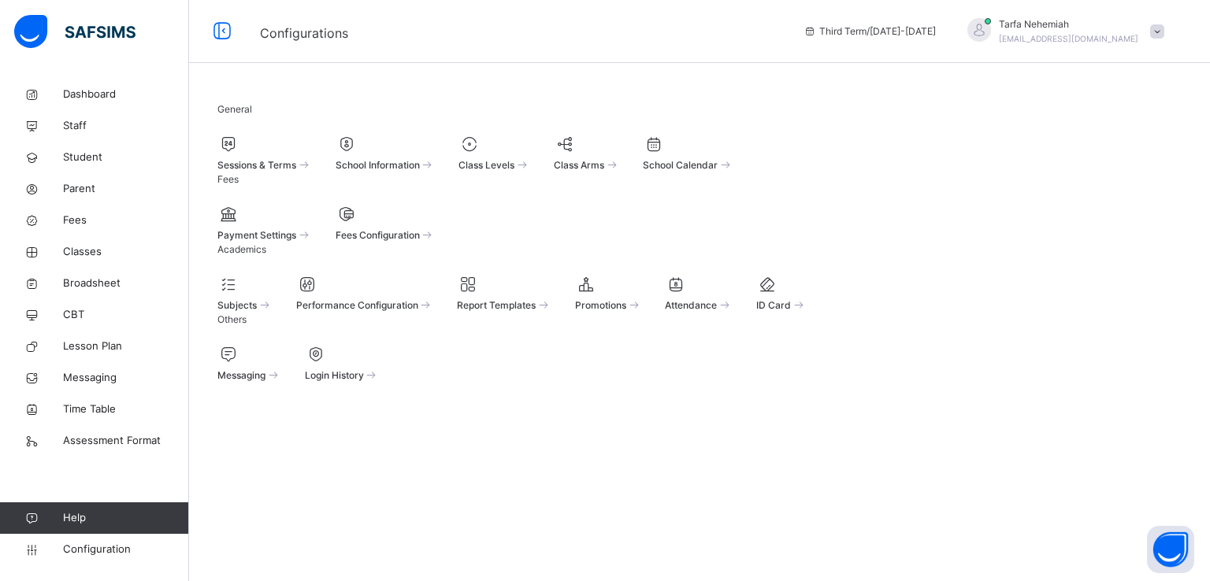
click at [312, 172] on div "Sessions & Terms" at bounding box center [264, 164] width 94 height 17
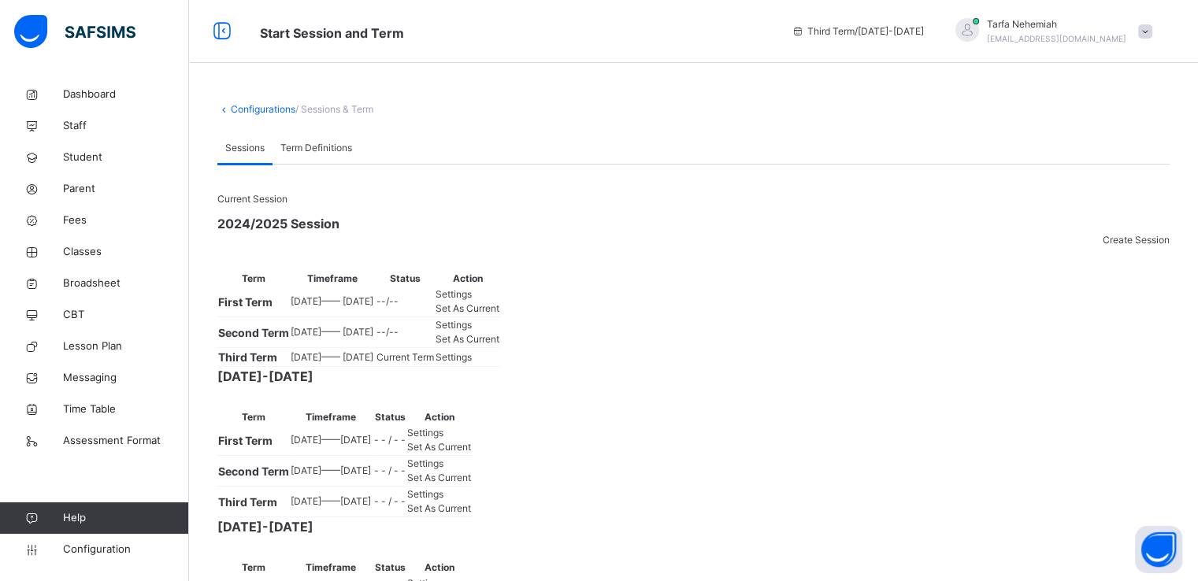
click at [499, 345] on span "Set As Current" at bounding box center [467, 339] width 64 height 12
click at [74, 253] on span "Classes" at bounding box center [126, 252] width 126 height 16
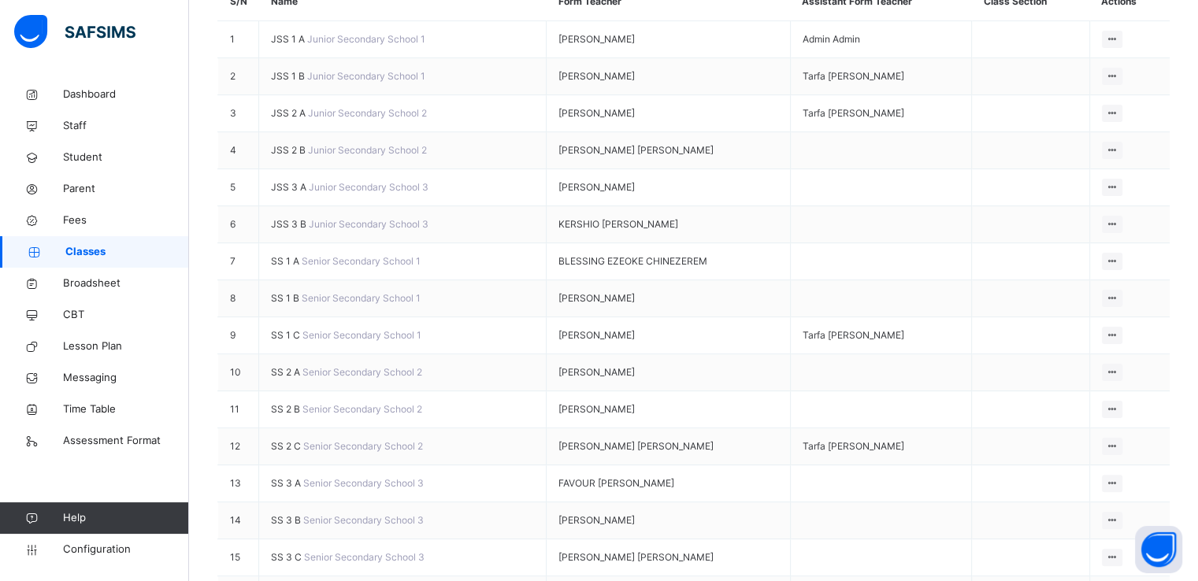
scroll to position [290, 0]
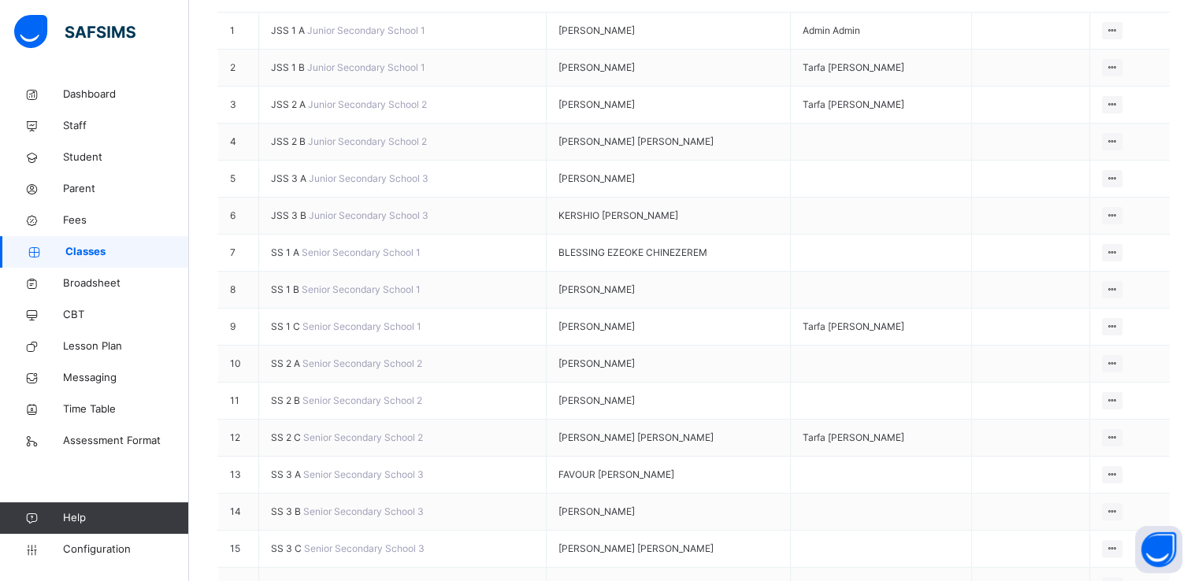
click at [286, 480] on span "SS 3 A" at bounding box center [287, 475] width 32 height 12
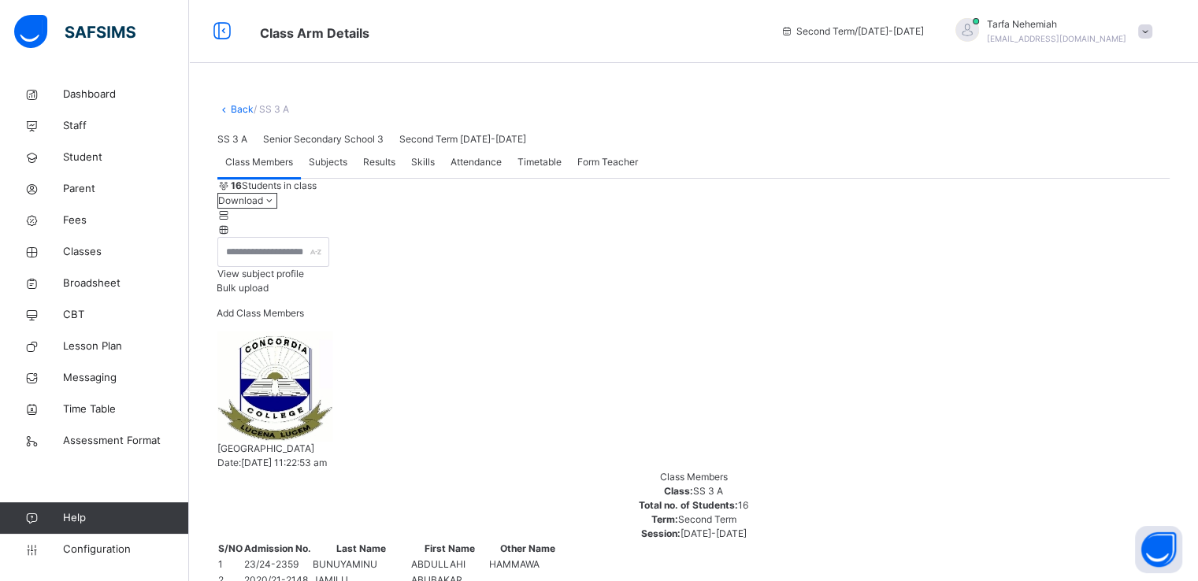
click at [304, 319] on span "Add Class Members" at bounding box center [260, 313] width 87 height 12
type input "****"
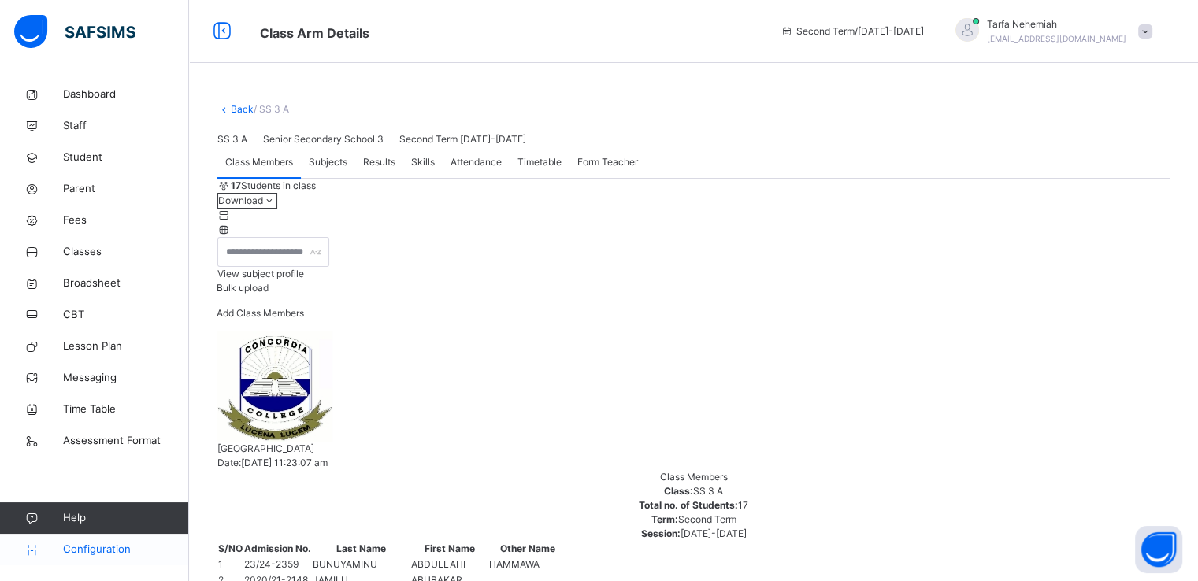
click at [80, 543] on span "Configuration" at bounding box center [125, 550] width 125 height 16
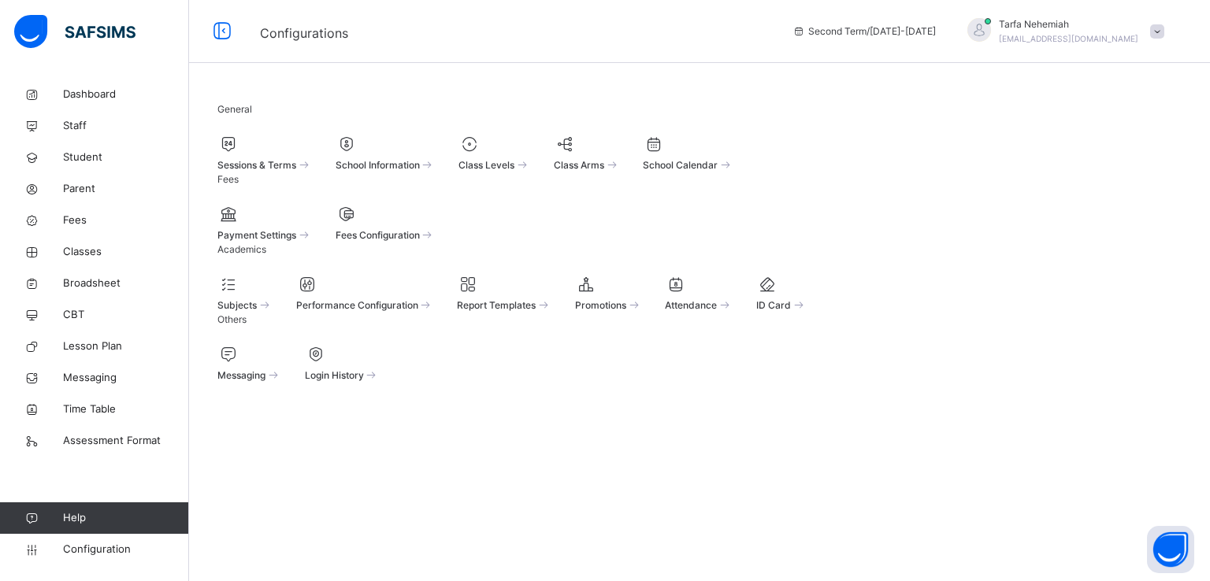
click at [293, 171] on span "Sessions & Terms" at bounding box center [256, 165] width 79 height 12
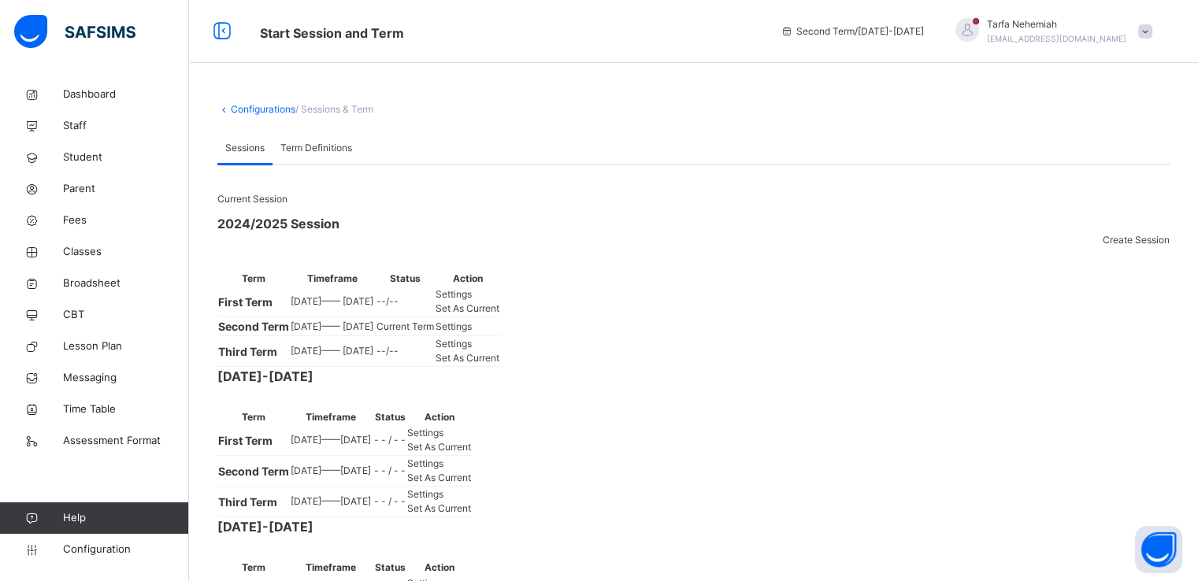
click at [499, 316] on div "Set As Current" at bounding box center [467, 309] width 64 height 14
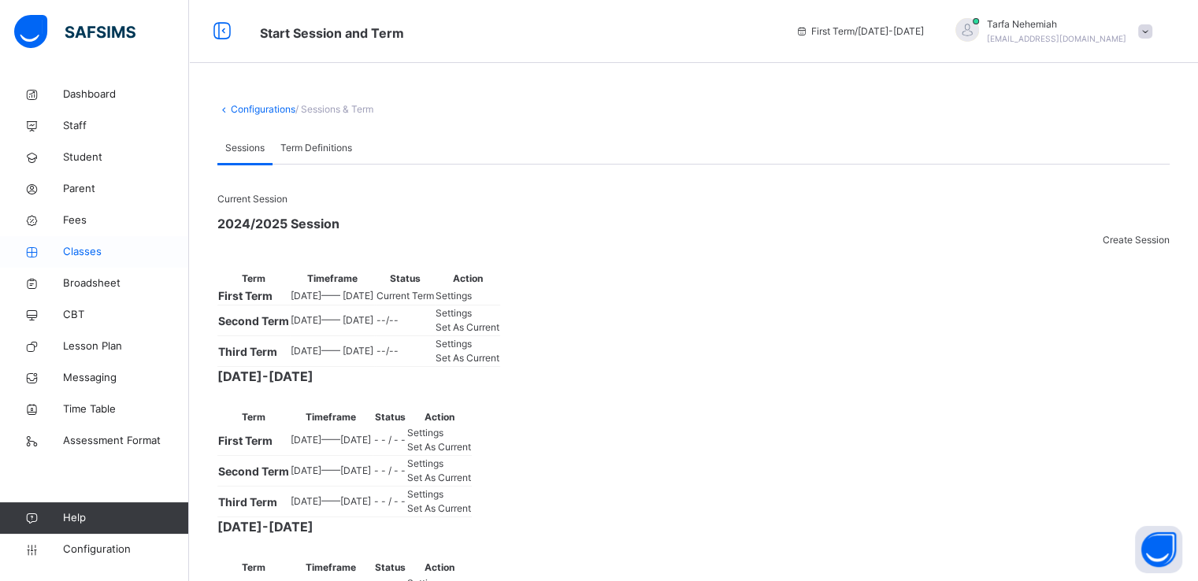
click at [75, 250] on span "Classes" at bounding box center [126, 252] width 126 height 16
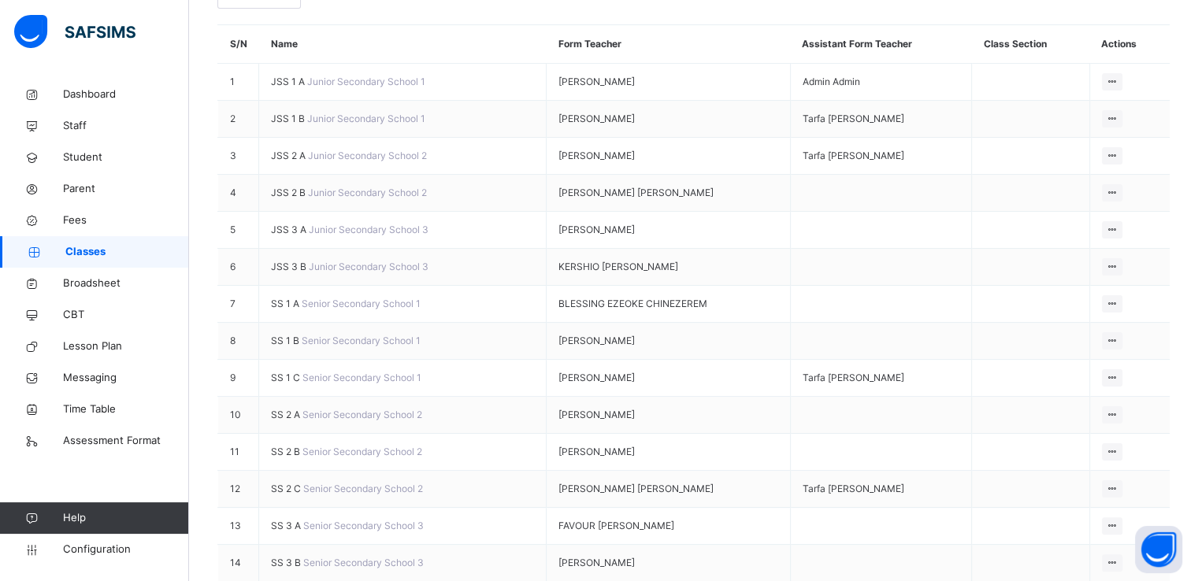
scroll to position [242, 0]
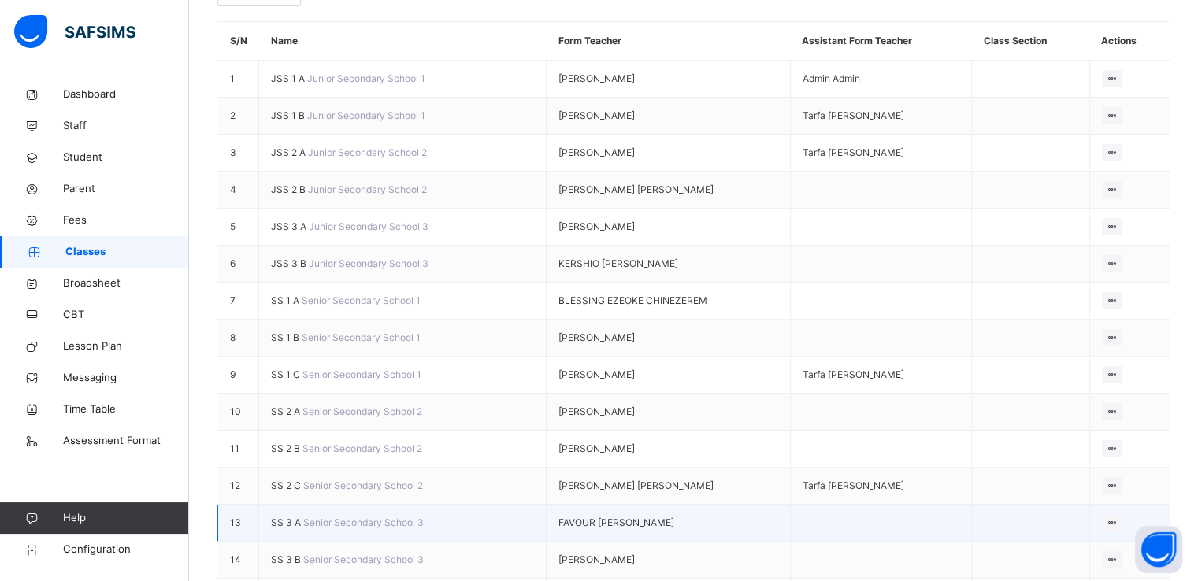
click at [283, 528] on span "SS 3 A" at bounding box center [287, 523] width 32 height 12
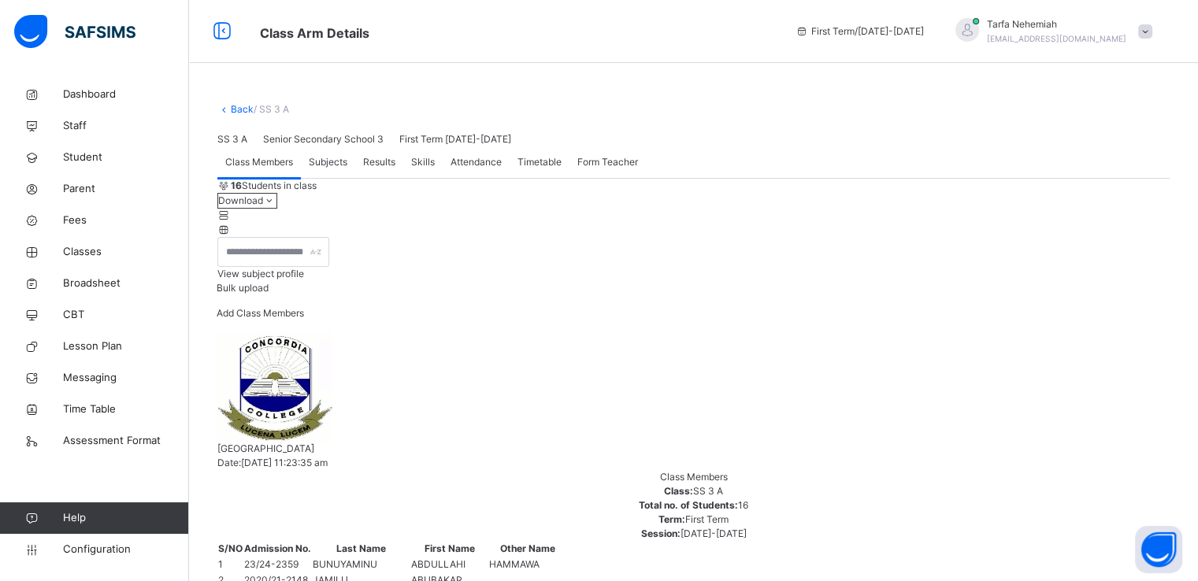
click at [304, 319] on span "Add Class Members" at bounding box center [260, 313] width 87 height 12
type input "****"
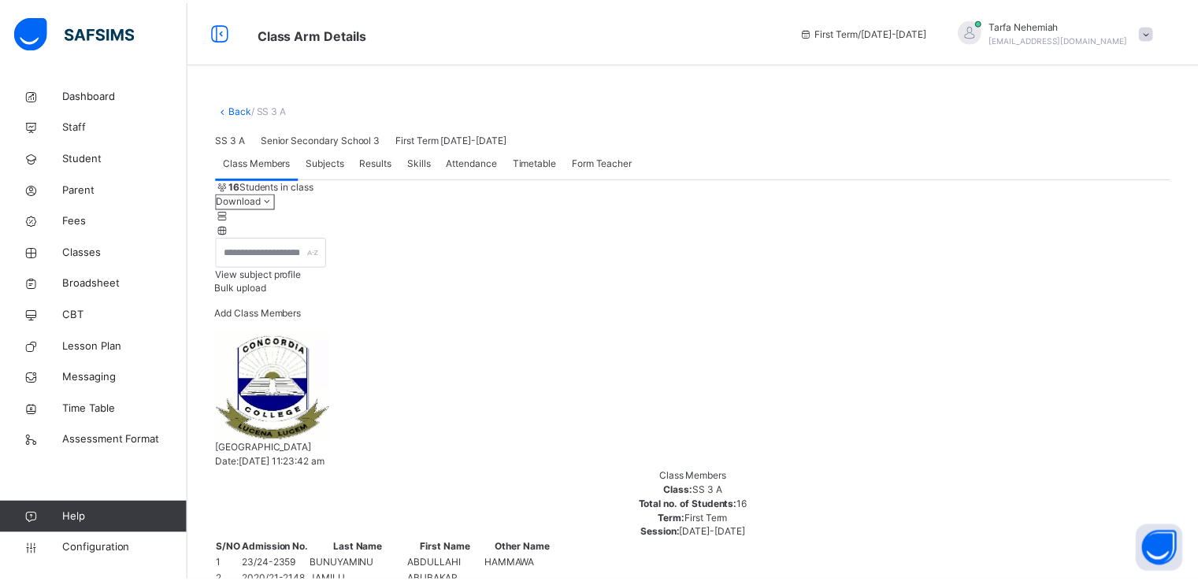
scroll to position [116, 0]
